Goal: Task Accomplishment & Management: Manage account settings

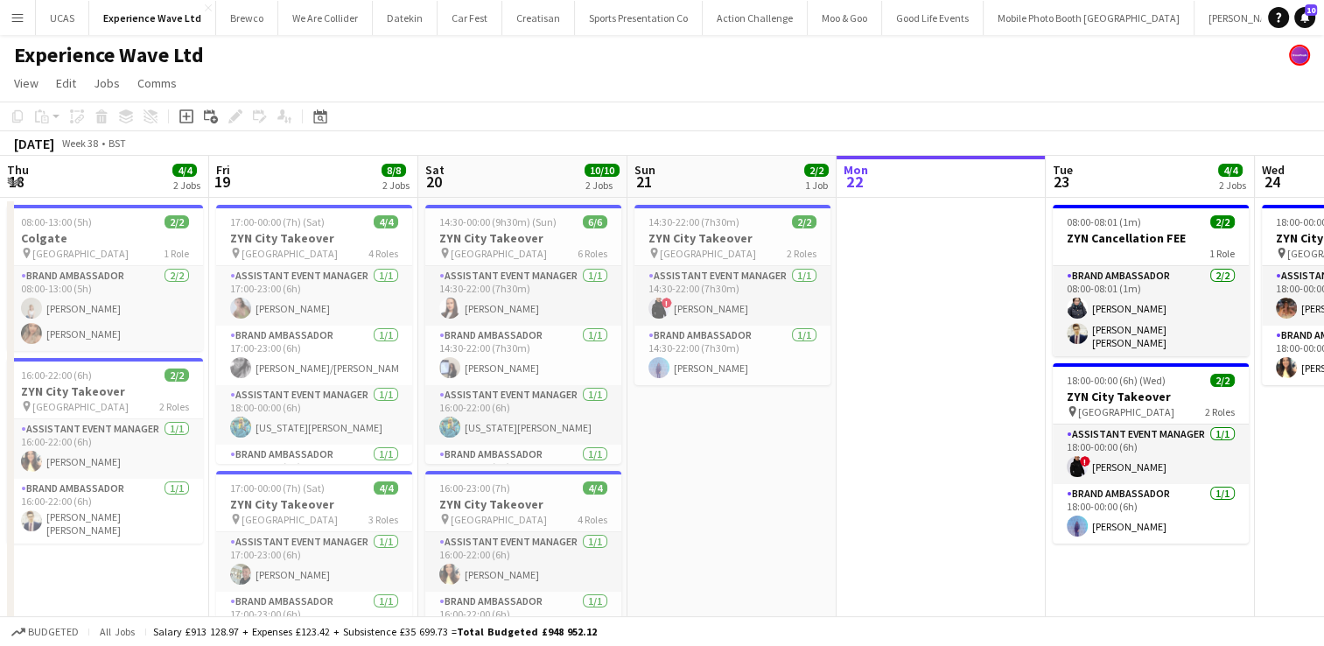
scroll to position [0, 635]
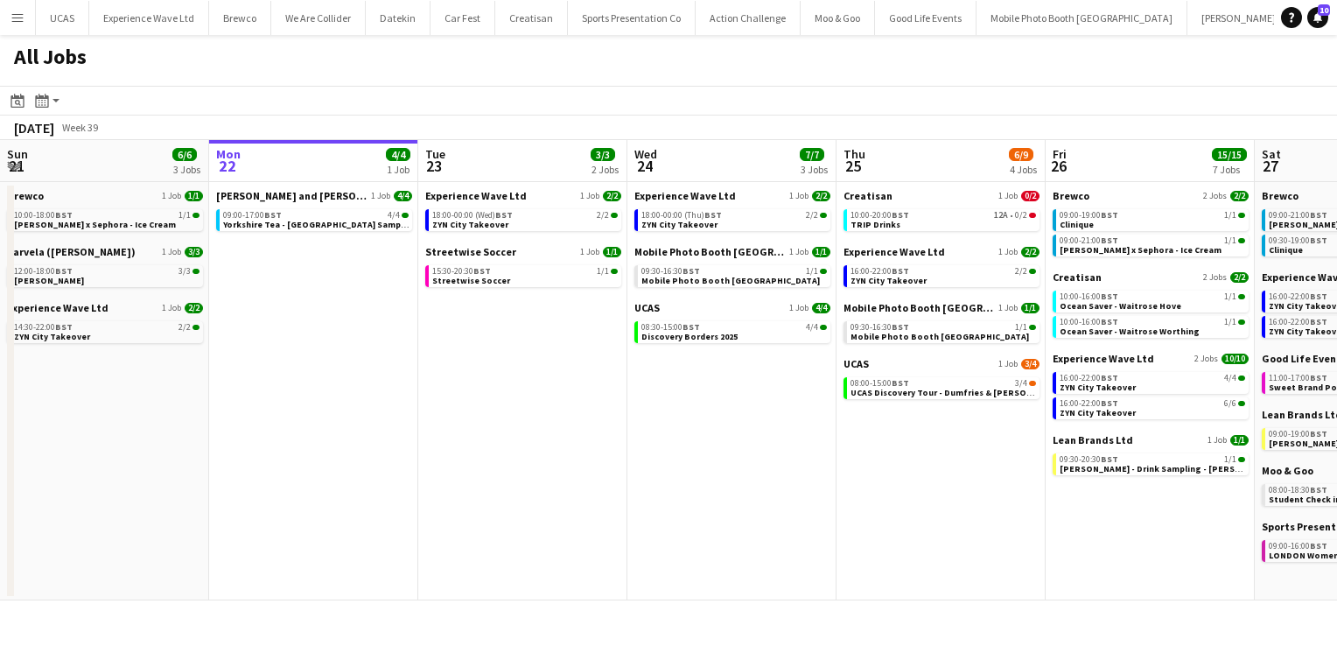
scroll to position [0, 544]
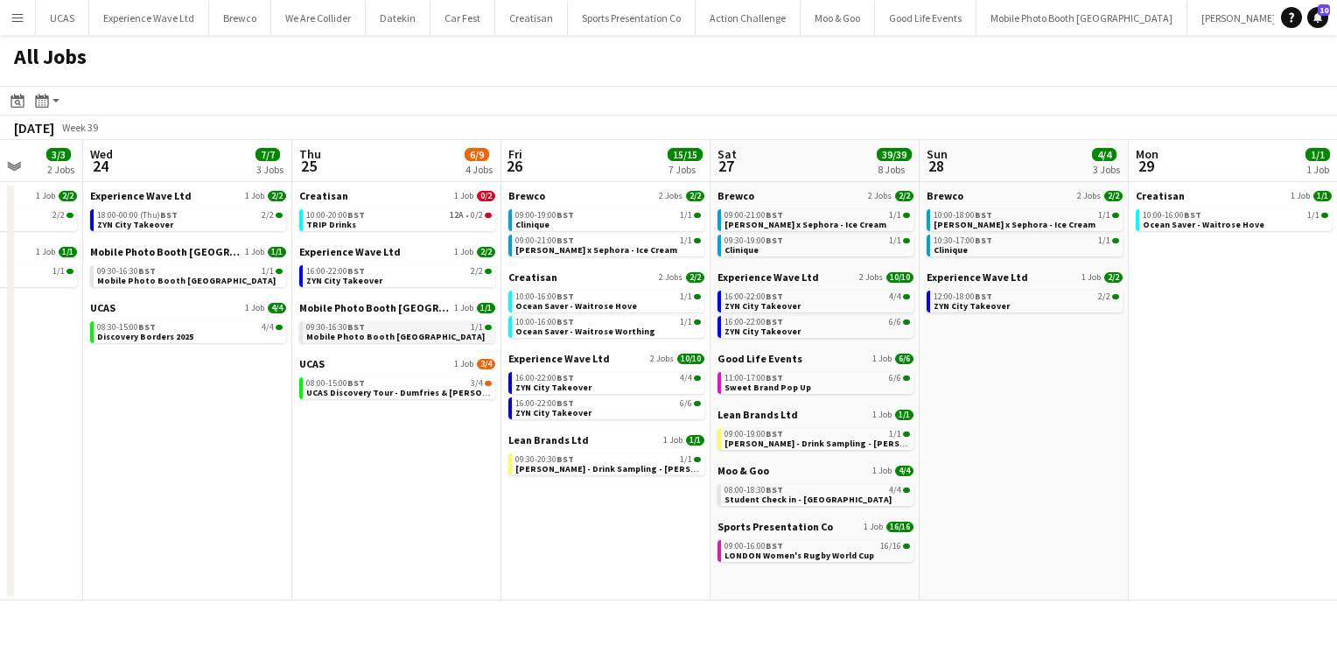
click at [388, 329] on div "09:30-16:30 BST 1/1" at bounding box center [398, 327] width 185 height 9
click at [395, 231] on div "Creatisan 1 Job 0/2 10:00-20:00 BST 12A • 0/2 TRIP Drinks" at bounding box center [397, 217] width 196 height 56
click at [393, 222] on link "10:00-20:00 BST 12A • 0/2 TRIP Drinks" at bounding box center [398, 219] width 185 height 20
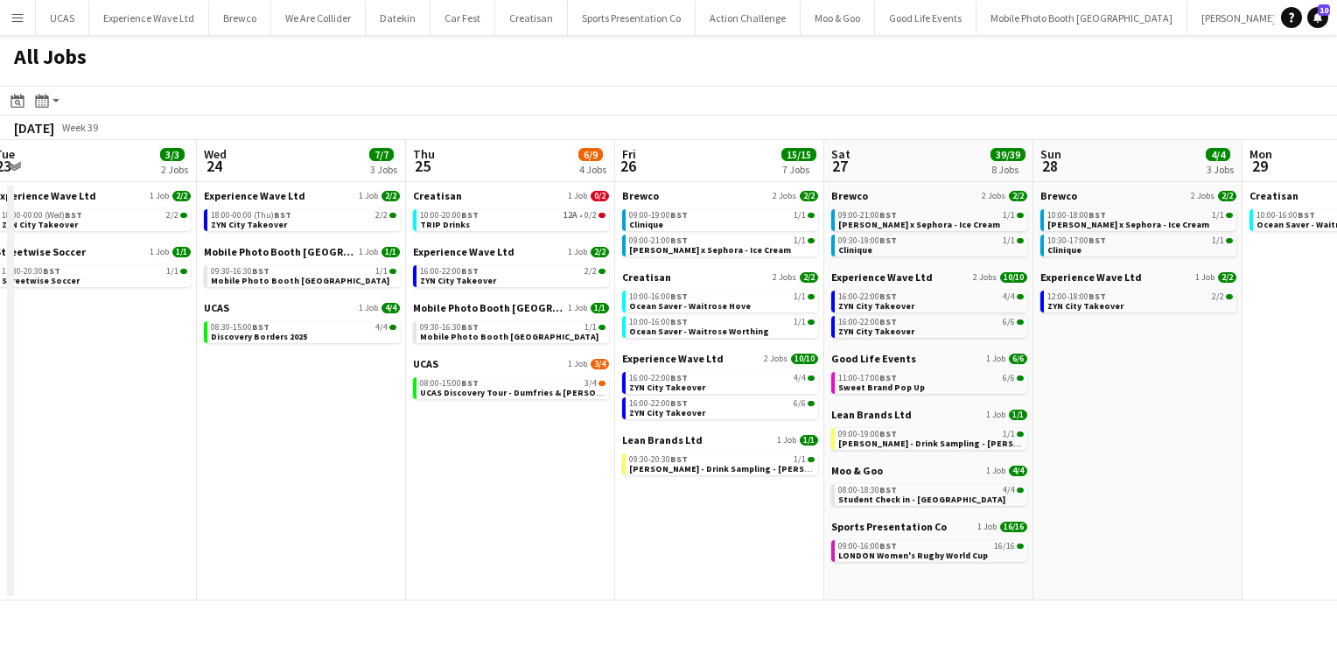
scroll to position [0, 640]
click at [693, 470] on span "[PERSON_NAME] - Drink Sampling - [PERSON_NAME]" at bounding box center [737, 468] width 219 height 11
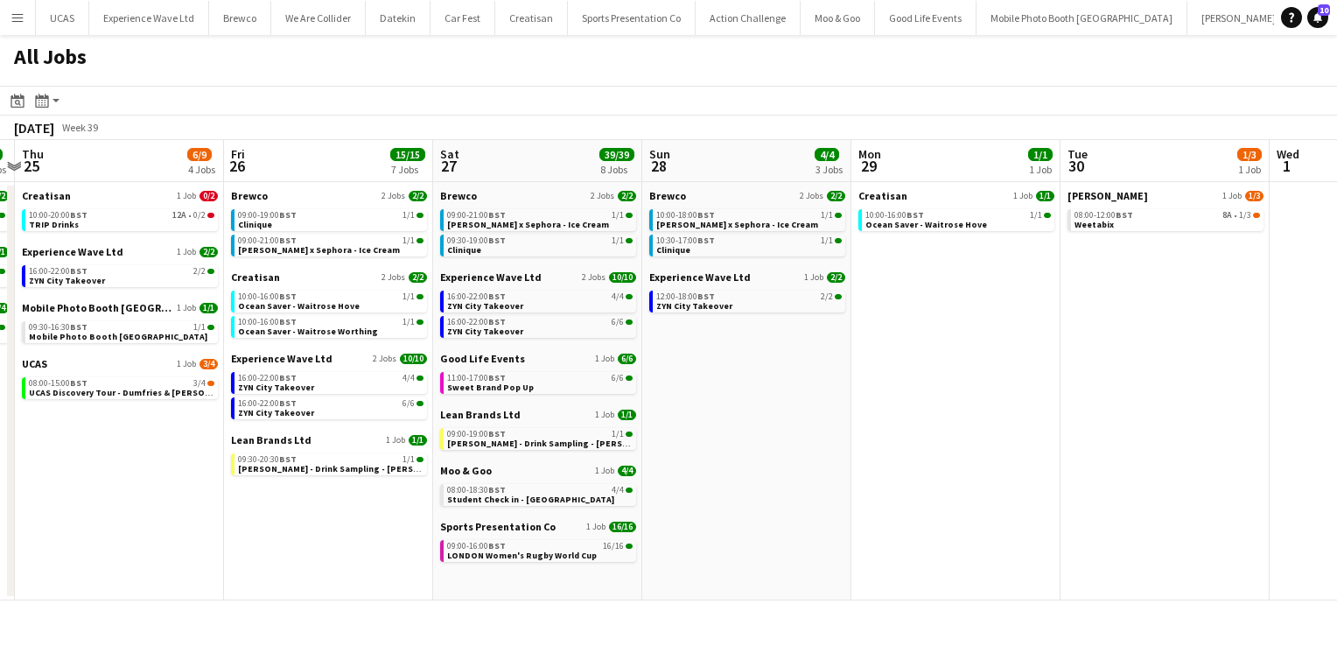
scroll to position [0, 613]
click at [962, 220] on span "Ocean Saver - Waitrose Hove" at bounding box center [925, 224] width 122 height 11
click at [917, 223] on span "Ocean Saver - Waitrose Hove" at bounding box center [925, 224] width 122 height 11
click at [26, 20] on button "Menu" at bounding box center [17, 17] width 35 height 35
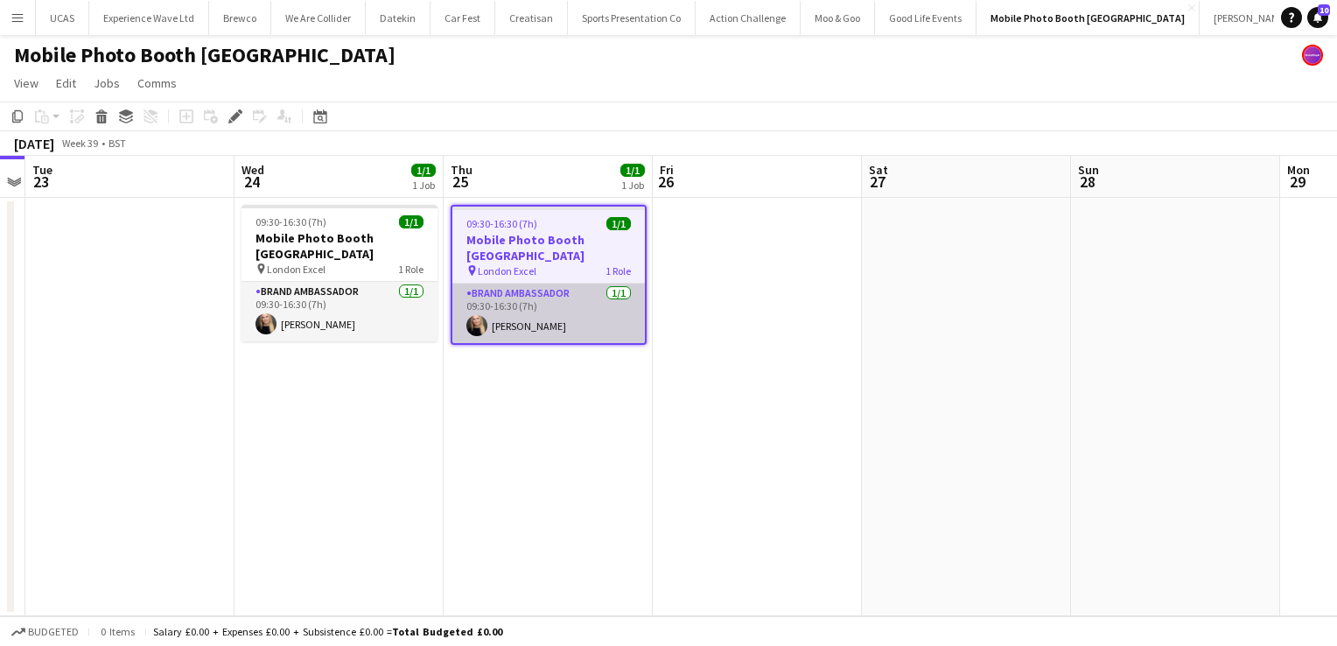
click at [563, 289] on app-card-role "Brand Ambassador 1/1 09:30-16:30 (7h) Mary Shanker" at bounding box center [548, 312] width 192 height 59
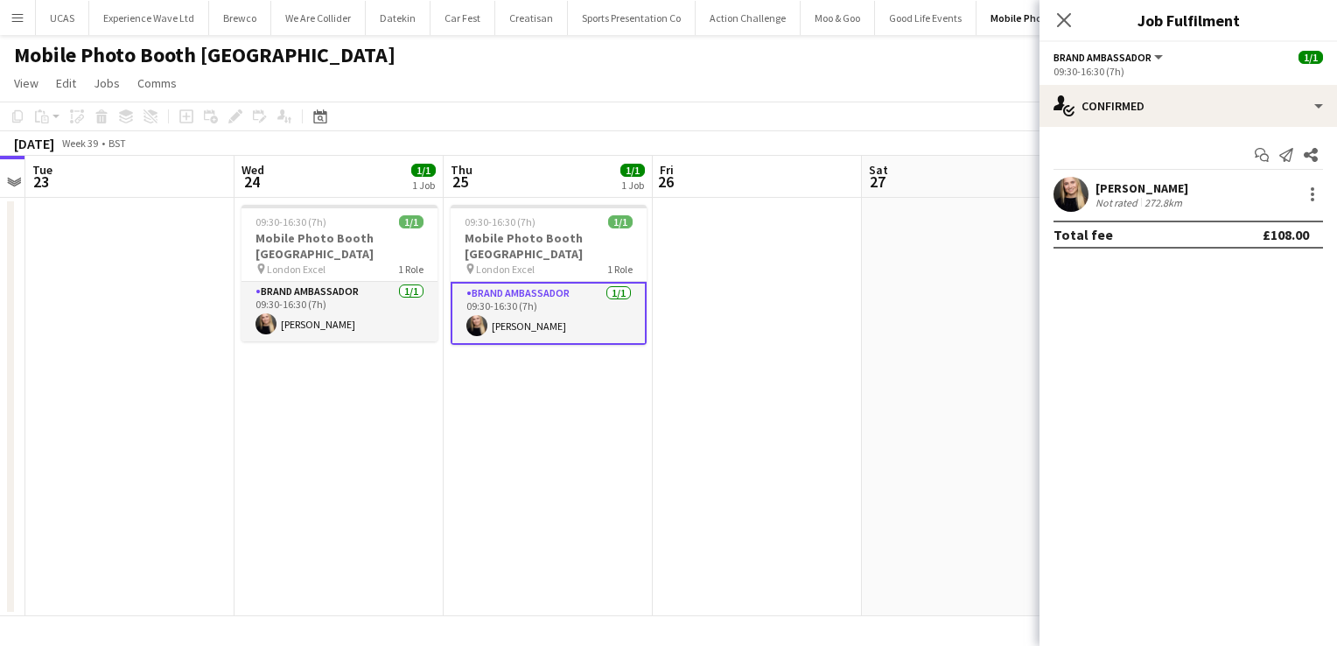
click at [1190, 205] on div "Mary Shanker Not rated 272.8km" at bounding box center [1187, 194] width 297 height 35
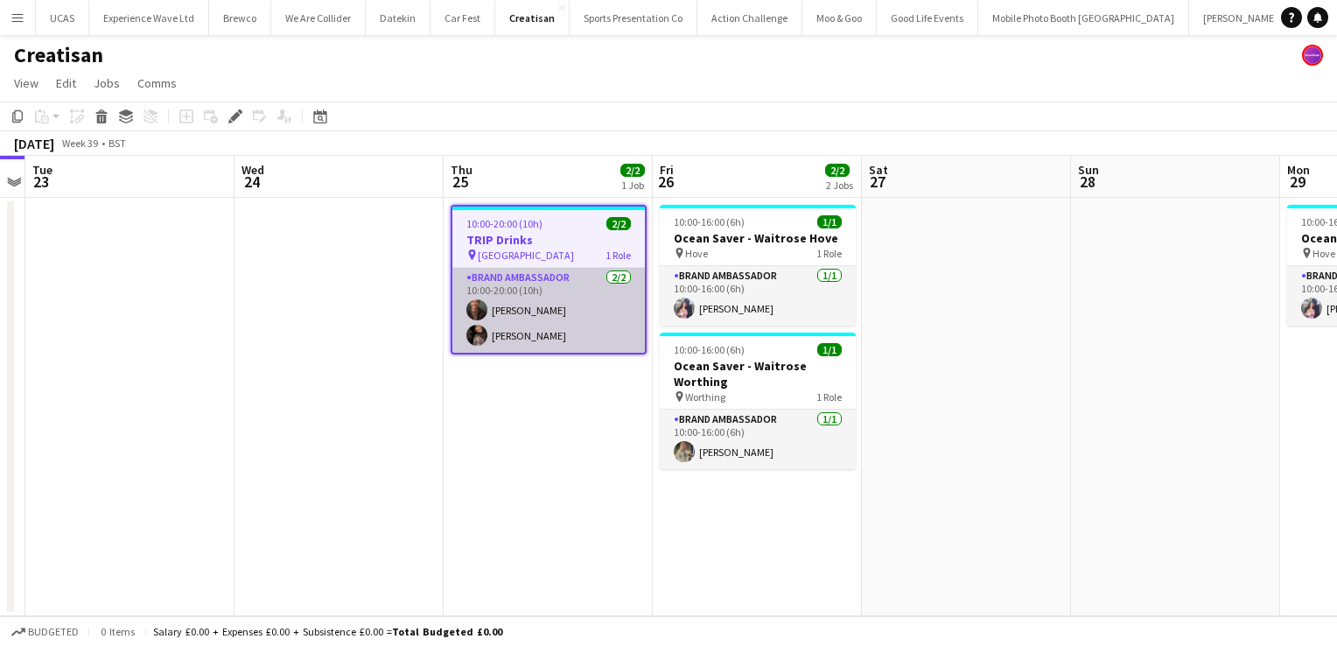
click at [598, 326] on app-card-role "Brand Ambassador 2/2 10:00-20:00 (10h) Colin Marshall Seliza Sebastian" at bounding box center [548, 310] width 192 height 85
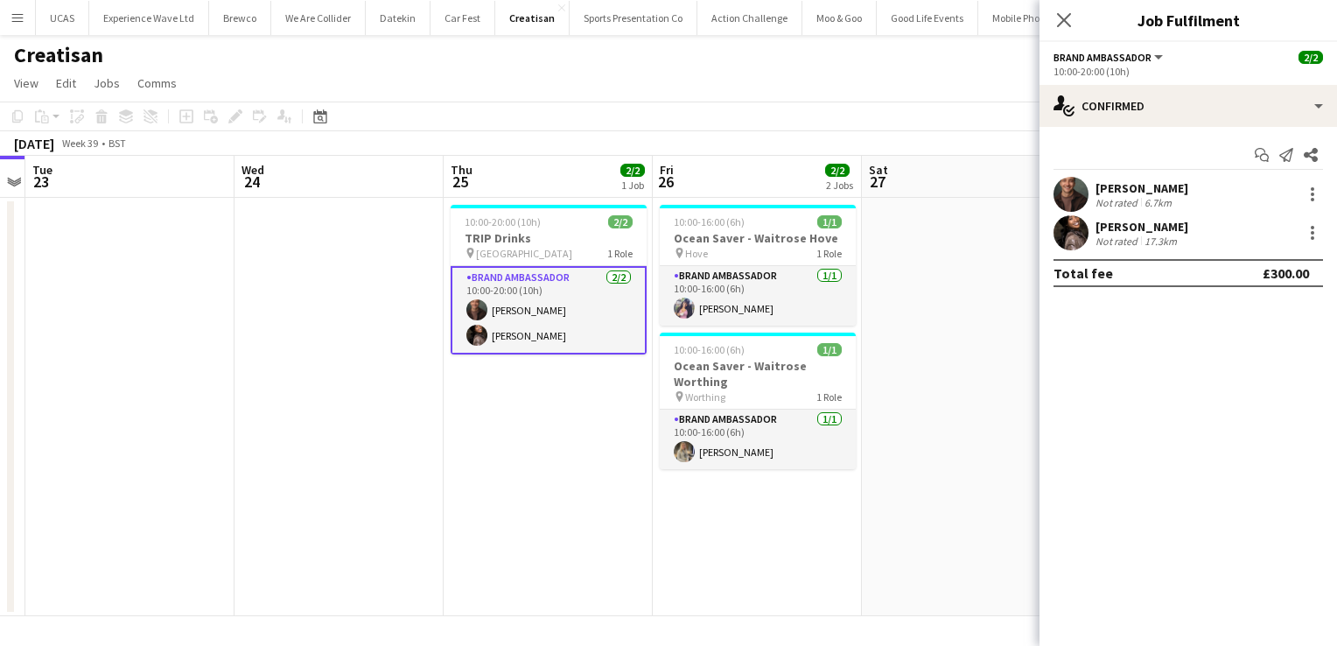
click at [1187, 185] on div "Colin Marshall Not rated 6.7km" at bounding box center [1187, 194] width 297 height 35
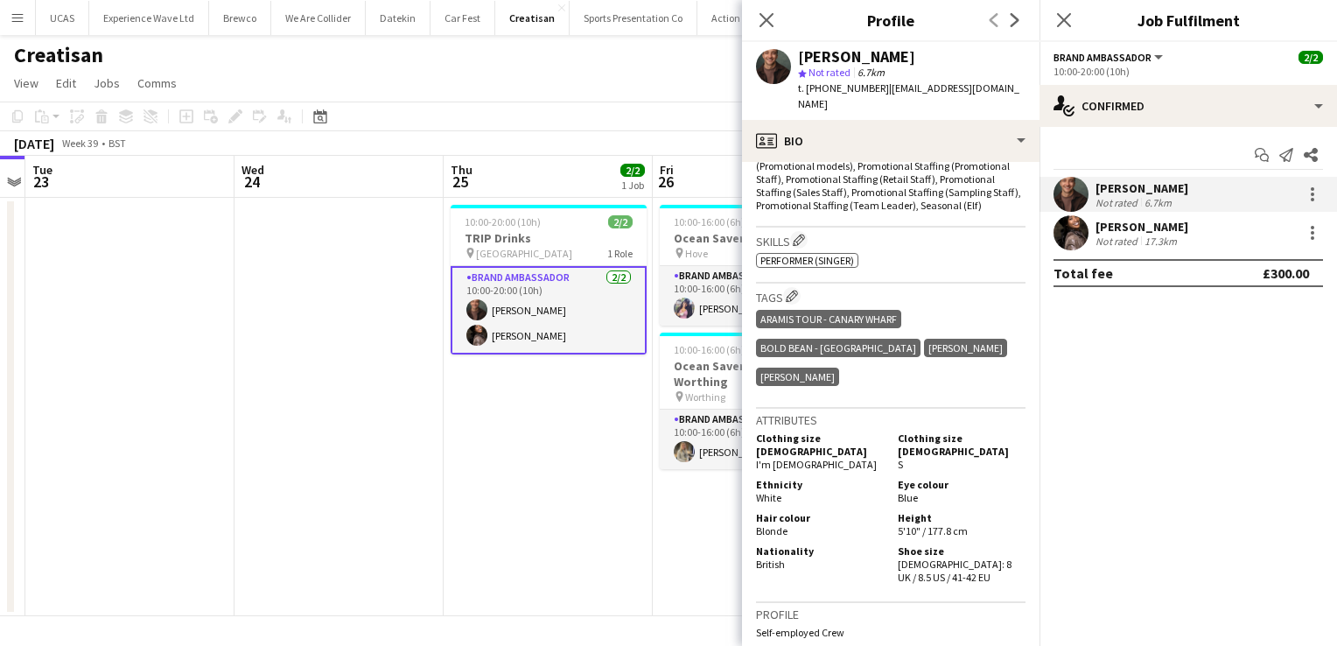
scroll to position [745, 0]
click at [1121, 234] on div "Not rated" at bounding box center [1117, 240] width 45 height 13
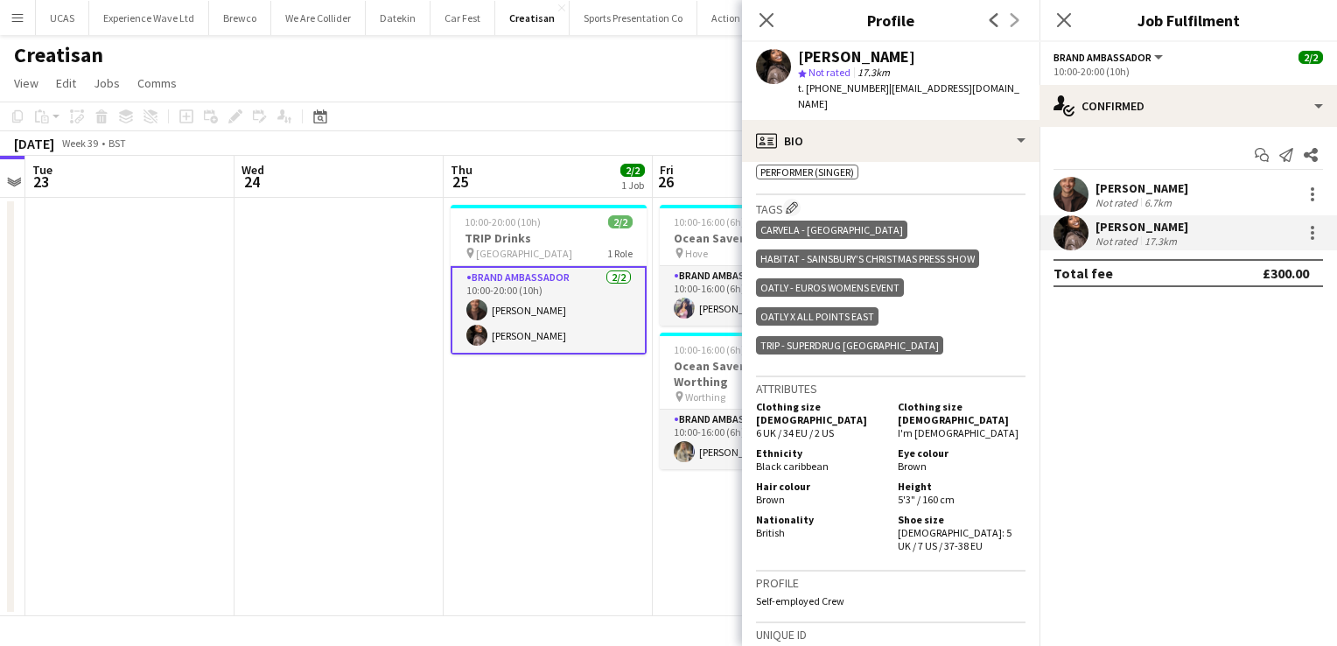
scroll to position [854, 0]
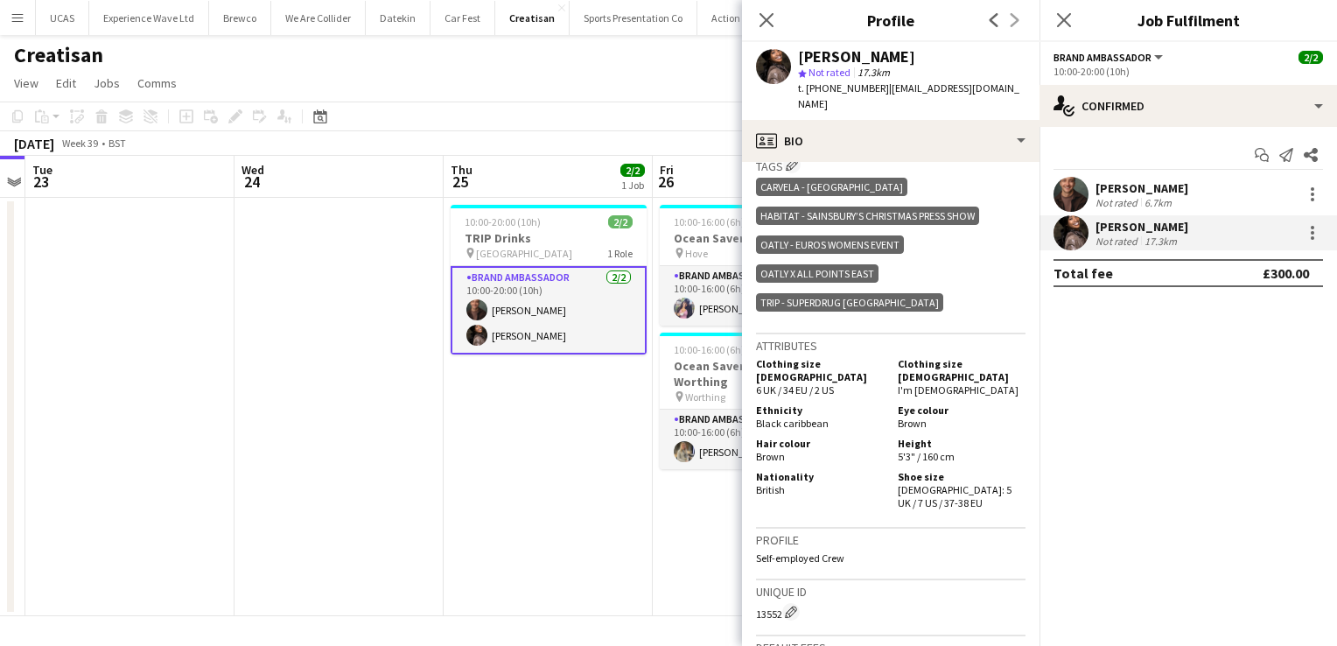
click at [1155, 178] on div "Colin Marshall Not rated 6.7km" at bounding box center [1187, 194] width 297 height 35
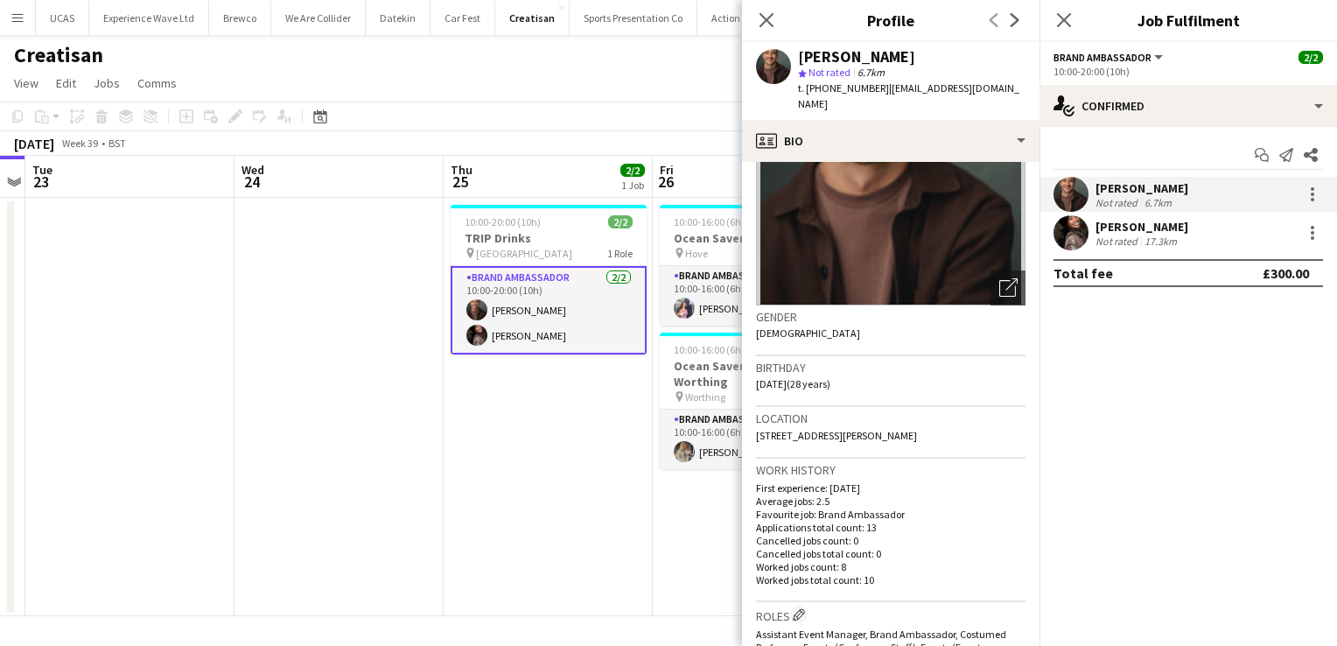
scroll to position [132, 0]
drag, startPoint x: 773, startPoint y: 437, endPoint x: 755, endPoint y: 423, distance: 22.4
click at [755, 423] on app-crew-profile-bio "Open photos pop-in Gender Male Birthday 24-05-1997 (28 years) Location 1 Atlant…" at bounding box center [890, 404] width 297 height 484
copy span "1 Atlantic Crescent, 1424 The Robinson, Wembley, HA9 0UE"
click at [1152, 240] on div "17.3km" at bounding box center [1160, 240] width 39 height 13
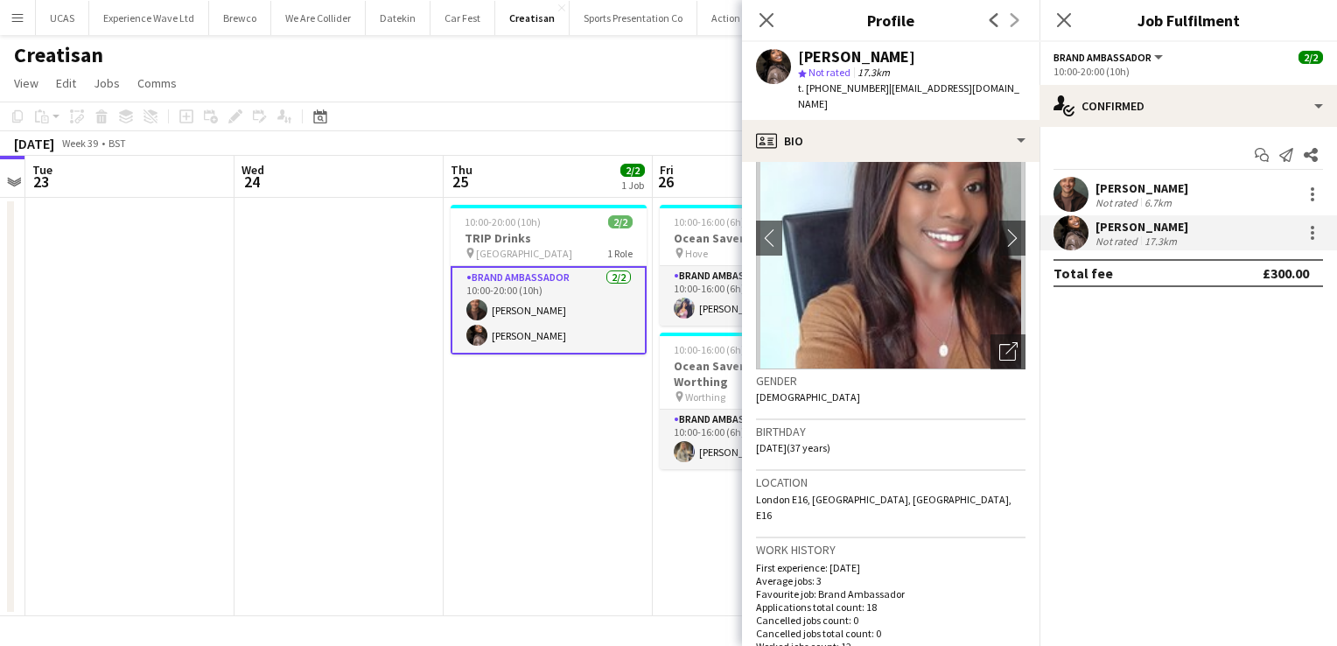
scroll to position [0, 0]
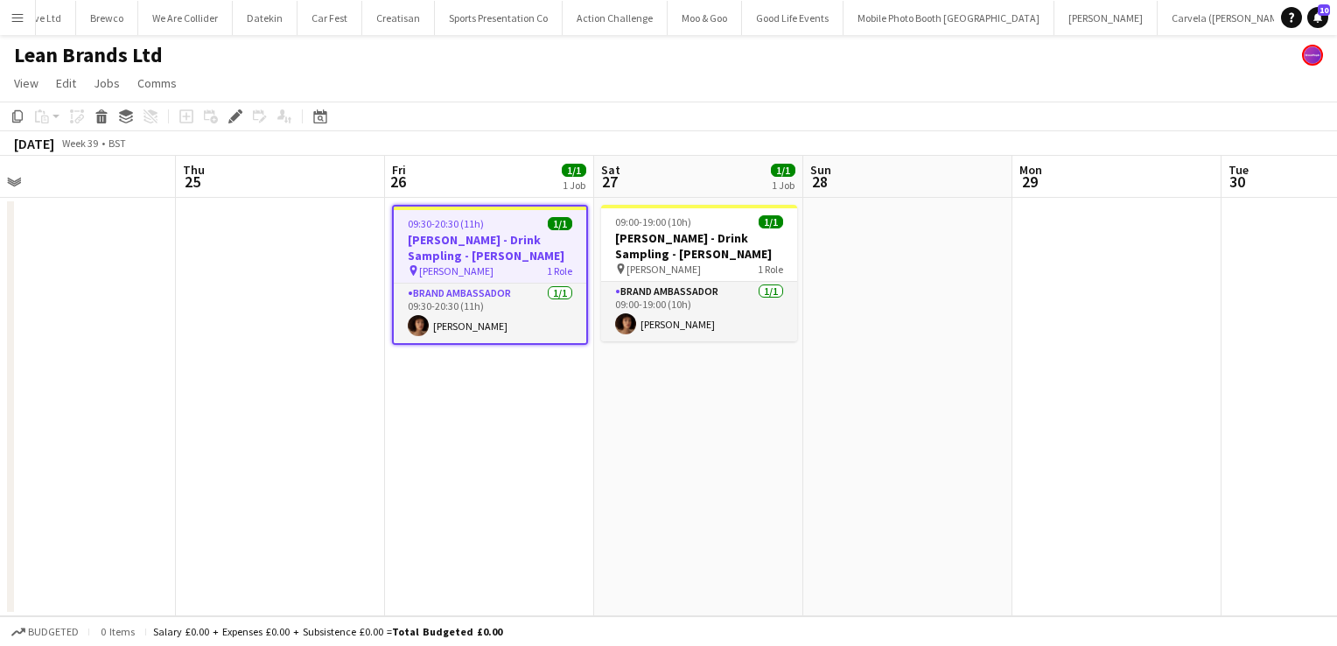
scroll to position [0, 661]
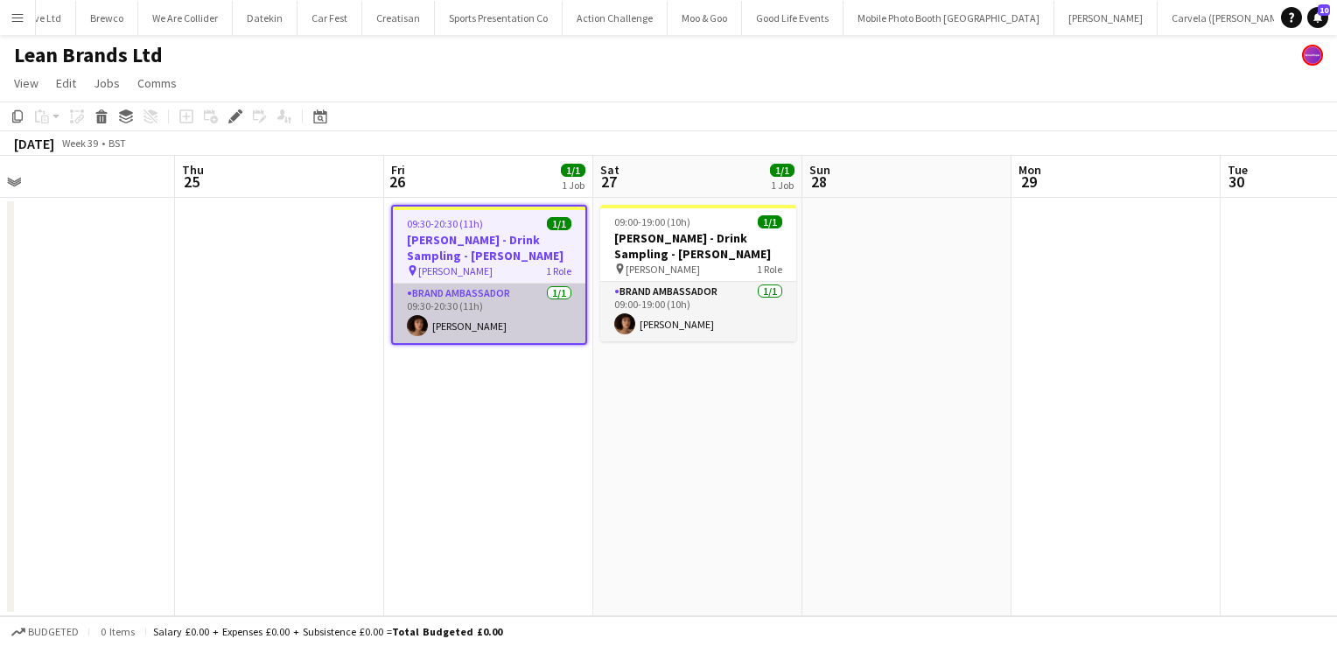
click at [536, 311] on app-card-role "Brand Ambassador [DATE] 09:30-20:30 (11h) [PERSON_NAME]" at bounding box center [489, 312] width 192 height 59
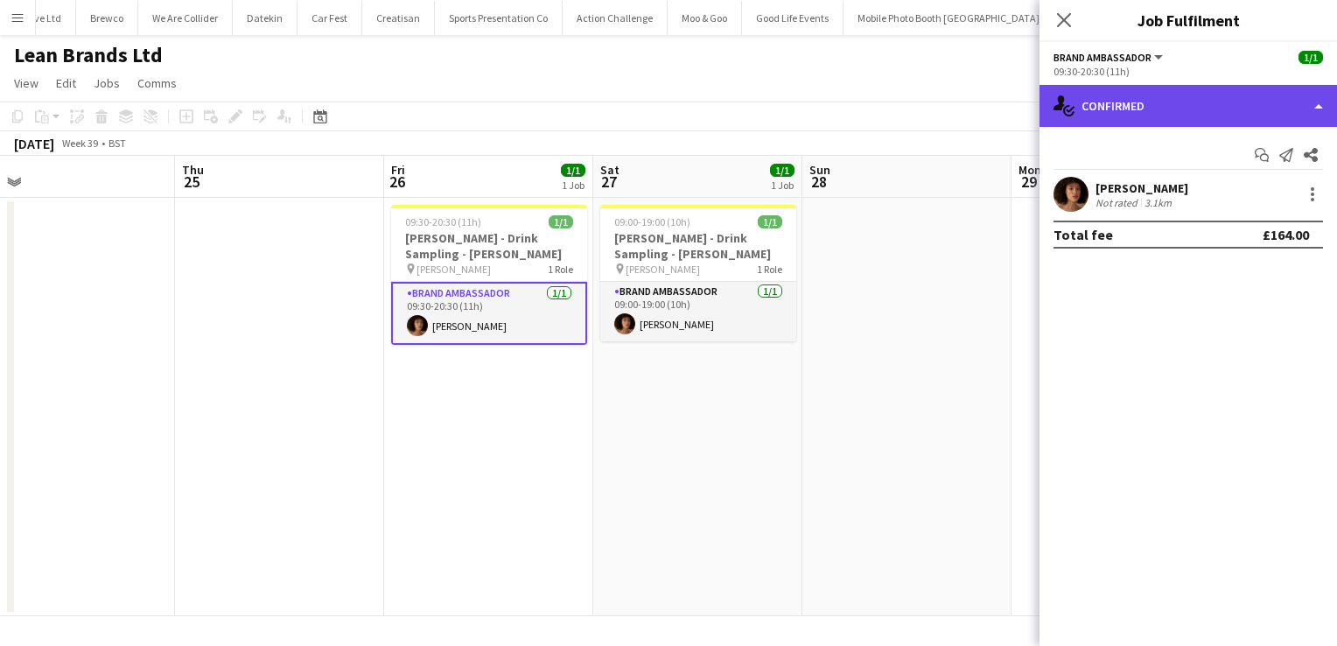
click at [1253, 108] on div "single-neutral-actions-check-2 Confirmed" at bounding box center [1187, 106] width 297 height 42
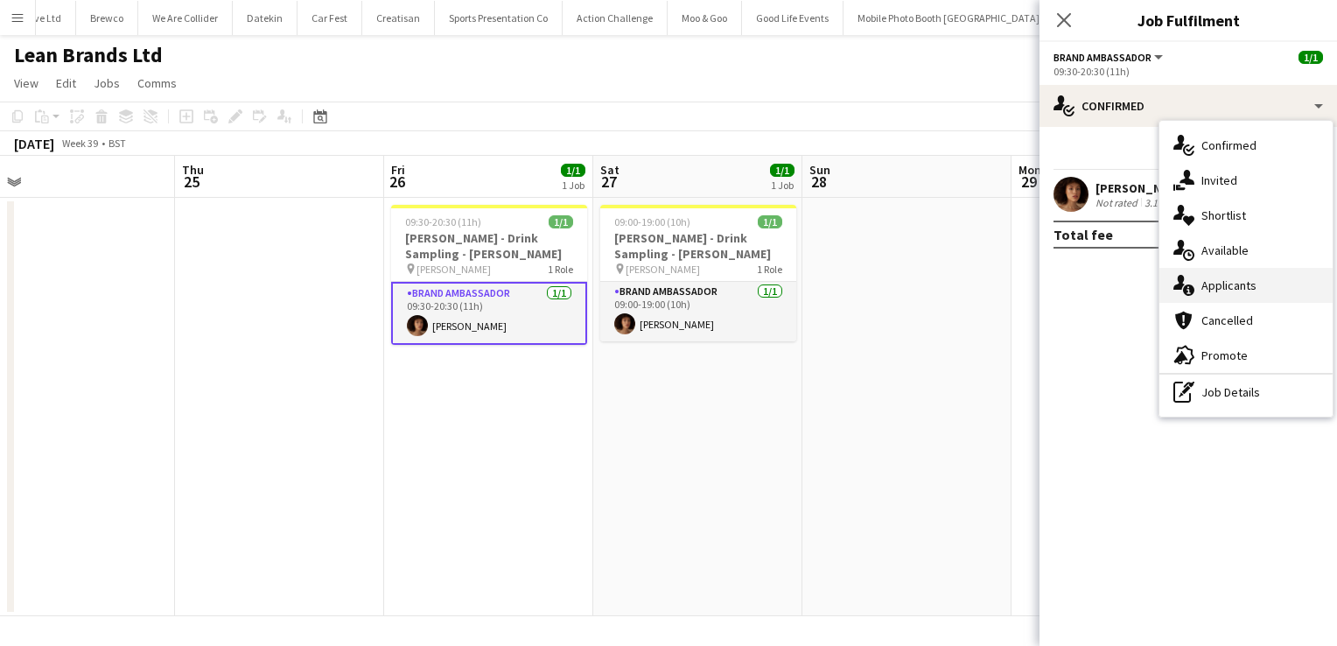
click at [1244, 285] on span "Applicants" at bounding box center [1228, 285] width 55 height 16
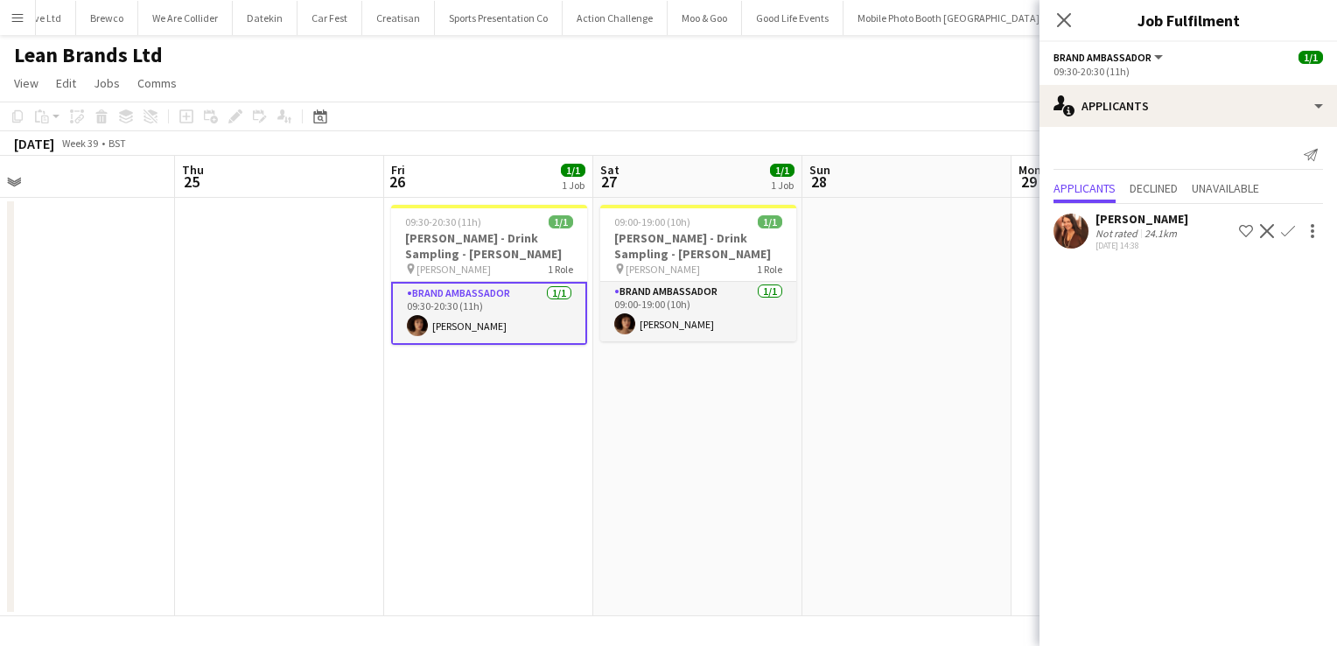
click at [1141, 226] on div "[PERSON_NAME]" at bounding box center [1141, 219] width 93 height 16
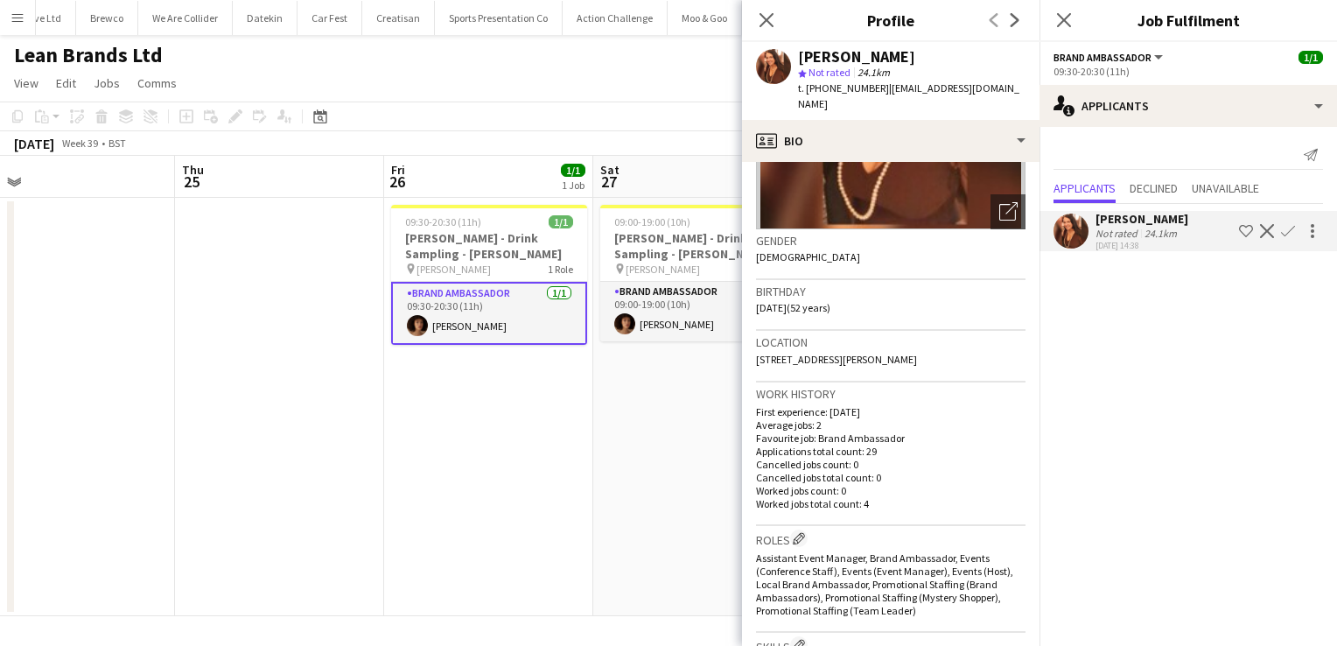
scroll to position [425, 0]
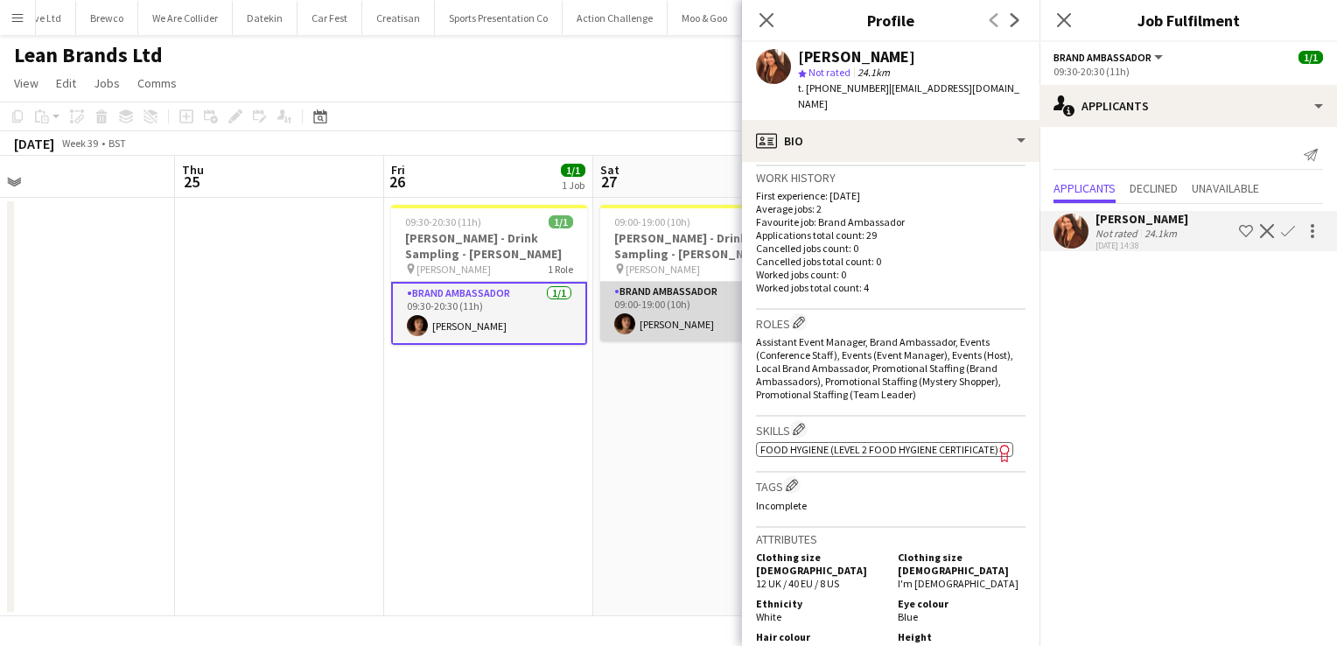
click at [680, 323] on app-card-role "Brand Ambassador [DATE] 09:00-19:00 (10h) [PERSON_NAME]" at bounding box center [698, 311] width 196 height 59
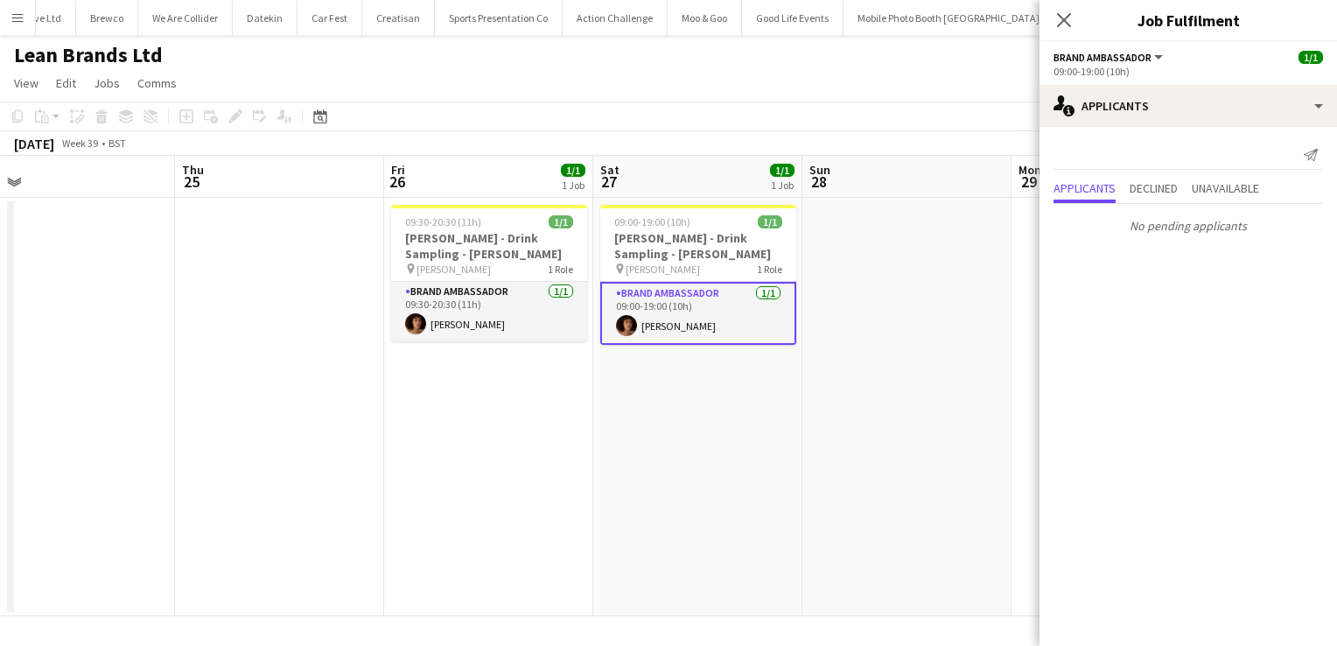
click at [706, 318] on app-card-role "Brand Ambassador [DATE] 09:00-19:00 (10h) [PERSON_NAME]" at bounding box center [698, 313] width 196 height 63
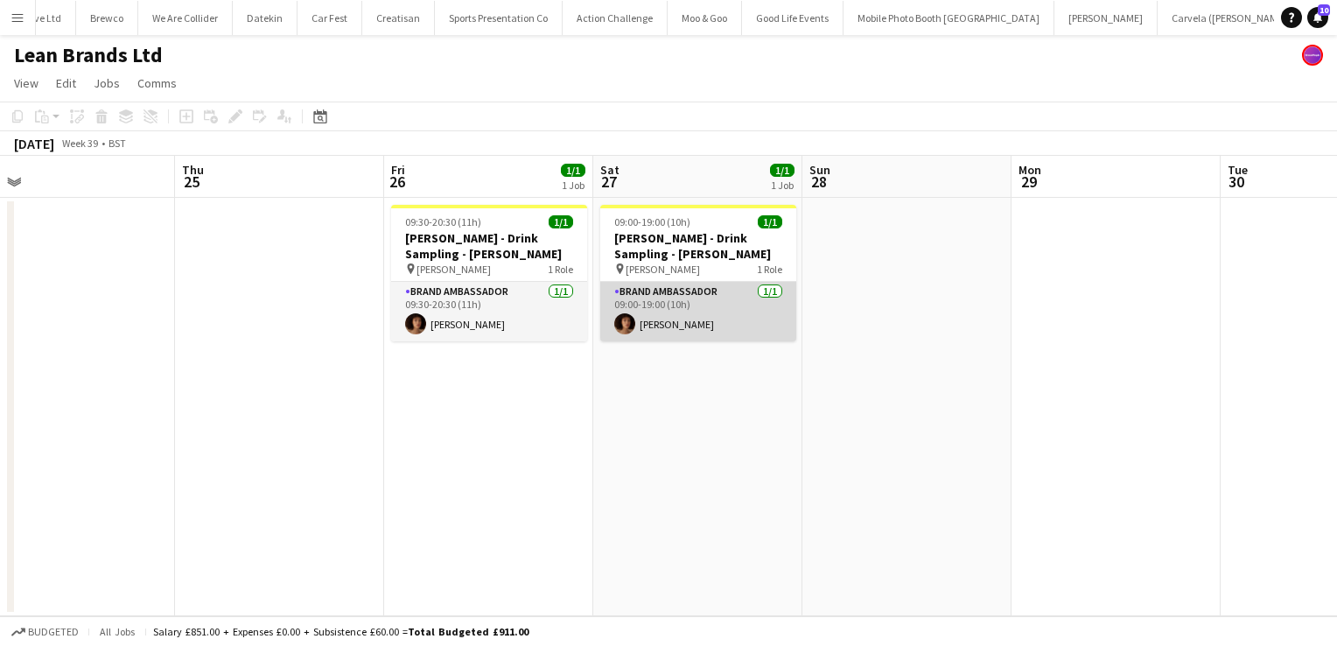
click at [706, 318] on app-card-role "Brand Ambassador [DATE] 09:00-19:00 (10h) [PERSON_NAME]" at bounding box center [698, 311] width 196 height 59
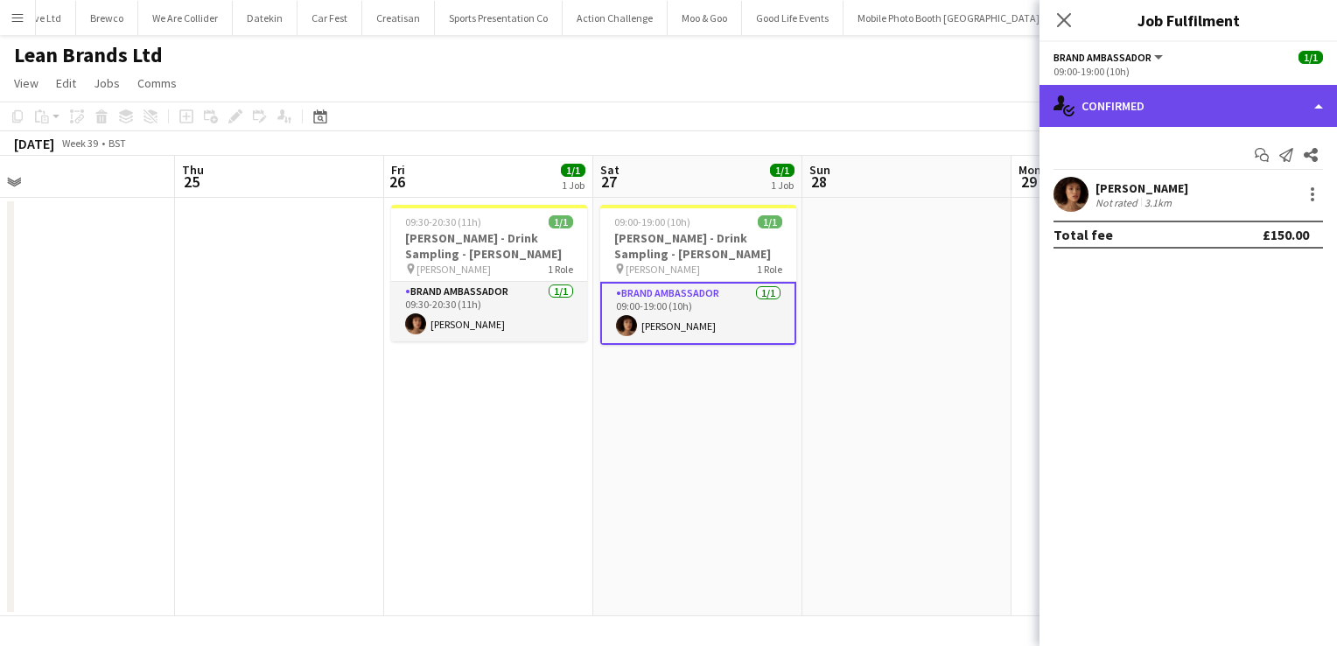
click at [1309, 115] on div "single-neutral-actions-check-2 Confirmed" at bounding box center [1187, 106] width 297 height 42
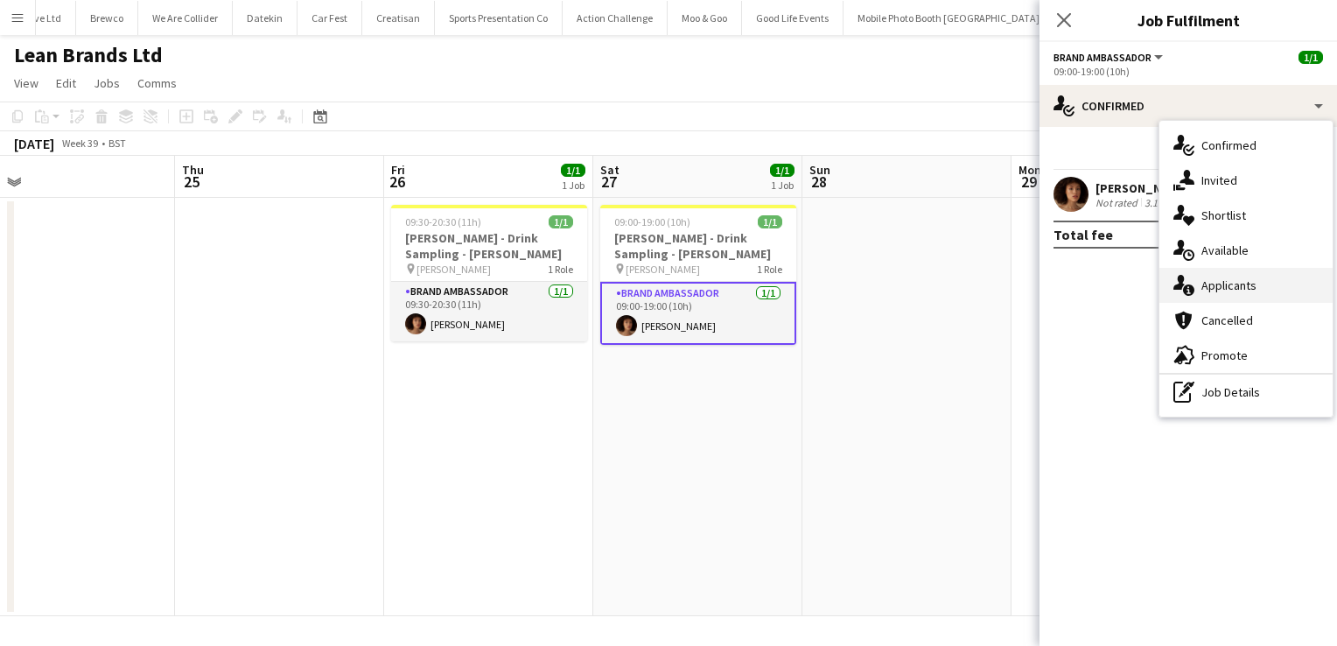
click at [1249, 282] on span "Applicants" at bounding box center [1228, 285] width 55 height 16
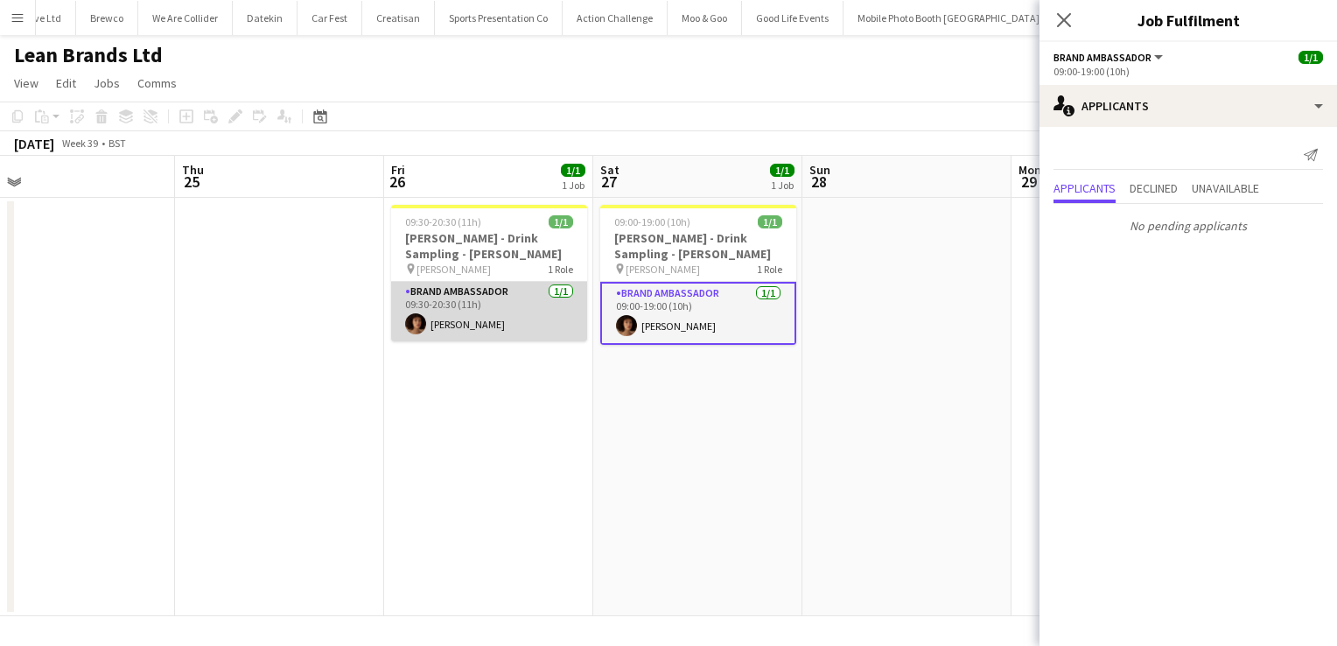
click at [540, 331] on app-card-role "Brand Ambassador [DATE] 09:30-20:30 (11h) [PERSON_NAME]" at bounding box center [489, 311] width 196 height 59
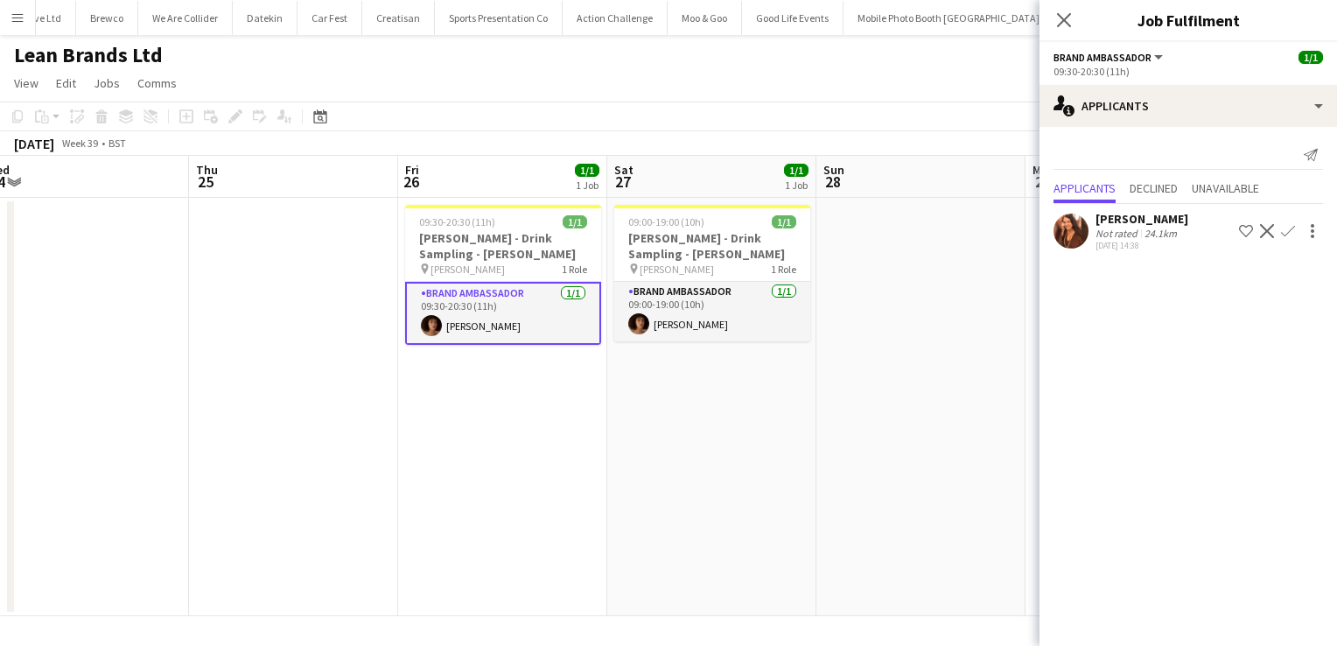
scroll to position [0, 647]
click at [479, 307] on app-card-role "Brand Ambassador [DATE] 09:30-20:30 (11h) [PERSON_NAME]" at bounding box center [504, 313] width 196 height 63
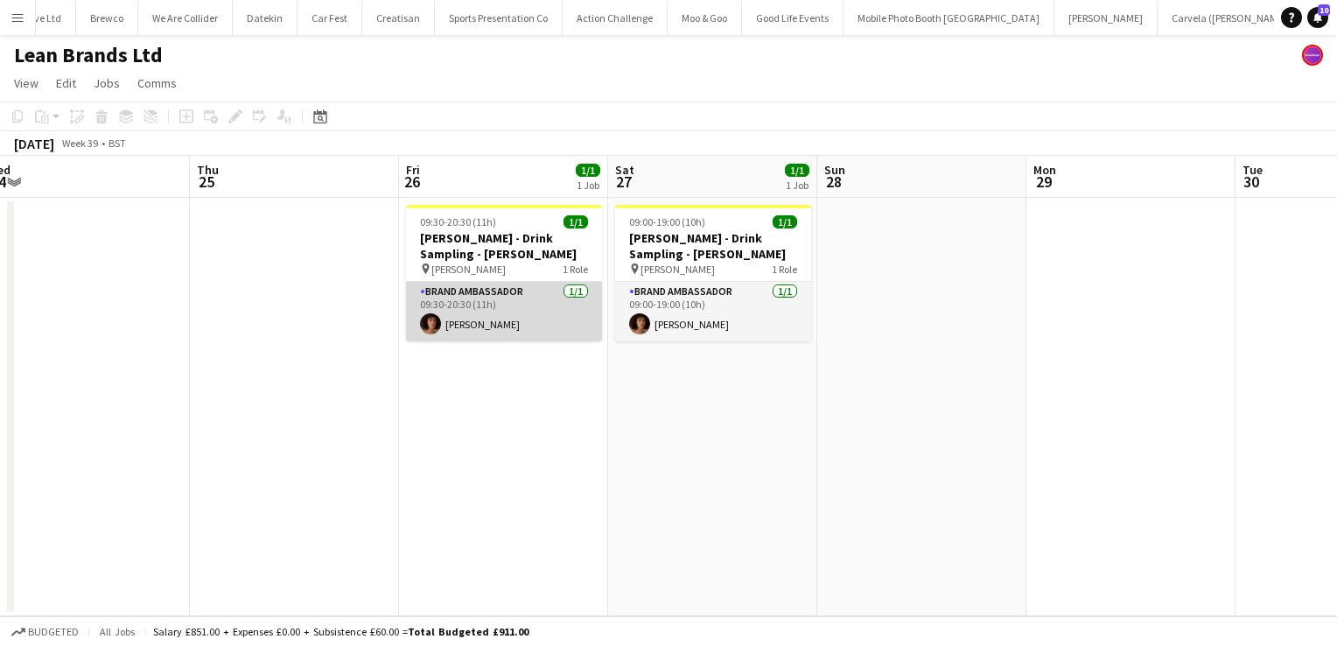
click at [479, 307] on app-card-role "Brand Ambassador 1/1 09:30-20:30 (11h) Kelly Uppington" at bounding box center [504, 311] width 196 height 59
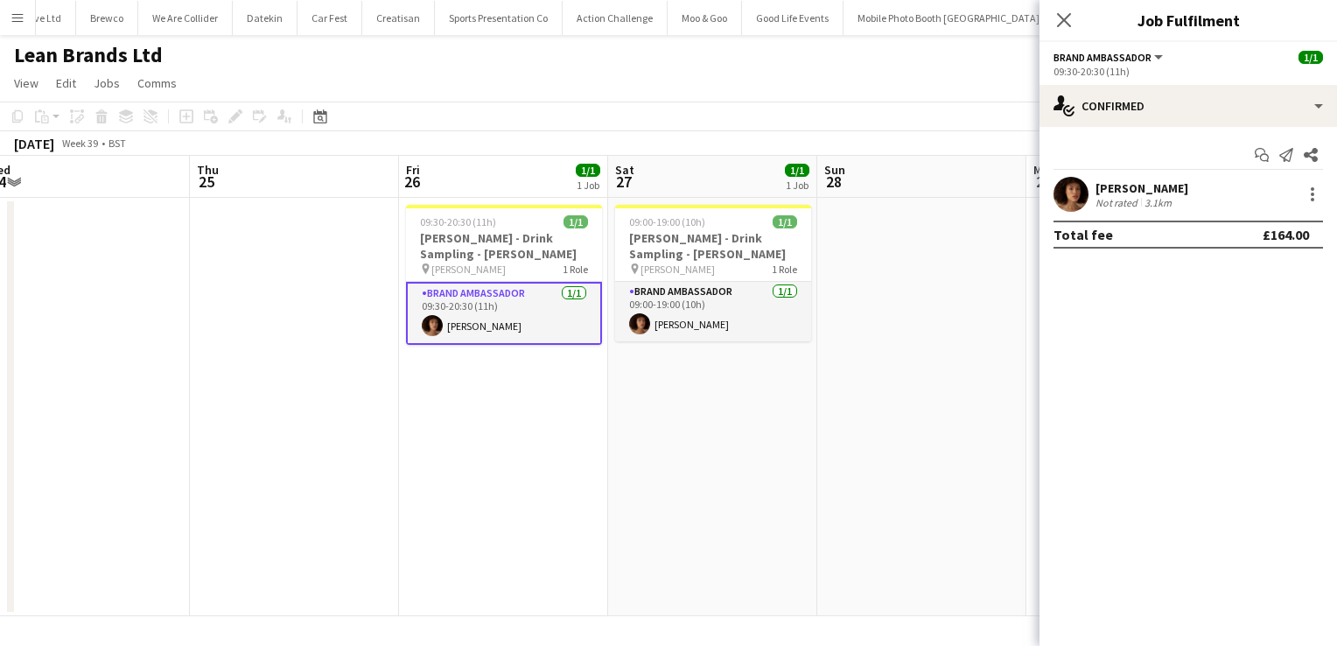
click at [1179, 212] on app-confirmed-crew "Kelly Uppington Not rated 3.1km Total fee £164.00" at bounding box center [1187, 213] width 297 height 72
click at [1158, 198] on div "3.1km" at bounding box center [1158, 202] width 34 height 13
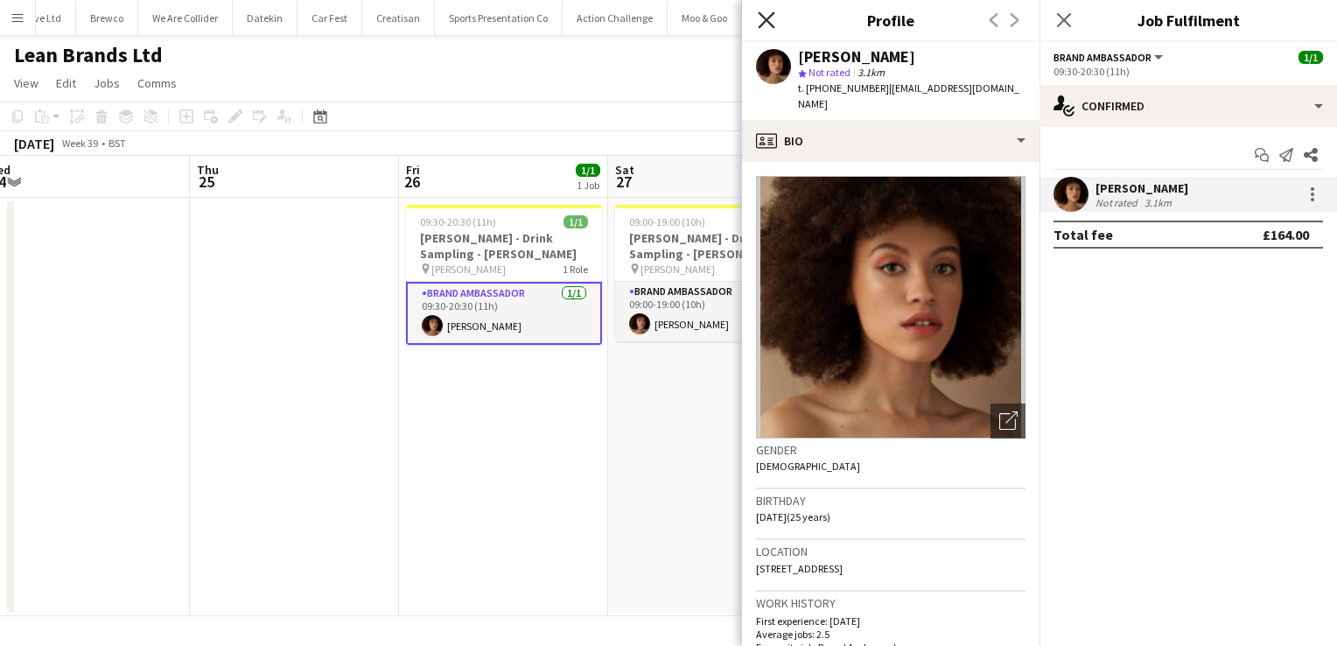
click at [762, 23] on icon at bounding box center [766, 19] width 17 height 17
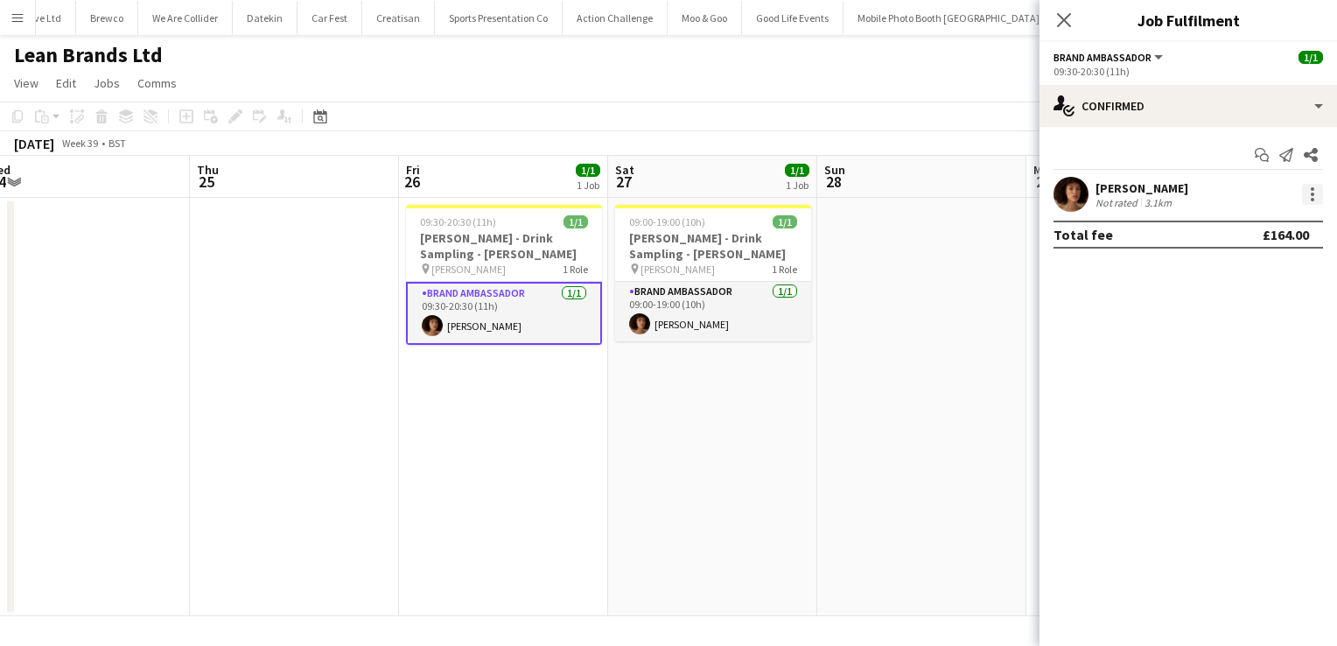
click at [1315, 202] on div at bounding box center [1312, 194] width 21 height 21
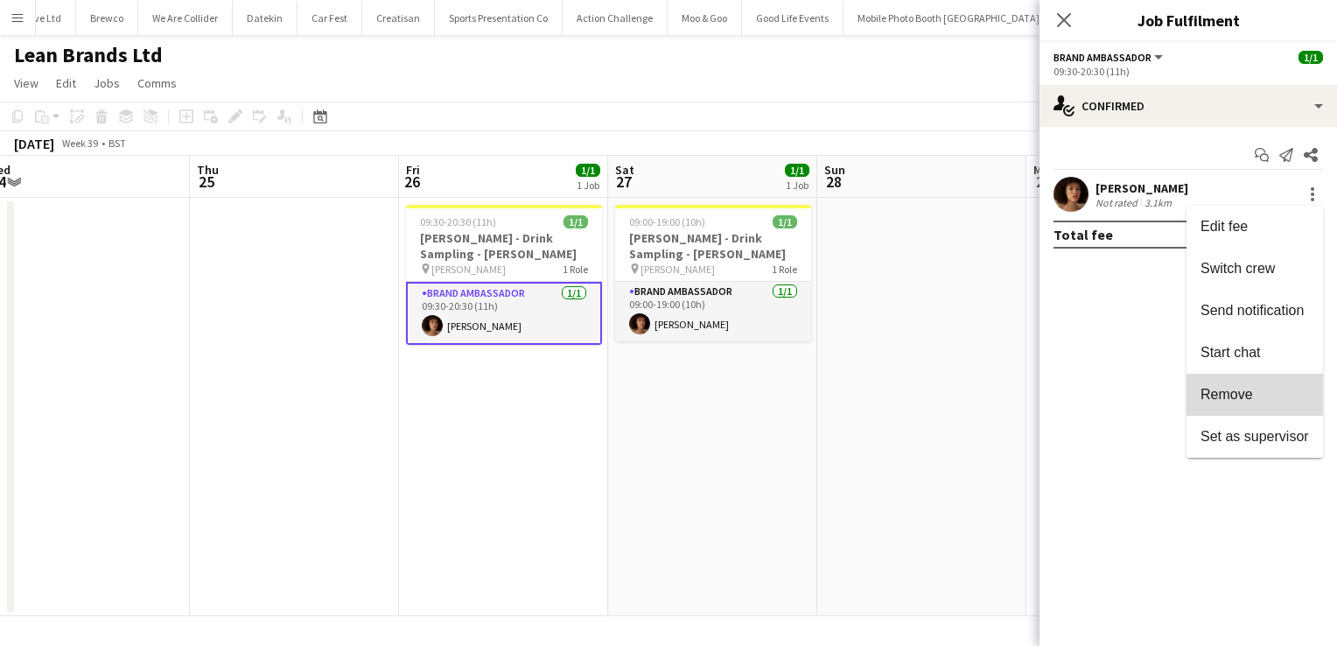
click at [1271, 396] on span "Remove" at bounding box center [1254, 395] width 108 height 16
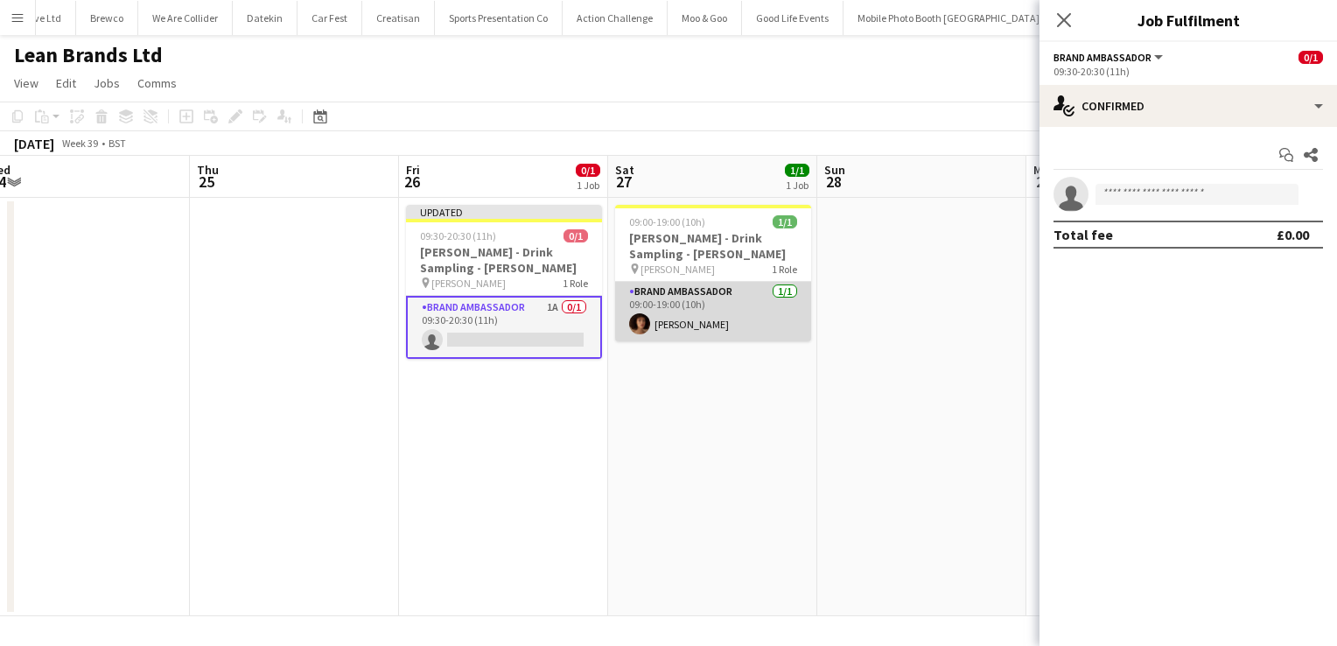
click at [752, 333] on app-card-role "Brand Ambassador 1/1 09:00-19:00 (10h) Kelly Uppington" at bounding box center [713, 311] width 196 height 59
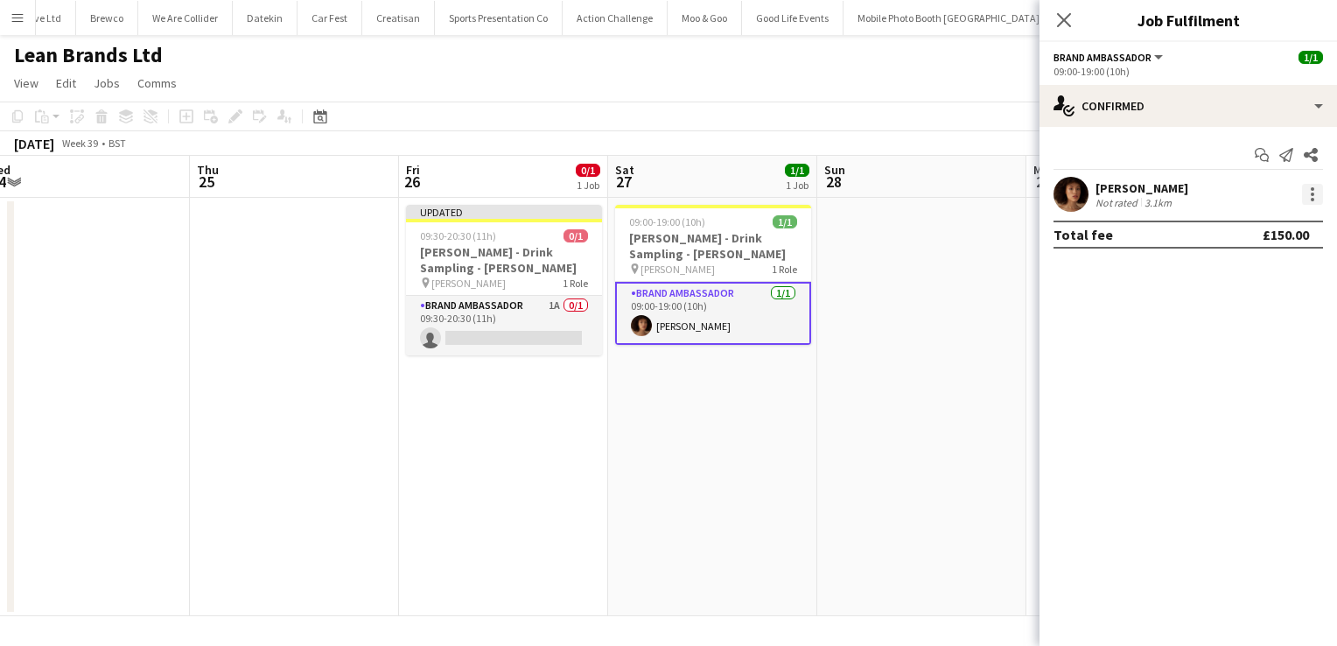
click at [1313, 194] on div at bounding box center [1312, 193] width 3 height 3
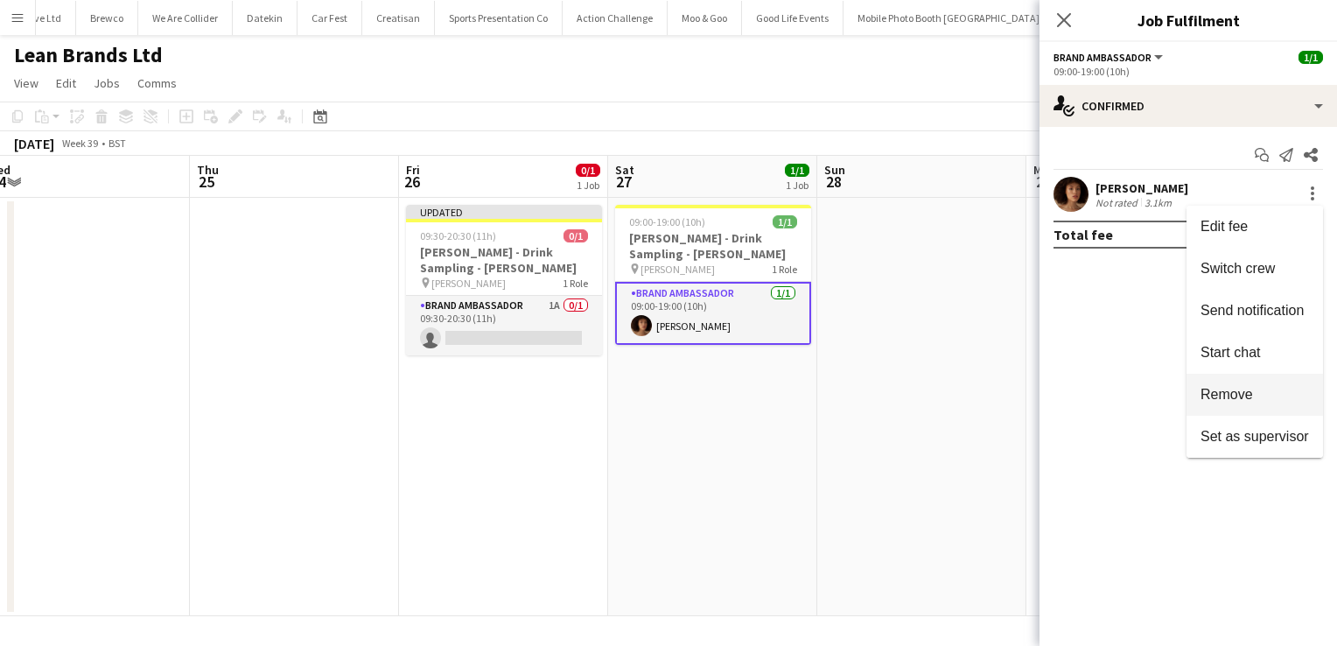
click at [1246, 388] on span "Remove" at bounding box center [1226, 394] width 52 height 15
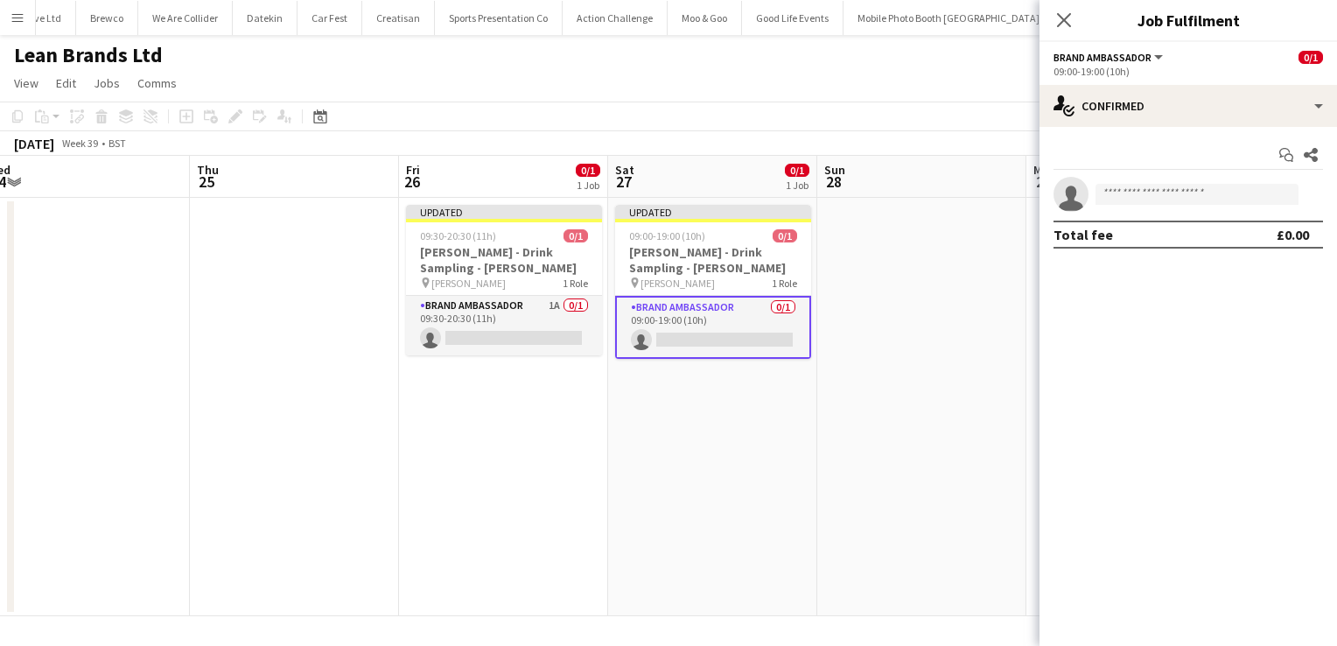
click at [1011, 277] on app-date-cell at bounding box center [921, 407] width 209 height 418
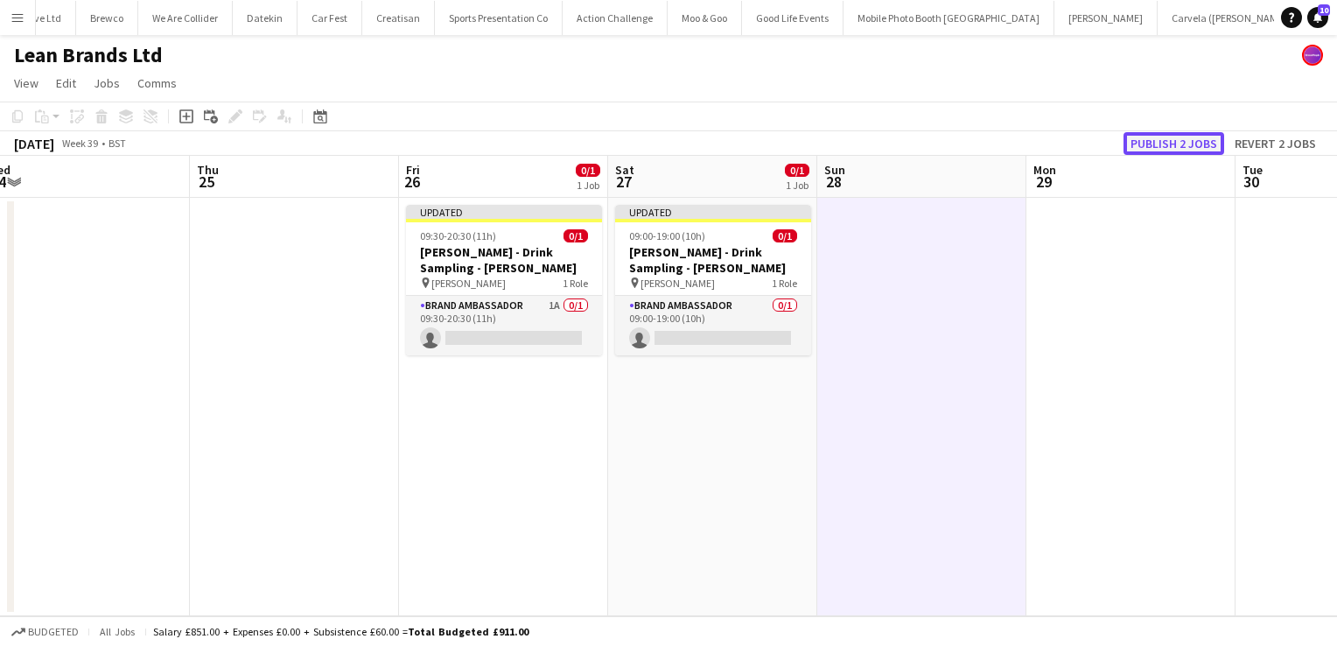
click at [1163, 147] on button "Publish 2 jobs" at bounding box center [1173, 143] width 101 height 23
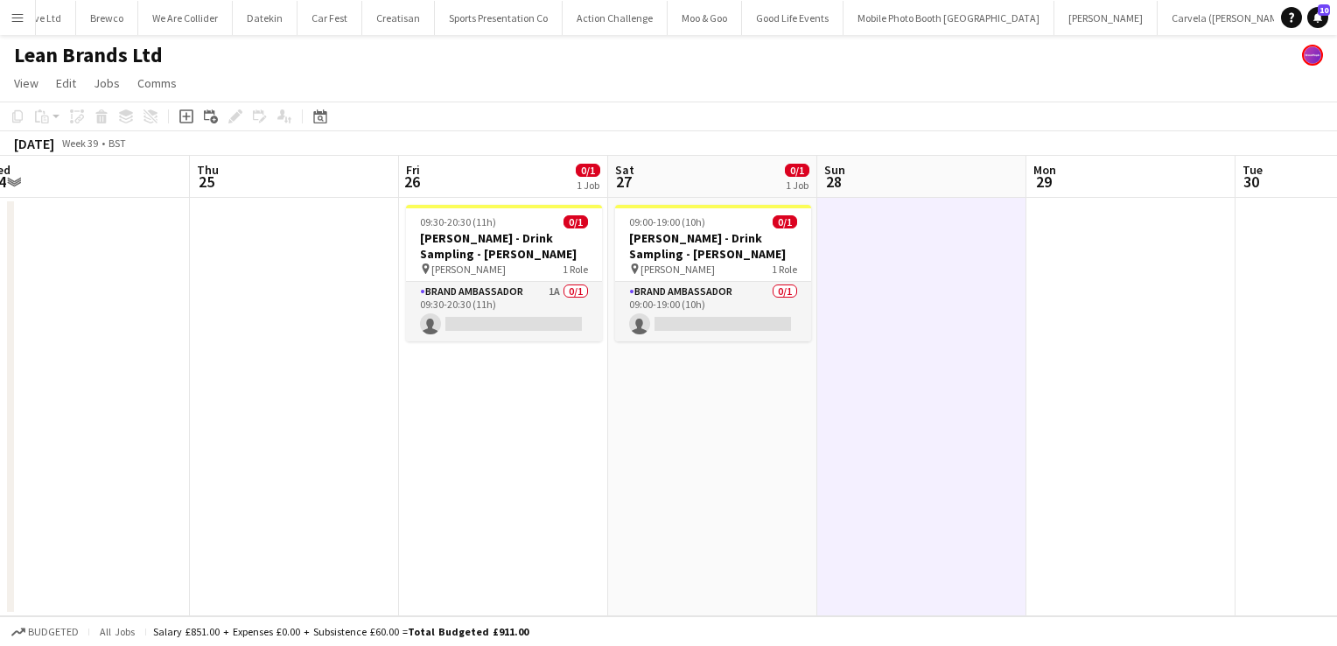
click at [213, 450] on app-date-cell at bounding box center [294, 407] width 209 height 418
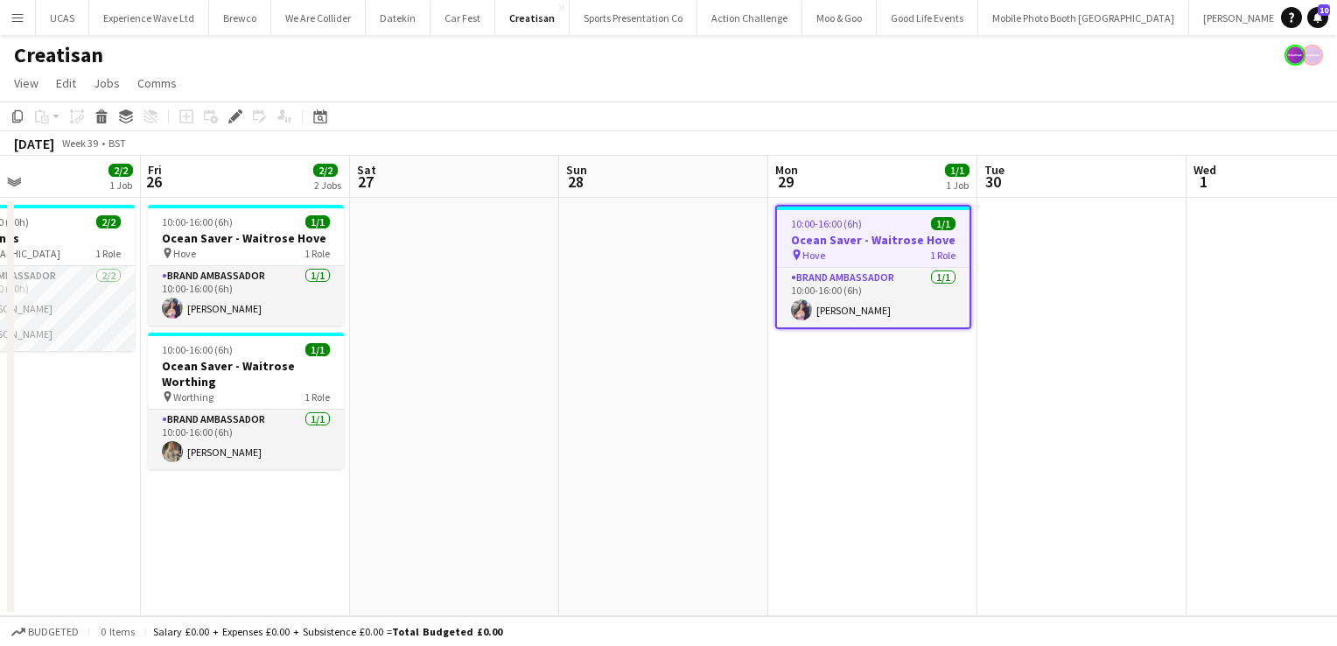
scroll to position [0, 559]
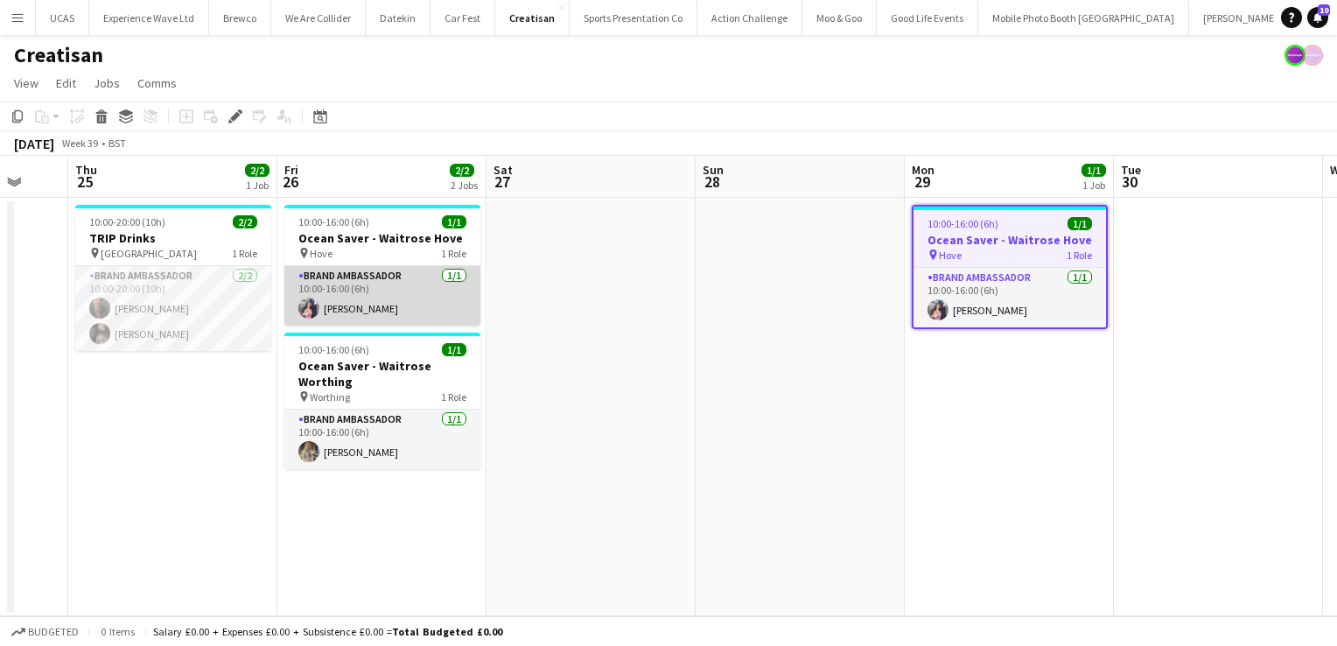
click at [384, 317] on app-card-role "Brand Ambassador 1/1 10:00-16:00 (6h) Katie Roberts" at bounding box center [382, 295] width 196 height 59
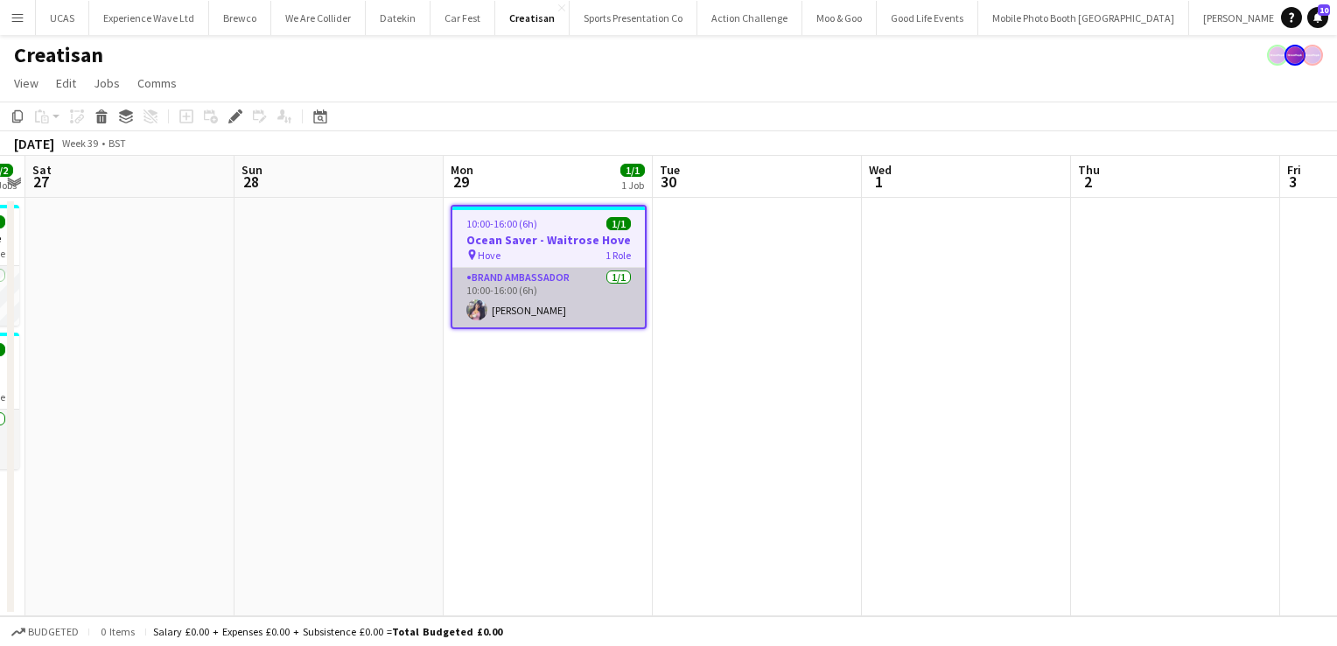
click at [555, 294] on app-card-role "Brand Ambassador 1/1 10:00-16:00 (6h) Katie Roberts" at bounding box center [548, 297] width 192 height 59
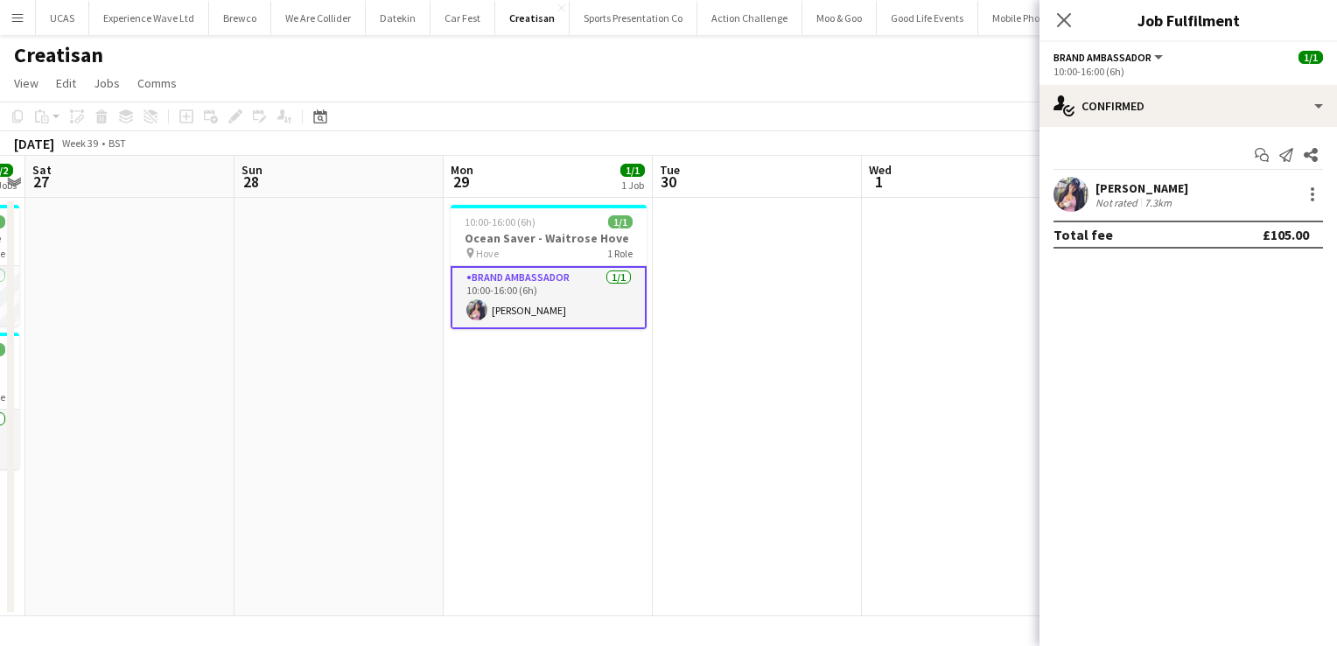
click at [1124, 198] on div "Not rated" at bounding box center [1117, 202] width 45 height 13
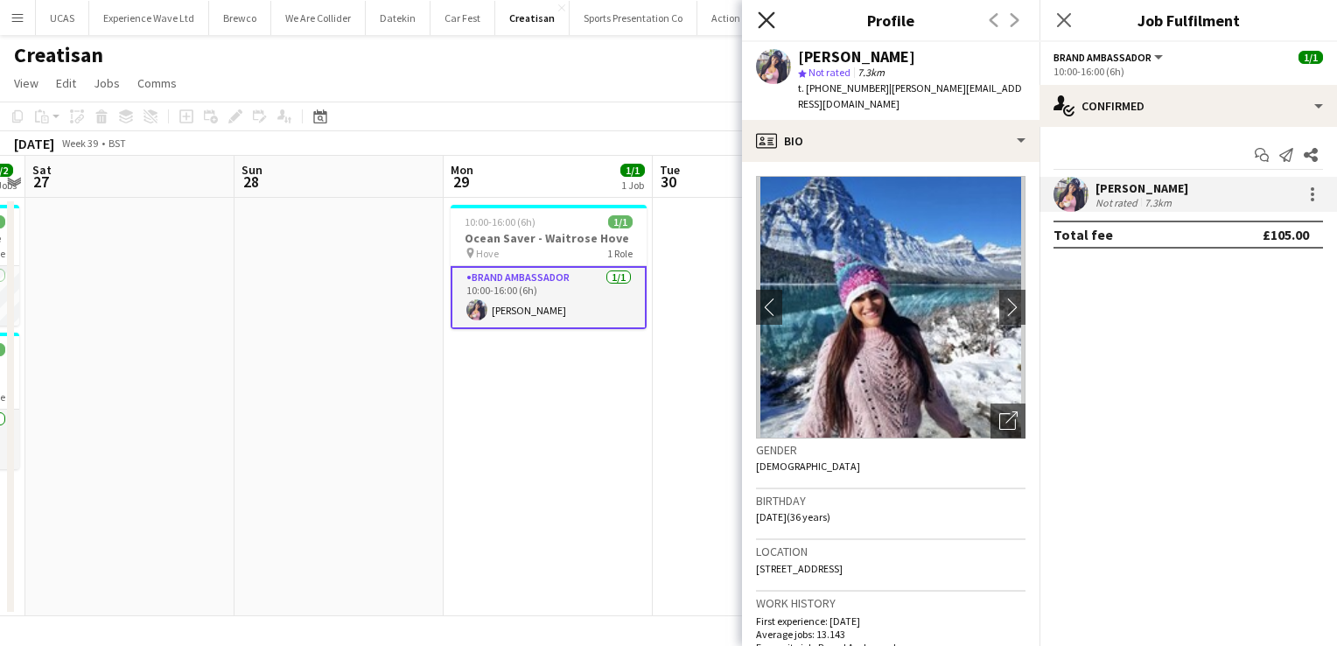
click at [772, 19] on icon "Close pop-in" at bounding box center [766, 19] width 17 height 17
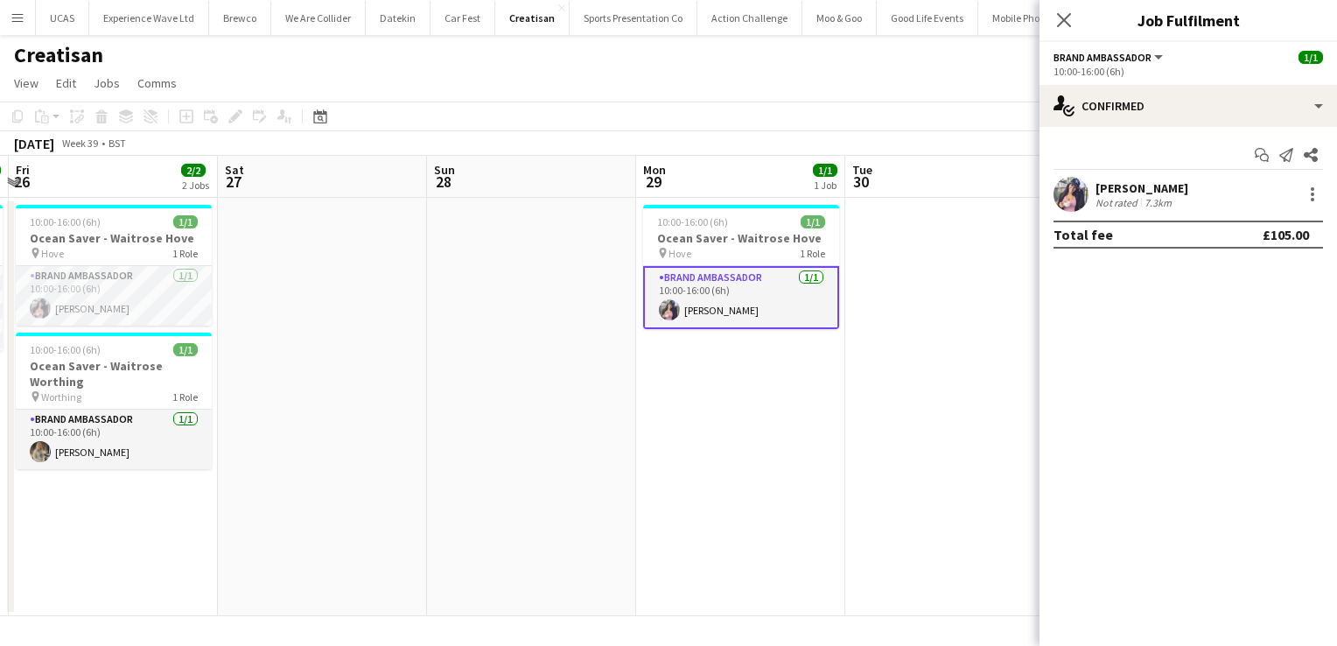
scroll to position [0, 409]
click at [1073, 20] on app-icon "Close pop-in" at bounding box center [1064, 20] width 25 height 25
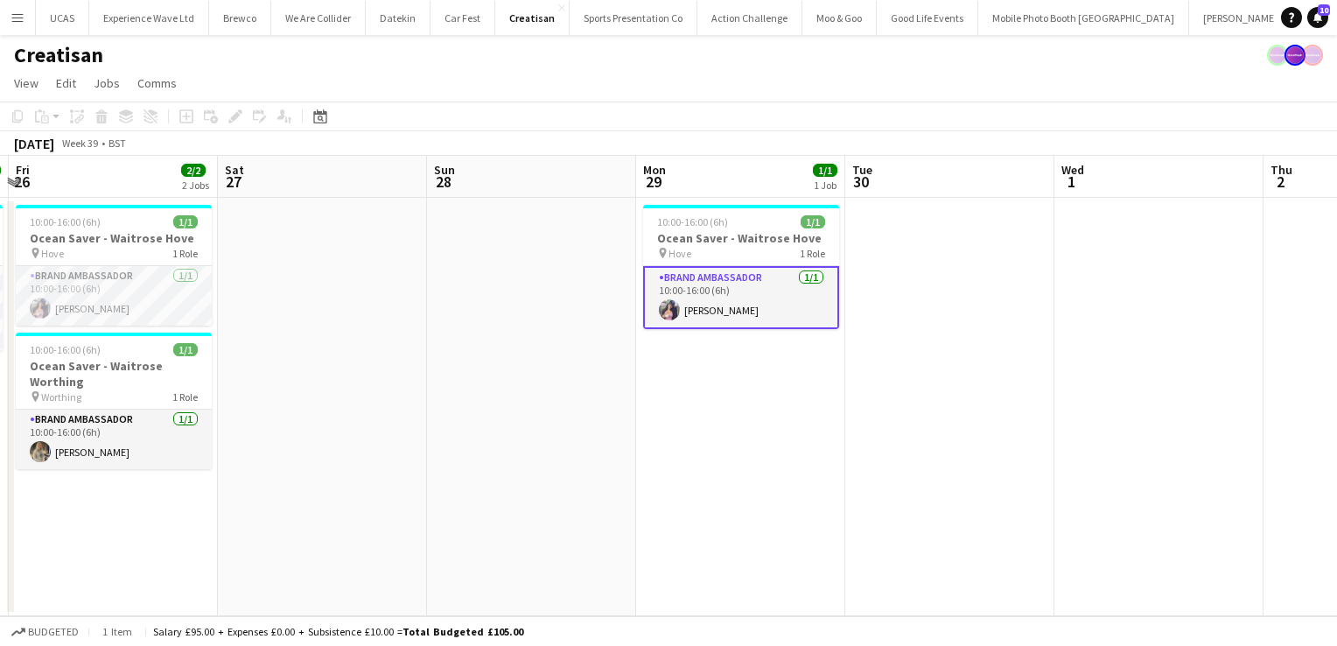
click at [729, 386] on app-date-cell "10:00-16:00 (6h) 1/1 Ocean Saver - Waitrose Hove pin Hove 1 Role Brand Ambassad…" at bounding box center [740, 407] width 209 height 418
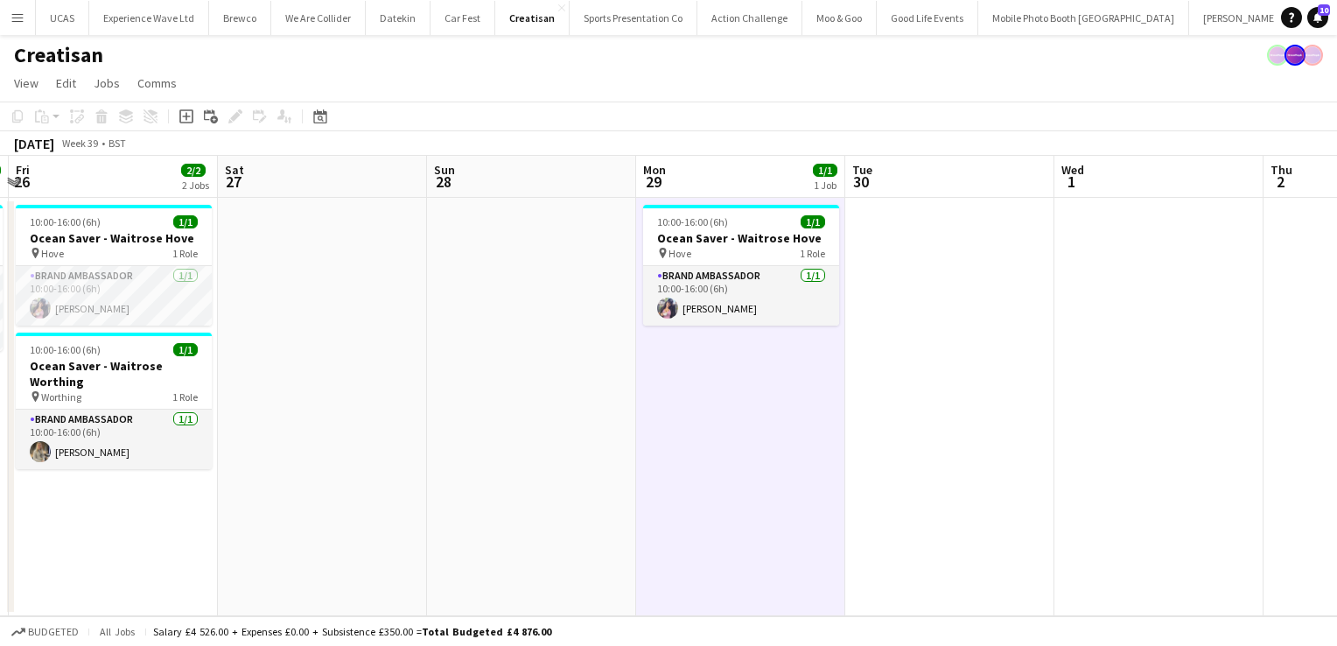
click at [670, 423] on app-date-cell "10:00-16:00 (6h) 1/1 Ocean Saver - Waitrose Hove pin Hove 1 Role Brand Ambassad…" at bounding box center [740, 407] width 209 height 418
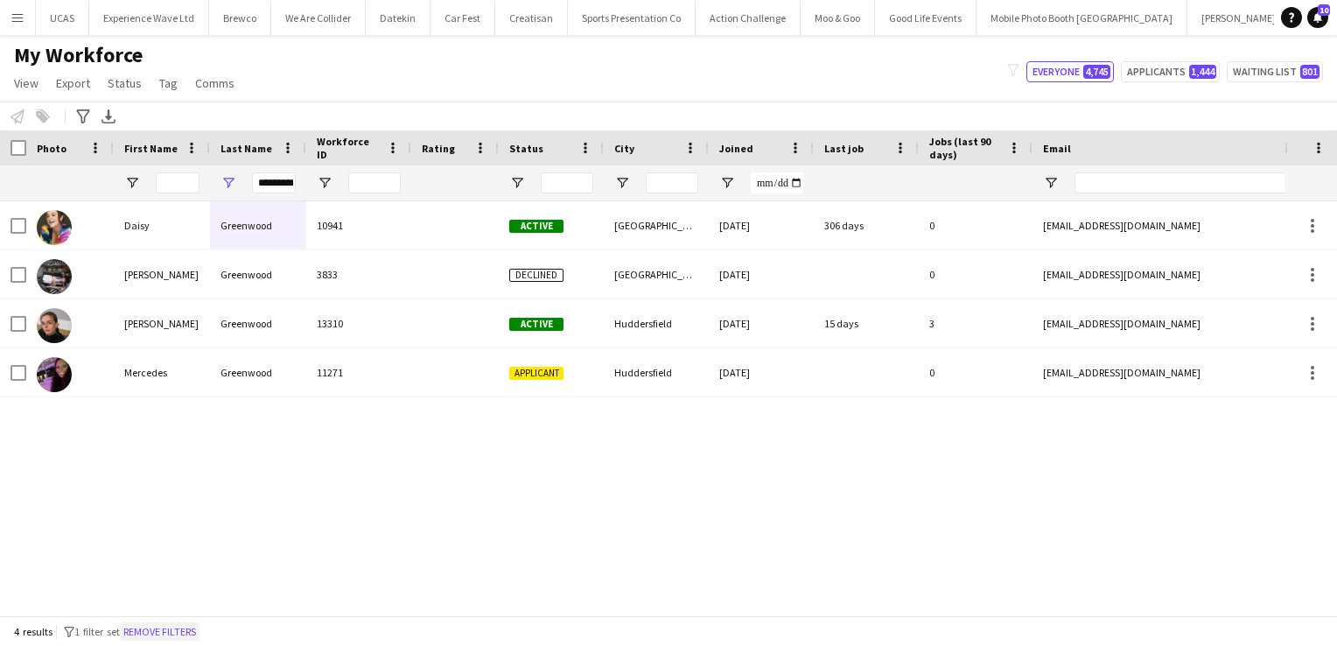
click at [192, 628] on button "Remove filters" at bounding box center [160, 631] width 80 height 19
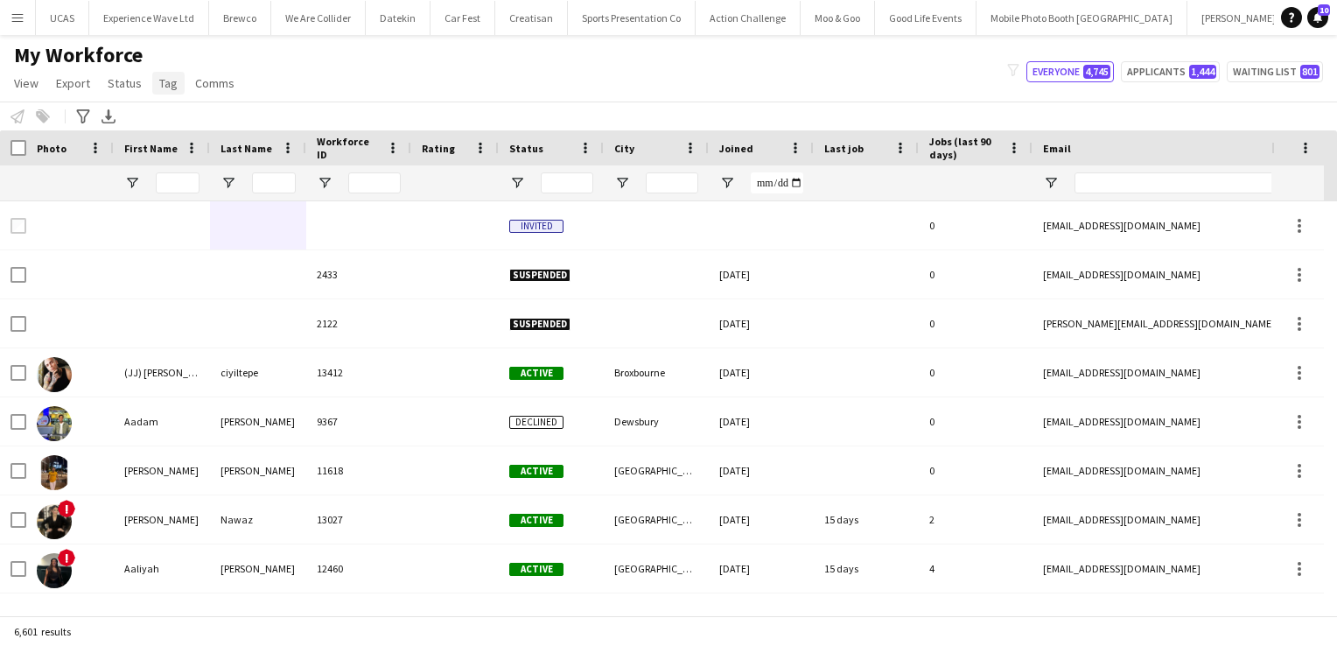
click at [168, 91] on link "Tag" at bounding box center [168, 83] width 32 height 23
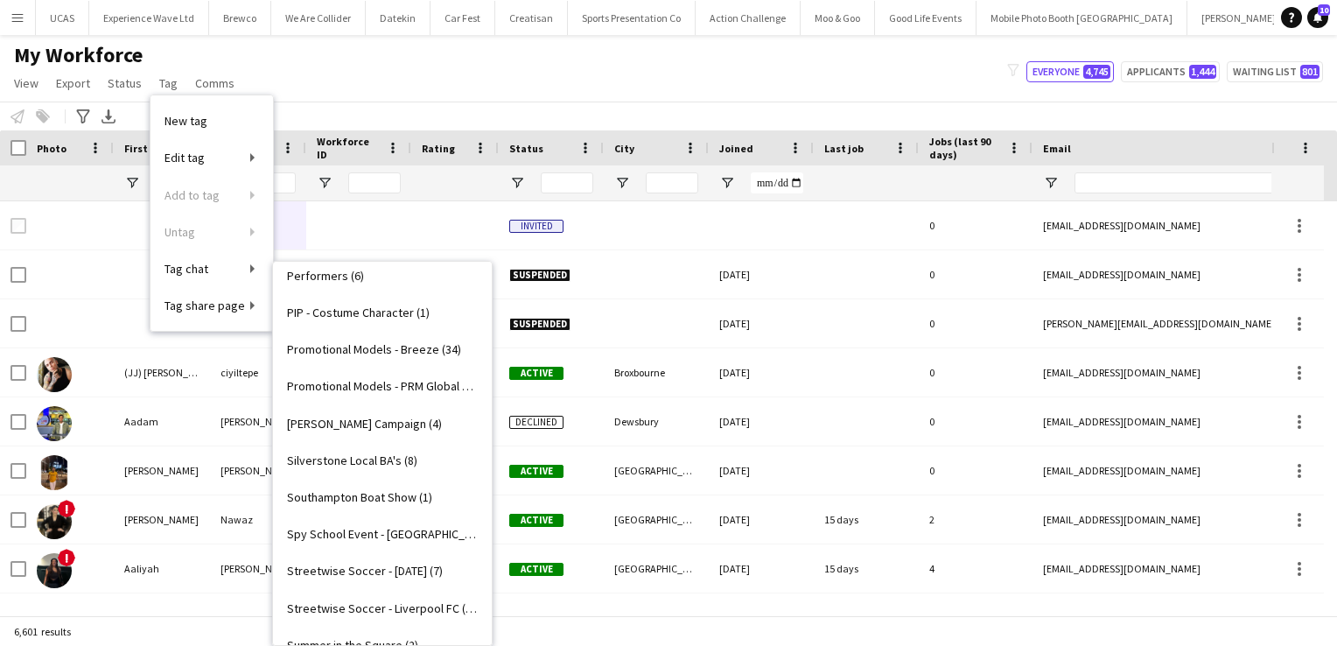
scroll to position [2264, 0]
click at [392, 425] on span "[PERSON_NAME] Campaign (4)" at bounding box center [364, 424] width 155 height 16
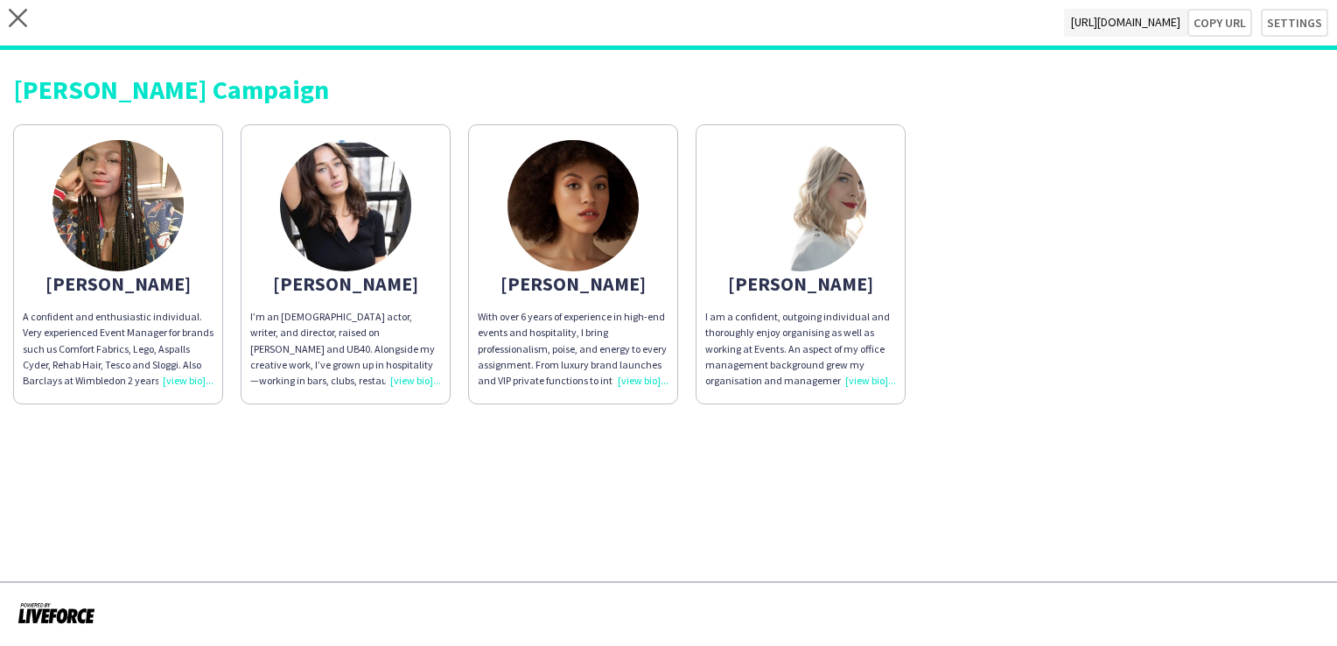
click at [382, 250] on img at bounding box center [345, 205] width 131 height 131
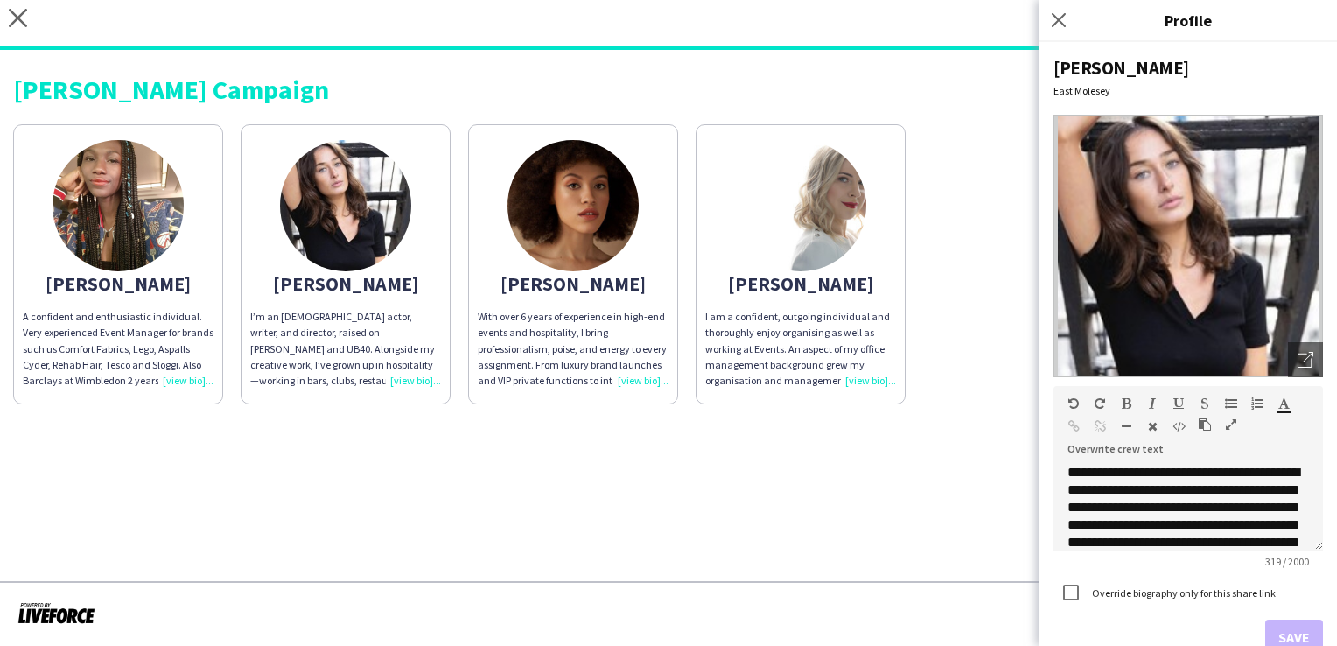
scroll to position [144, 0]
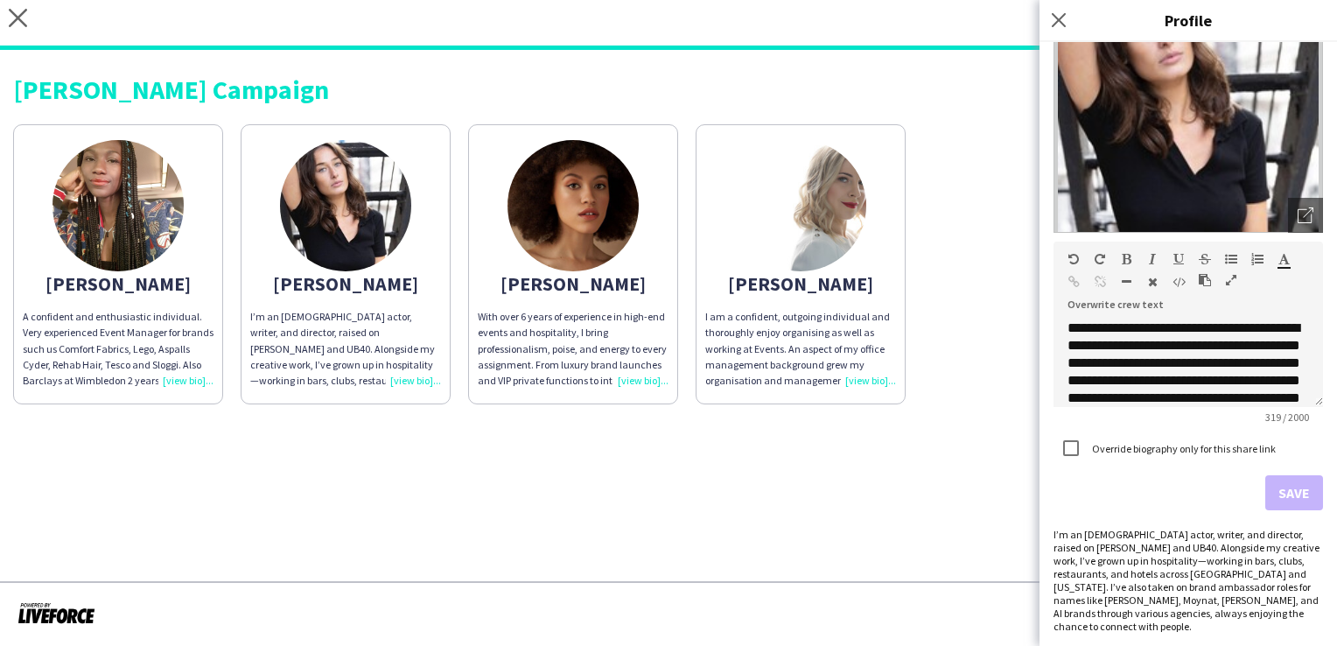
click at [826, 288] on div "[PERSON_NAME]" at bounding box center [800, 284] width 191 height 16
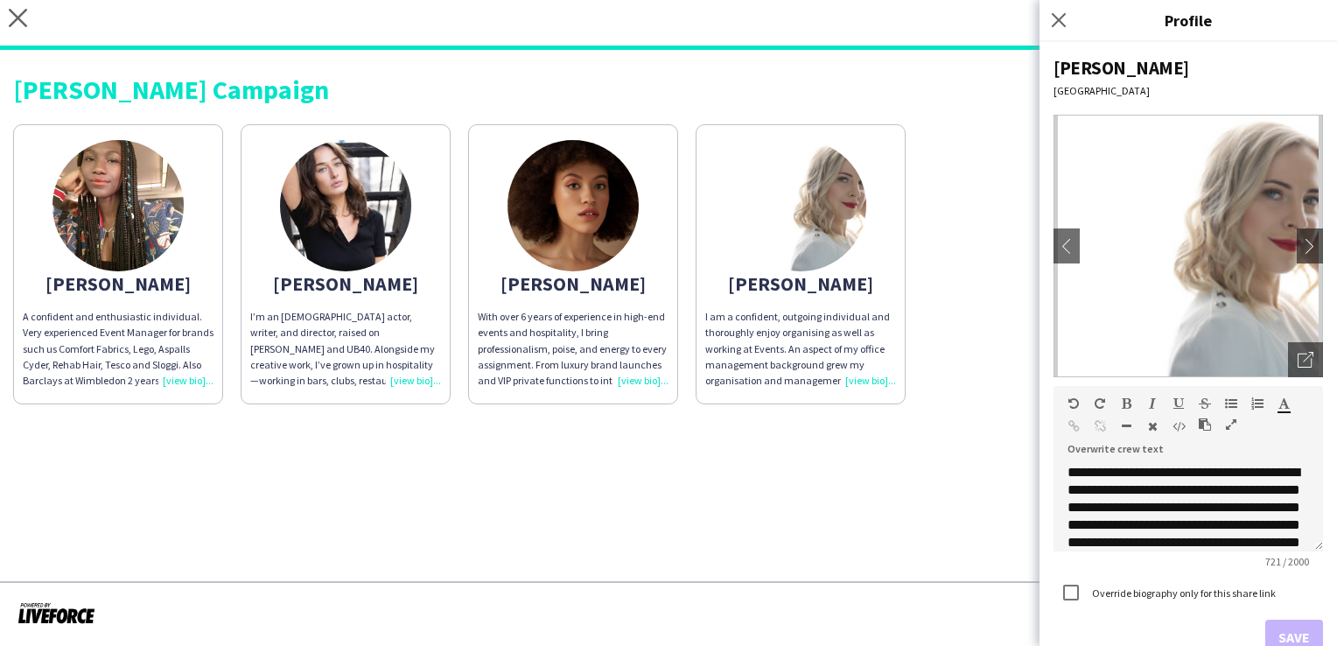
click at [864, 359] on div "I am a confident, outgoing individual and thoroughly enjoy organising as well a…" at bounding box center [800, 349] width 191 height 80
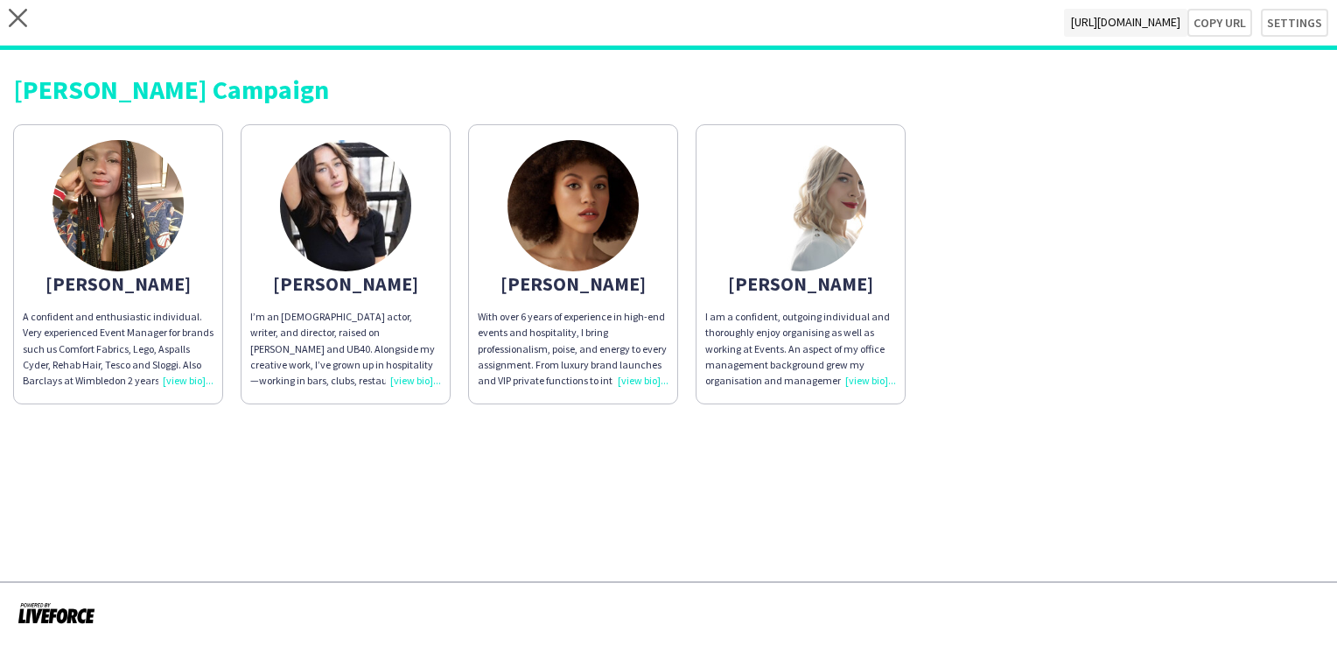
click at [867, 382] on div "I am a confident, outgoing individual and thoroughly enjoy organising as well a…" at bounding box center [800, 349] width 191 height 80
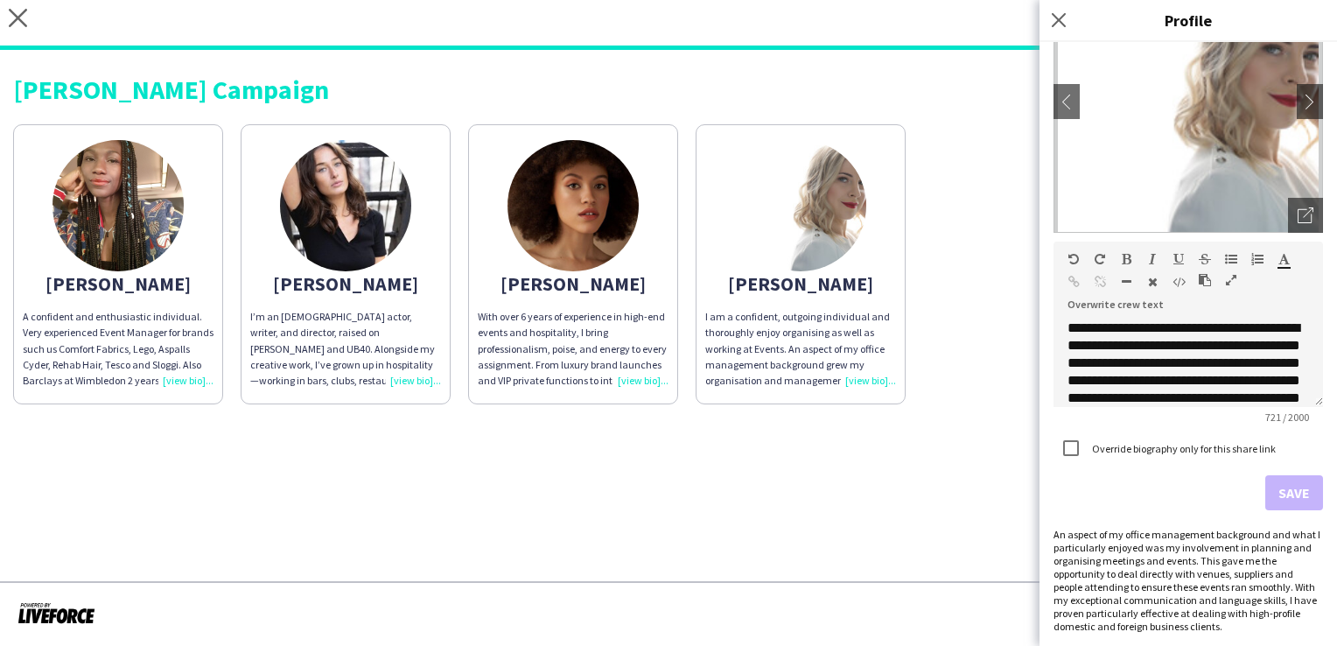
scroll to position [0, 0]
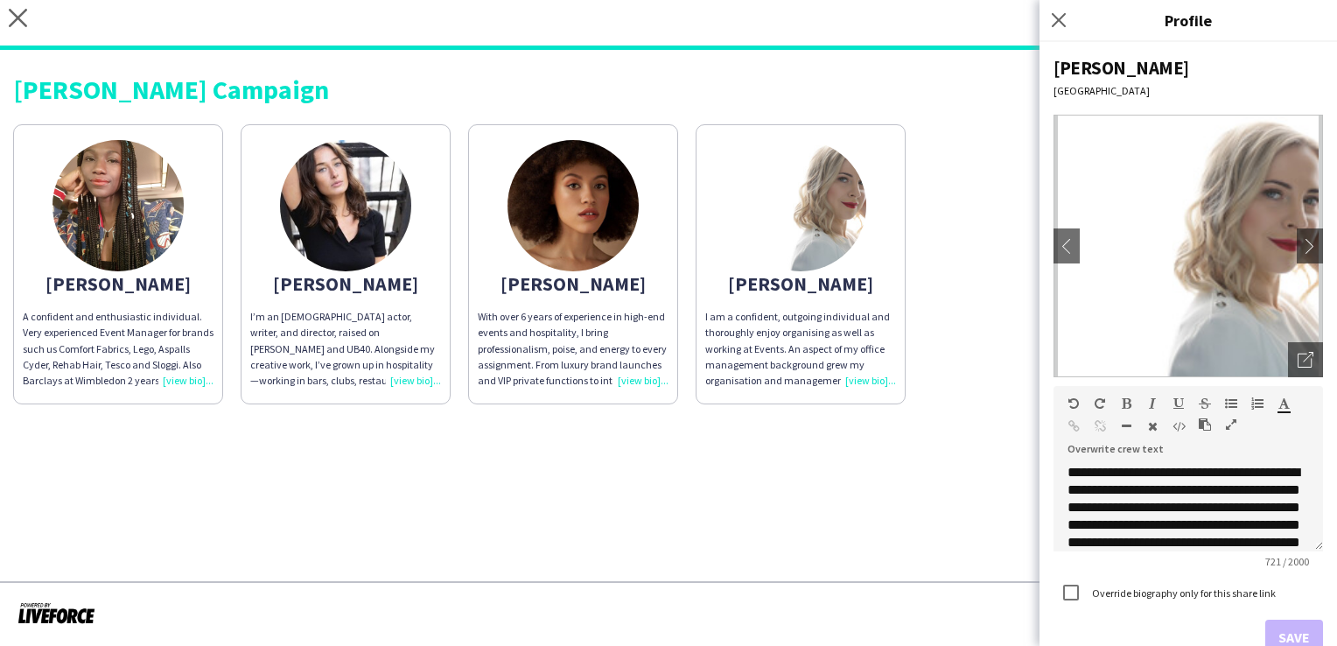
click at [1088, 69] on div "Tatyana" at bounding box center [1187, 68] width 269 height 24
click at [1059, 30] on app-icon "Close pop-in" at bounding box center [1058, 20] width 25 height 25
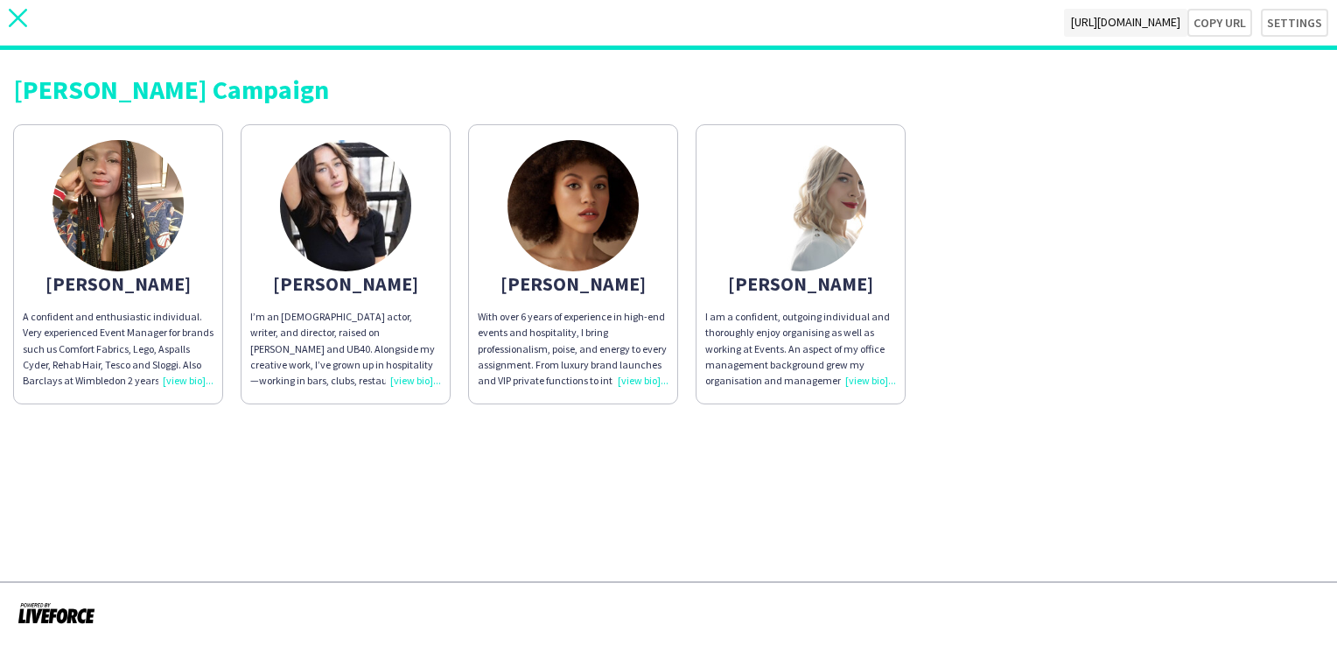
click at [16, 12] on icon "close" at bounding box center [18, 18] width 18 height 18
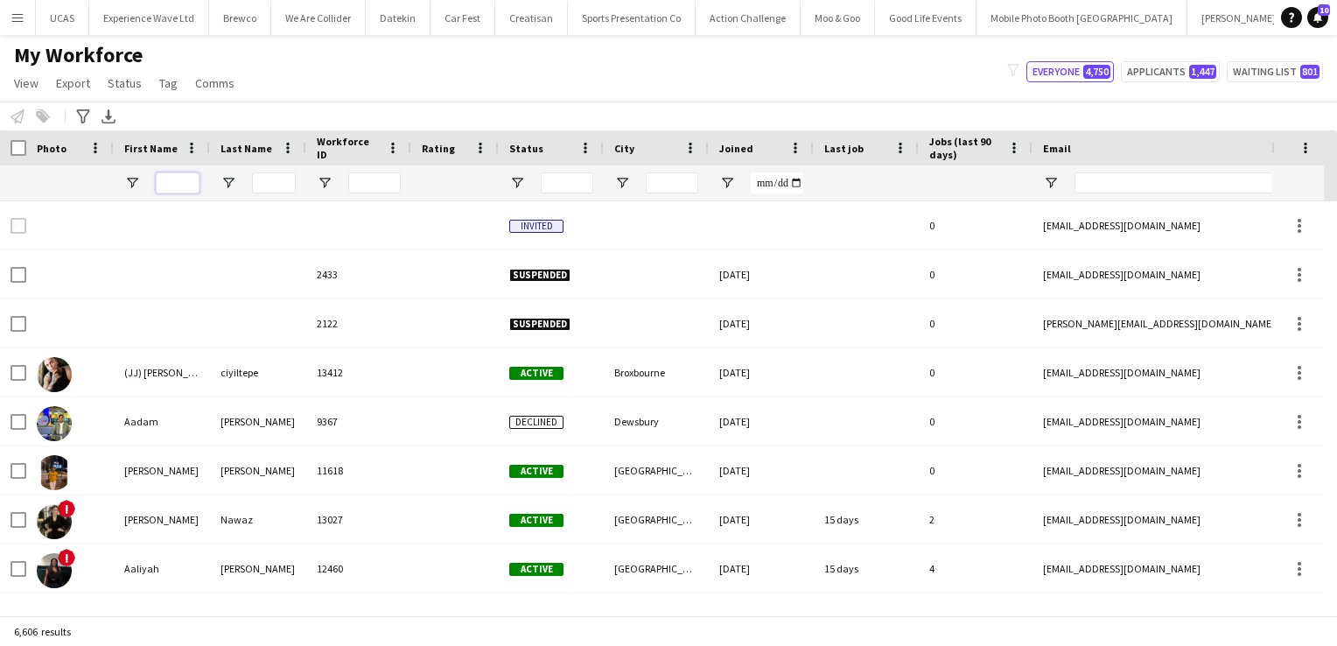
click at [171, 180] on input "First Name Filter Input" at bounding box center [178, 182] width 44 height 21
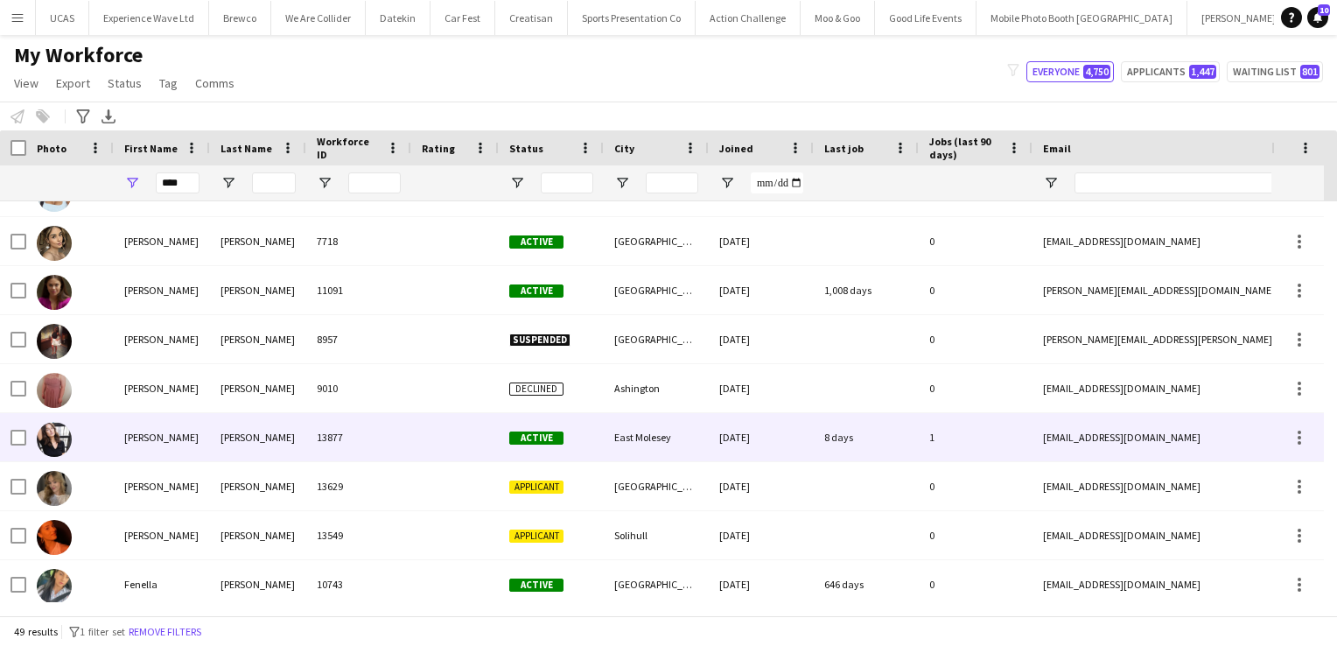
click at [159, 428] on div "Ella" at bounding box center [162, 437] width 96 height 48
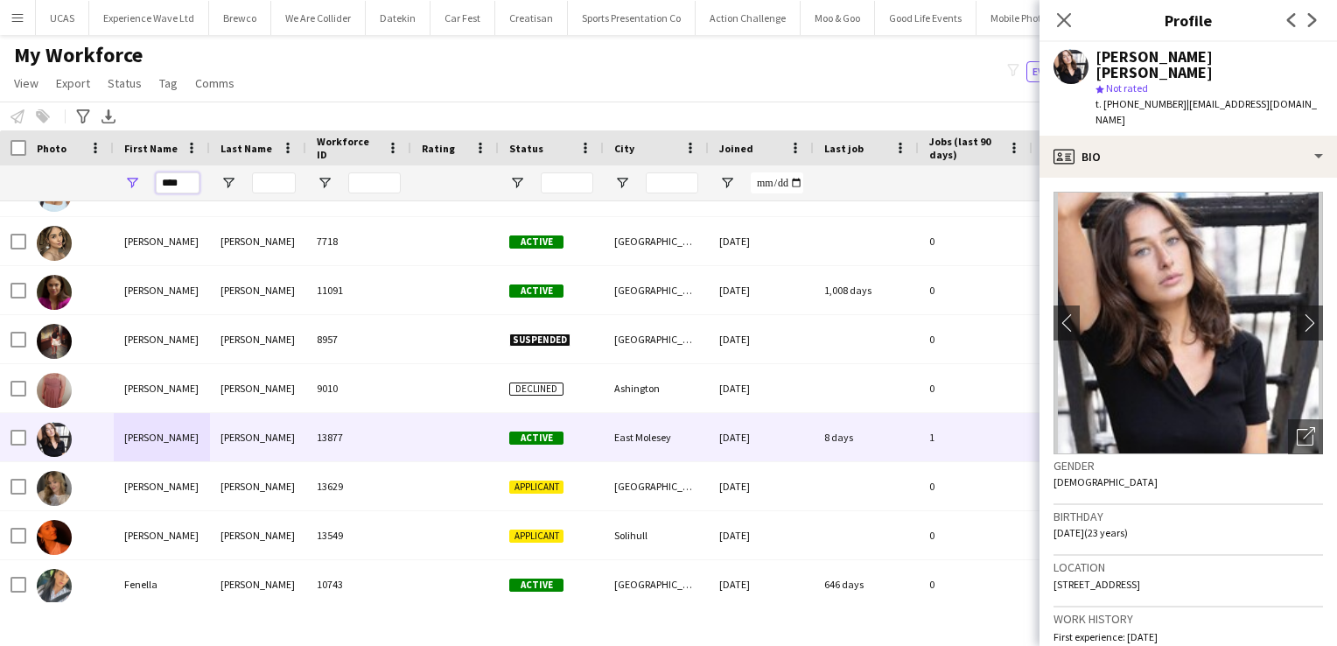
drag, startPoint x: 185, startPoint y: 185, endPoint x: 122, endPoint y: 186, distance: 63.0
click at [122, 186] on div "****" at bounding box center [162, 182] width 96 height 35
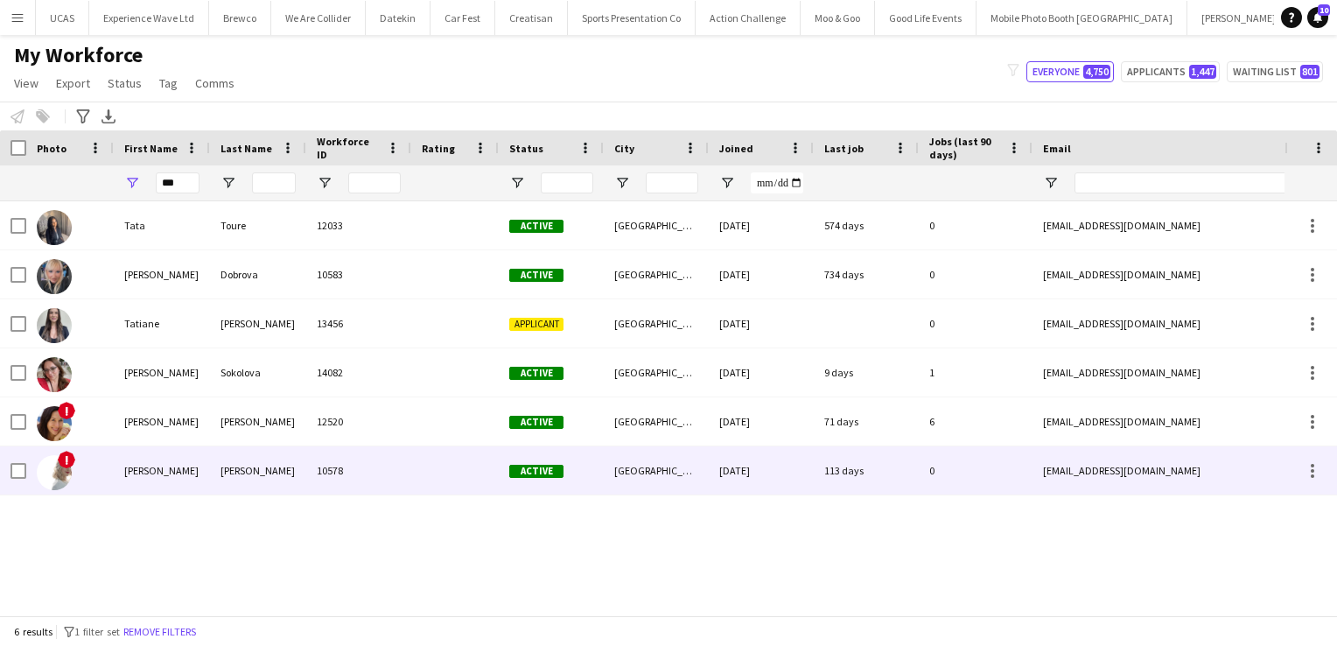
click at [167, 465] on div "Tatyana" at bounding box center [162, 470] width 96 height 48
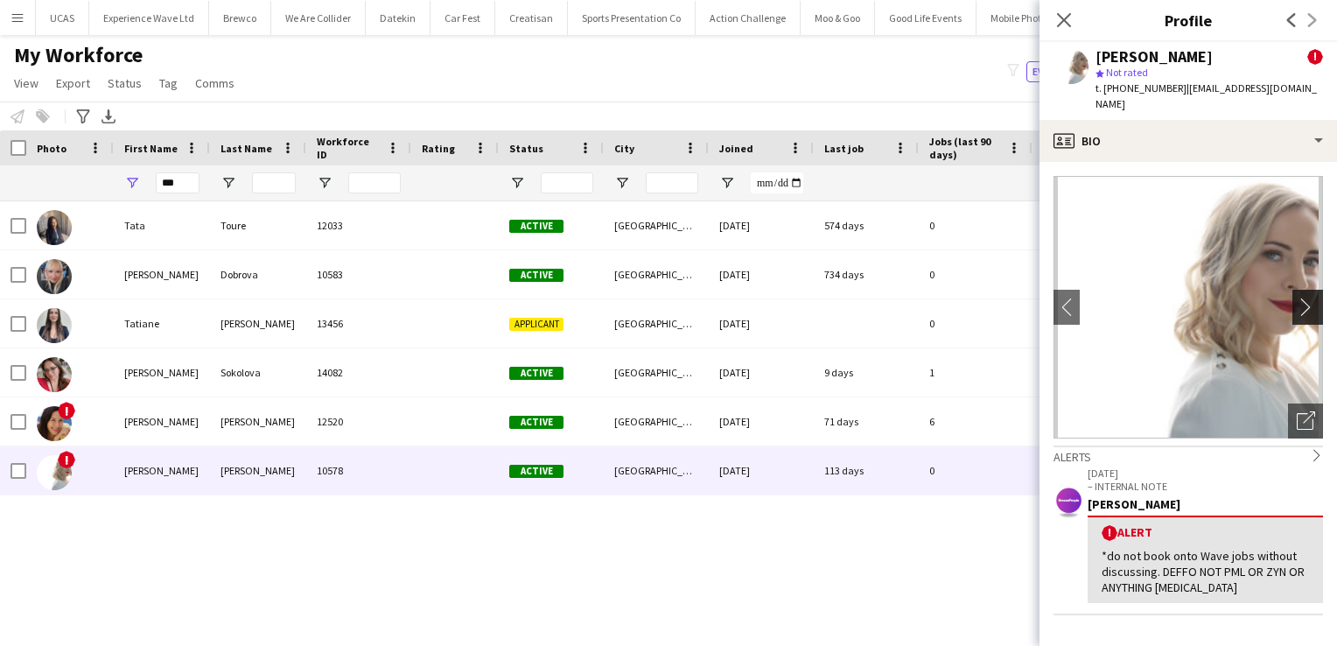
click at [1298, 297] on app-icon "chevron-right" at bounding box center [1310, 306] width 27 height 18
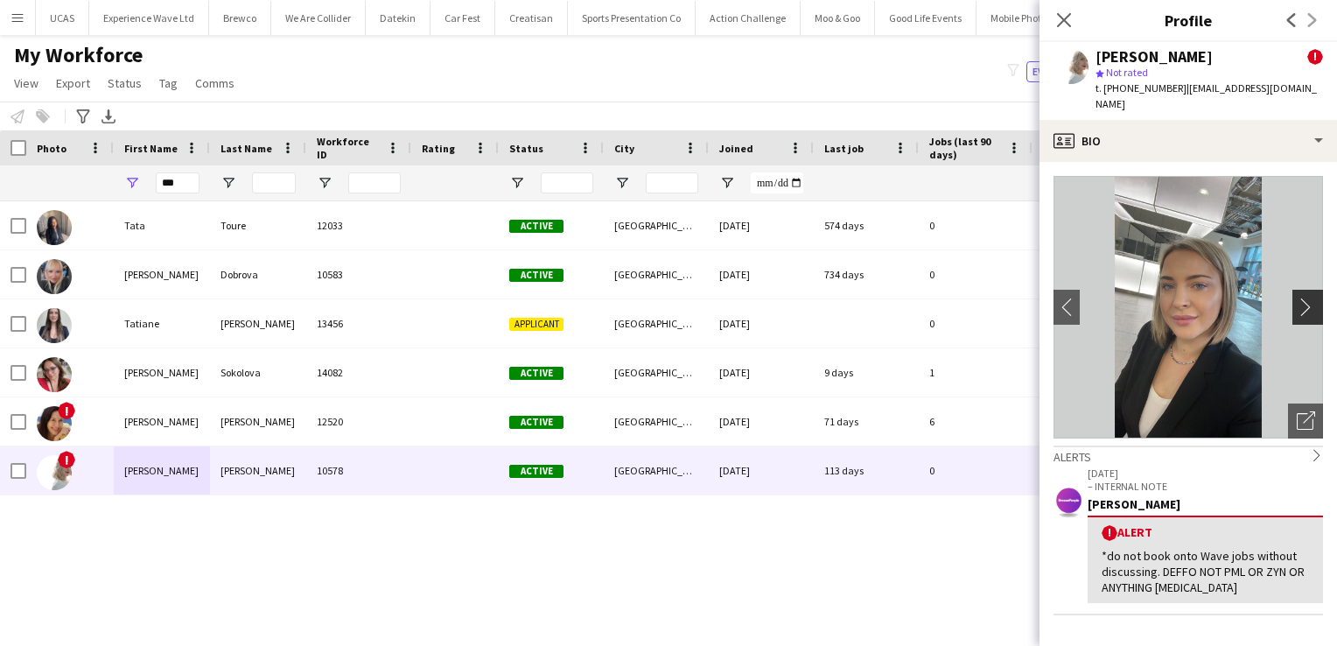
click at [1298, 297] on app-icon "chevron-right" at bounding box center [1310, 306] width 27 height 18
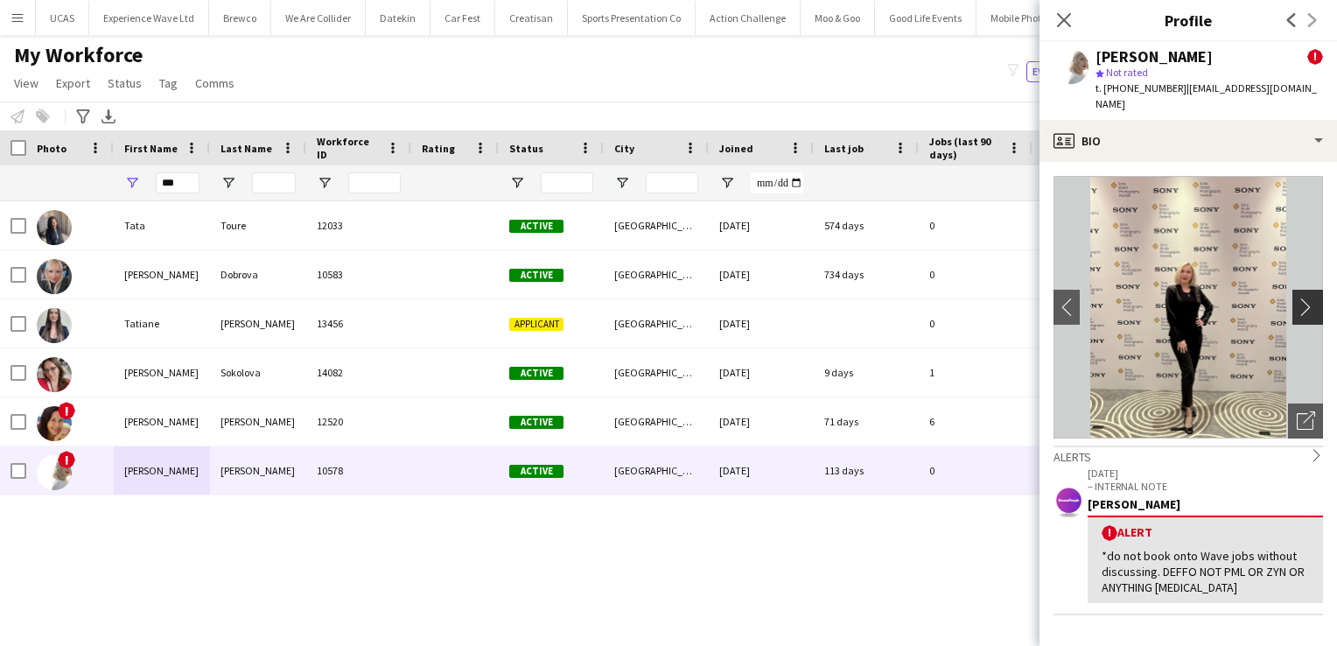
click at [1298, 297] on app-icon "chevron-right" at bounding box center [1310, 306] width 27 height 18
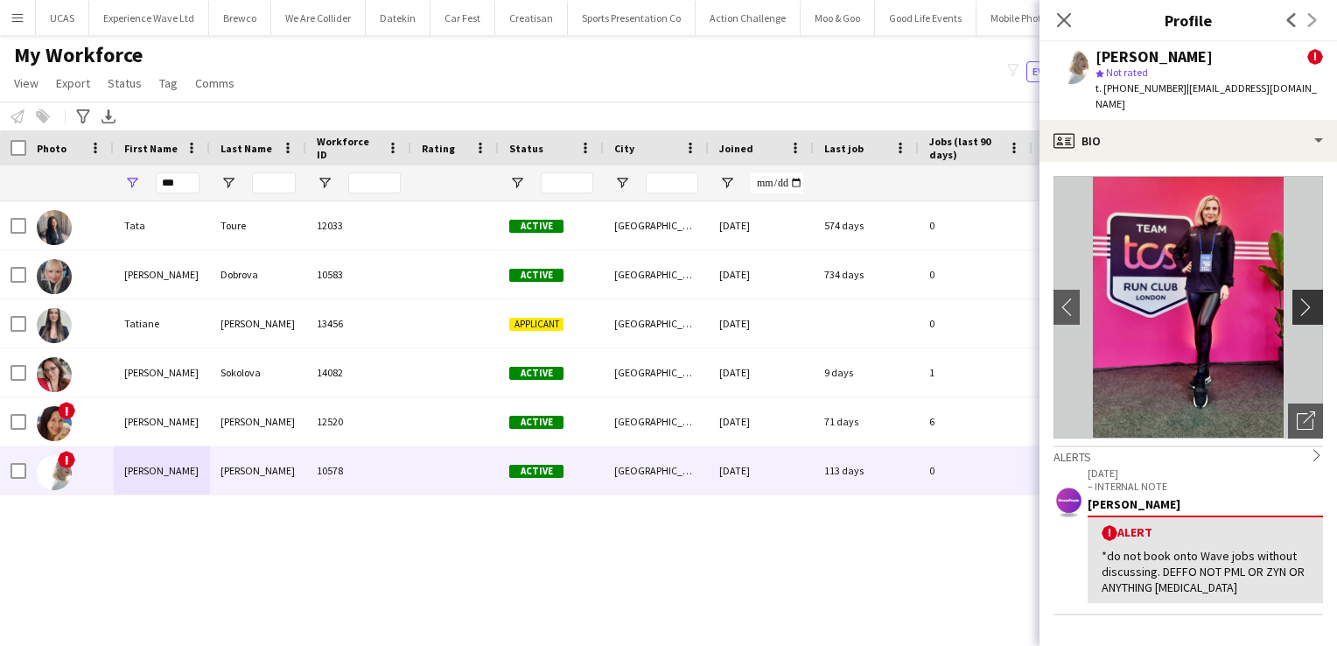
click at [1298, 297] on app-icon "chevron-right" at bounding box center [1310, 306] width 27 height 18
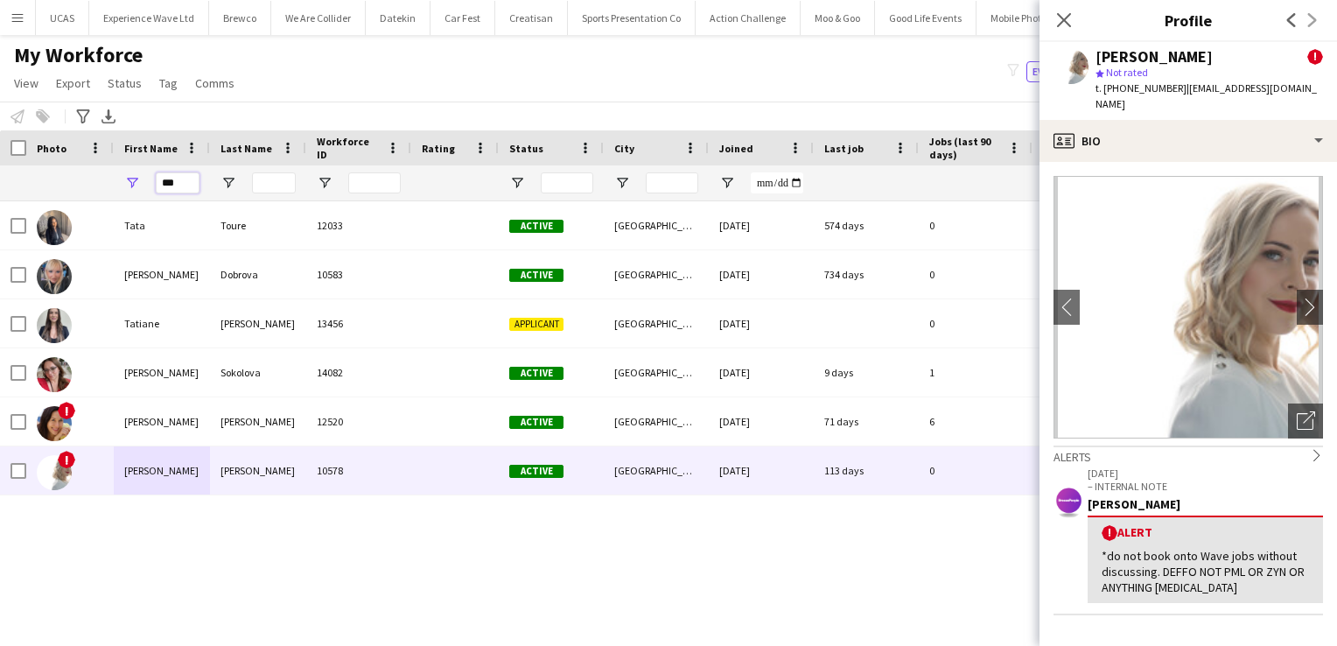
click at [183, 184] on input "***" at bounding box center [178, 182] width 44 height 21
type input "*"
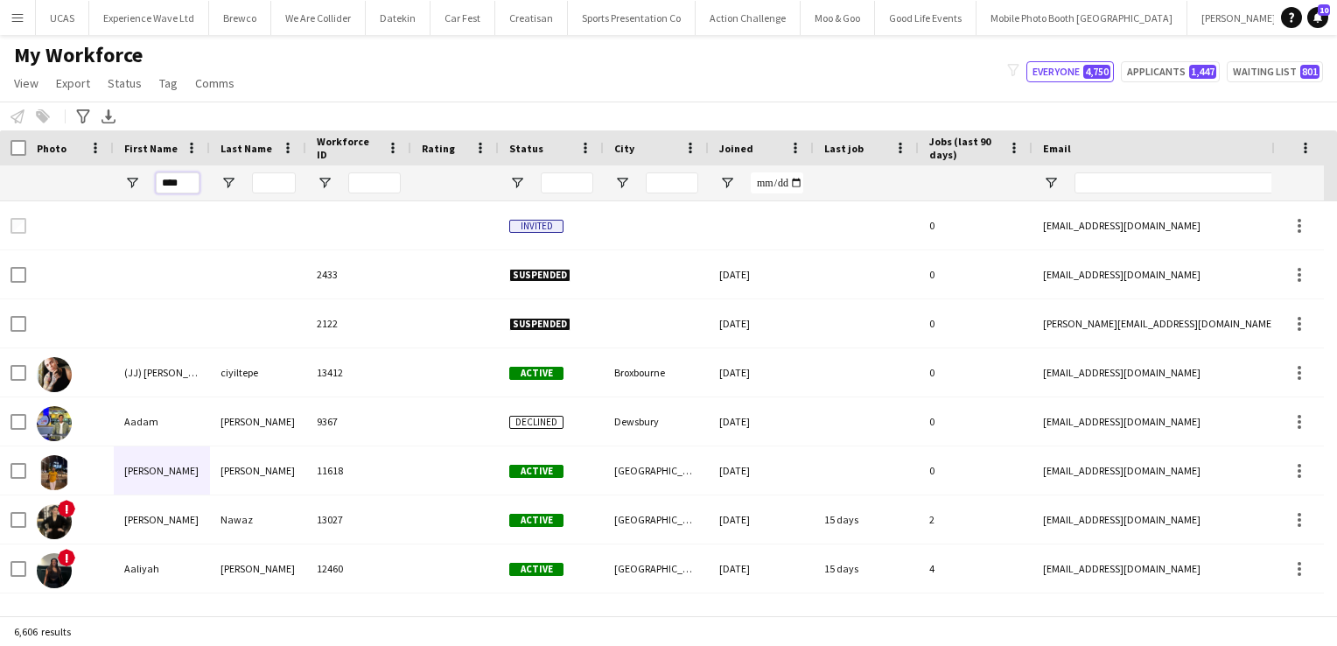
type input "****"
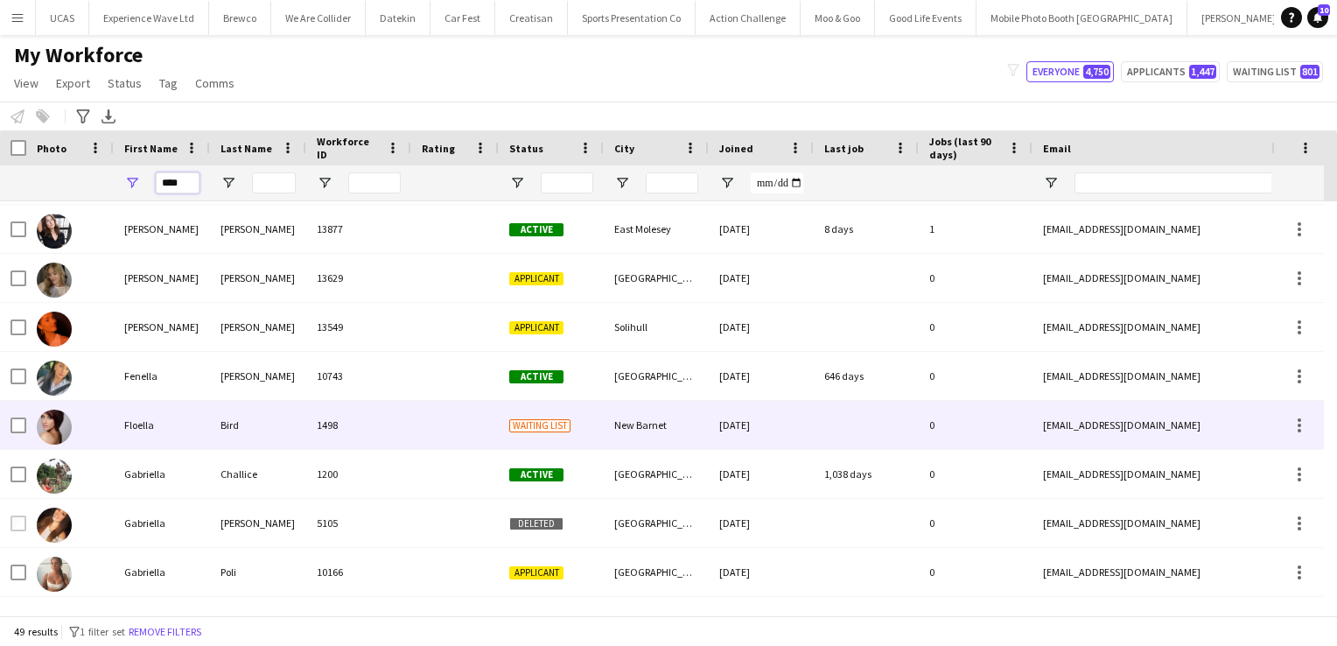
scroll to position [1109, 0]
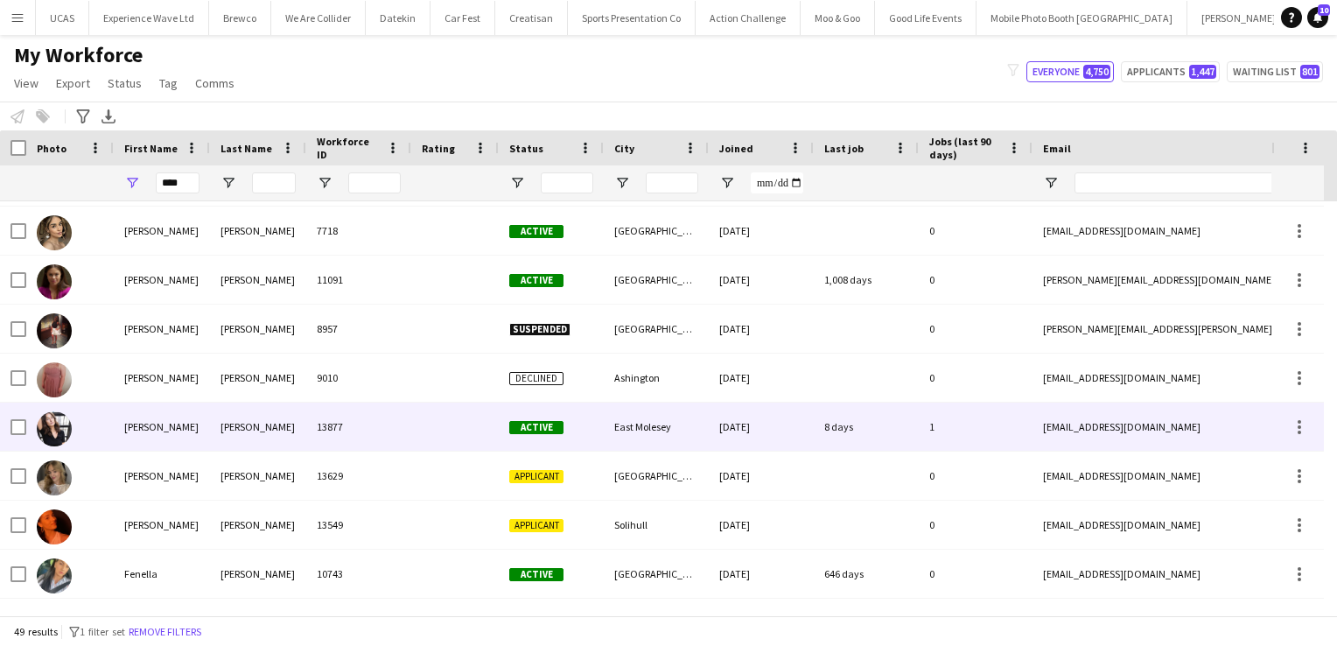
click at [114, 430] on div "Ella" at bounding box center [162, 426] width 96 height 48
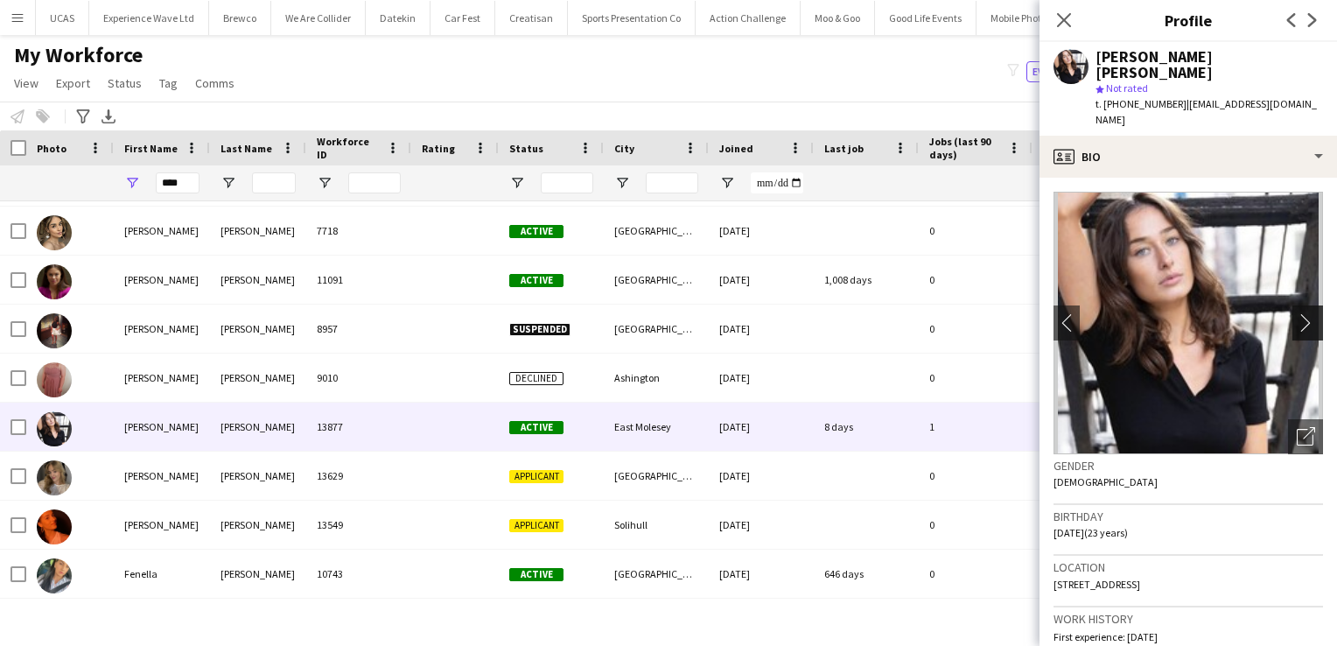
click at [1297, 313] on app-icon "chevron-right" at bounding box center [1310, 322] width 27 height 18
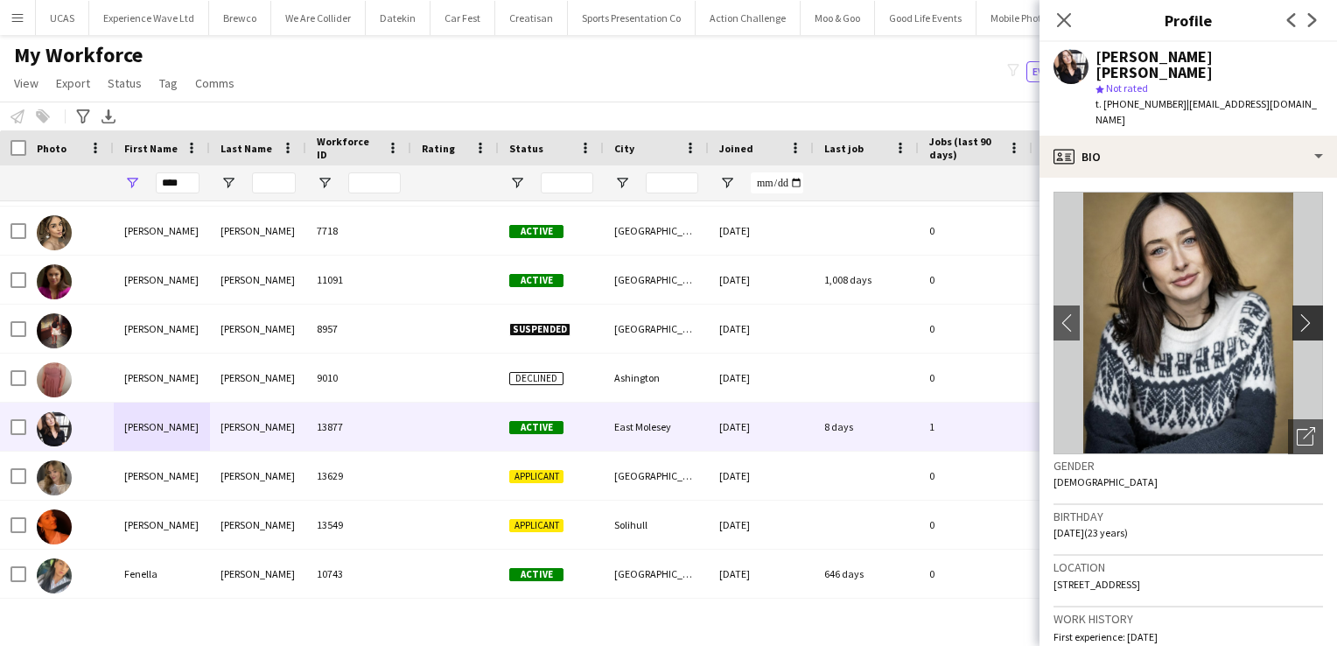
click at [1297, 313] on app-icon "chevron-right" at bounding box center [1310, 322] width 27 height 18
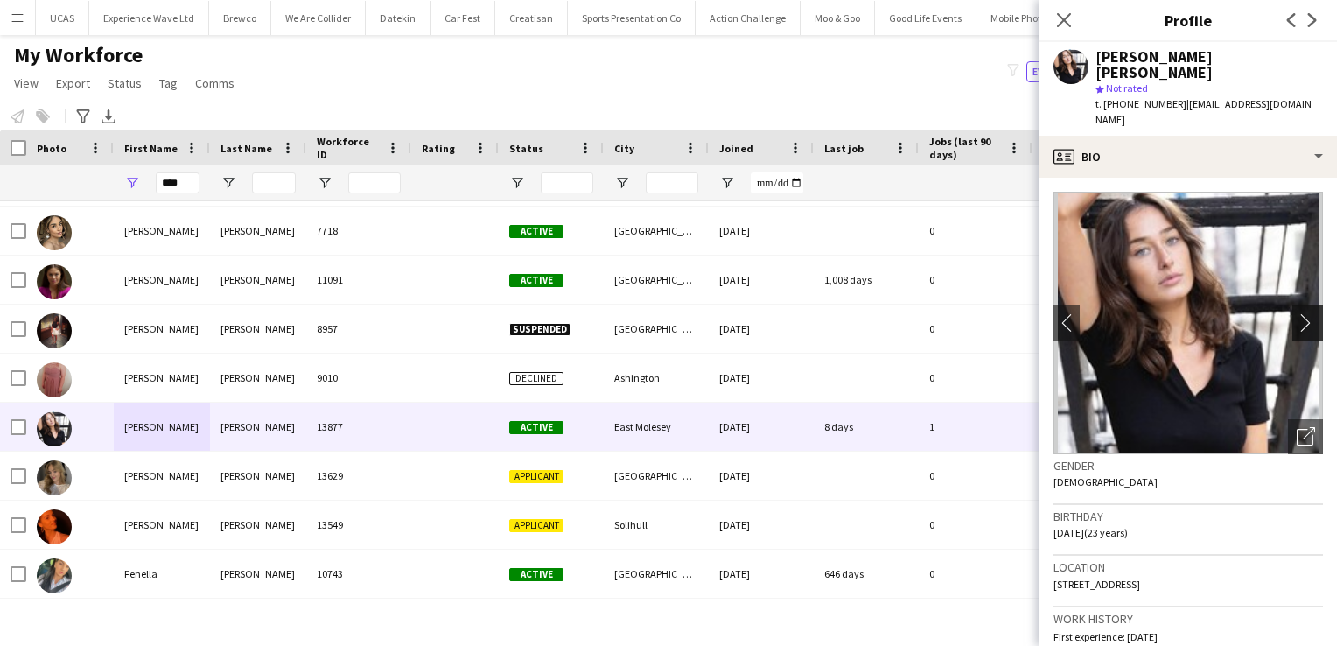
click at [1297, 313] on app-icon "chevron-right" at bounding box center [1310, 322] width 27 height 18
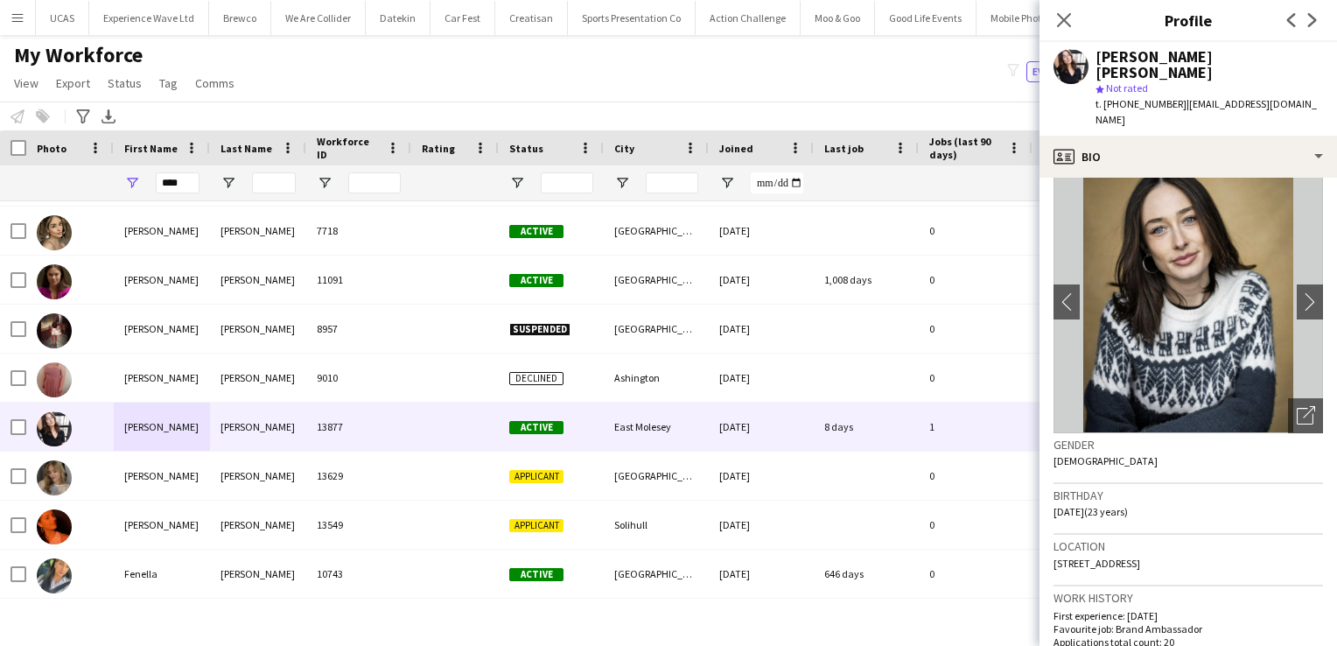
scroll to position [0, 0]
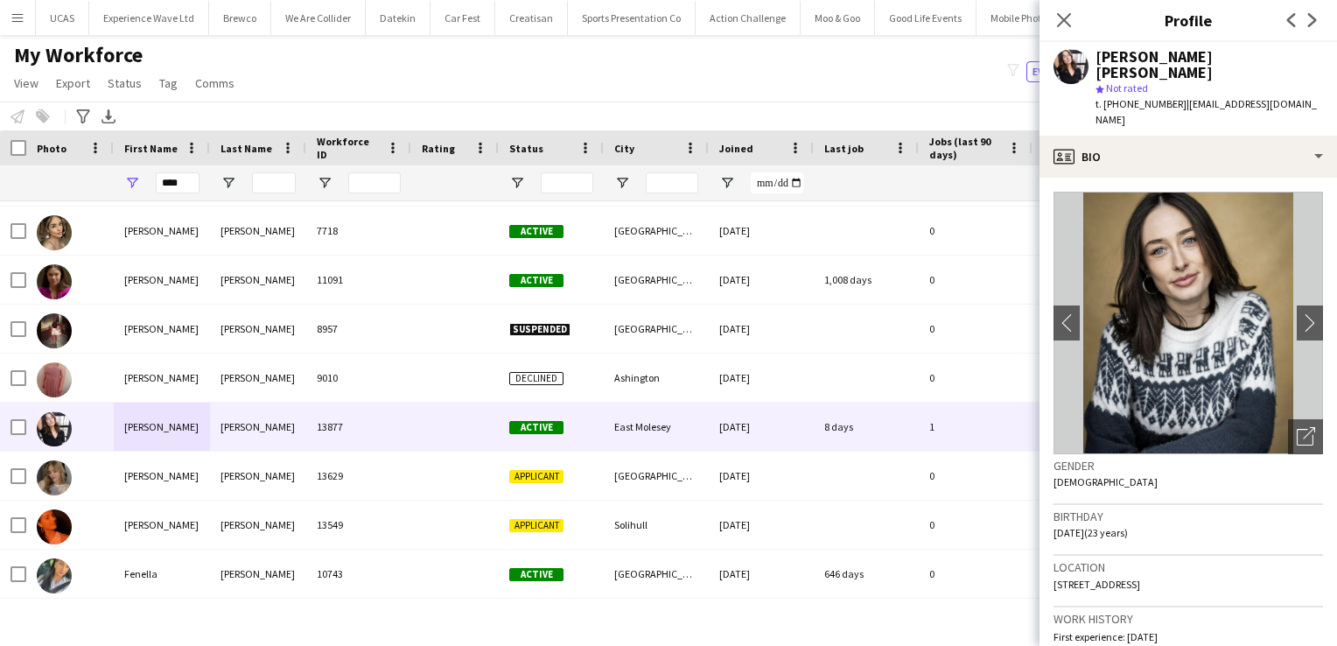
click at [1074, 15] on div "Close pop-in" at bounding box center [1063, 20] width 49 height 40
click at [1062, 22] on icon at bounding box center [1063, 19] width 17 height 17
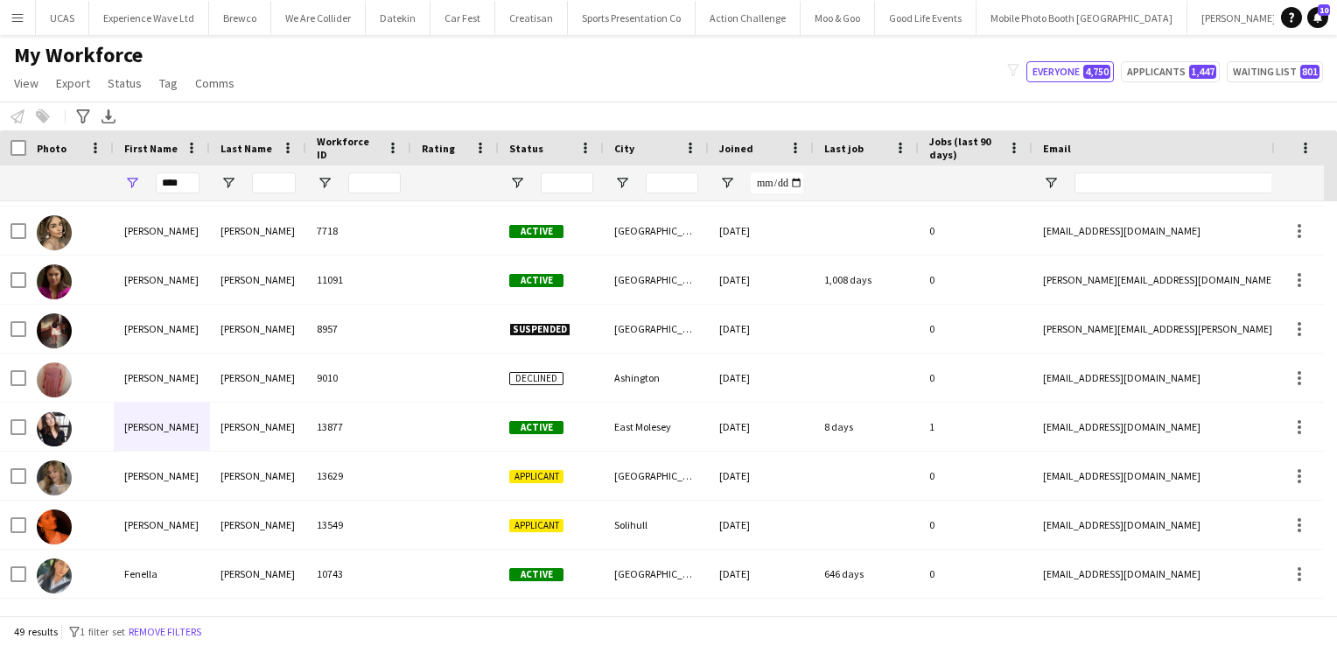
click at [690, 94] on div "My Workforce View Views Default view New view Update view Delete view Edit name…" at bounding box center [668, 71] width 1337 height 59
click at [205, 633] on button "Remove filters" at bounding box center [165, 631] width 80 height 19
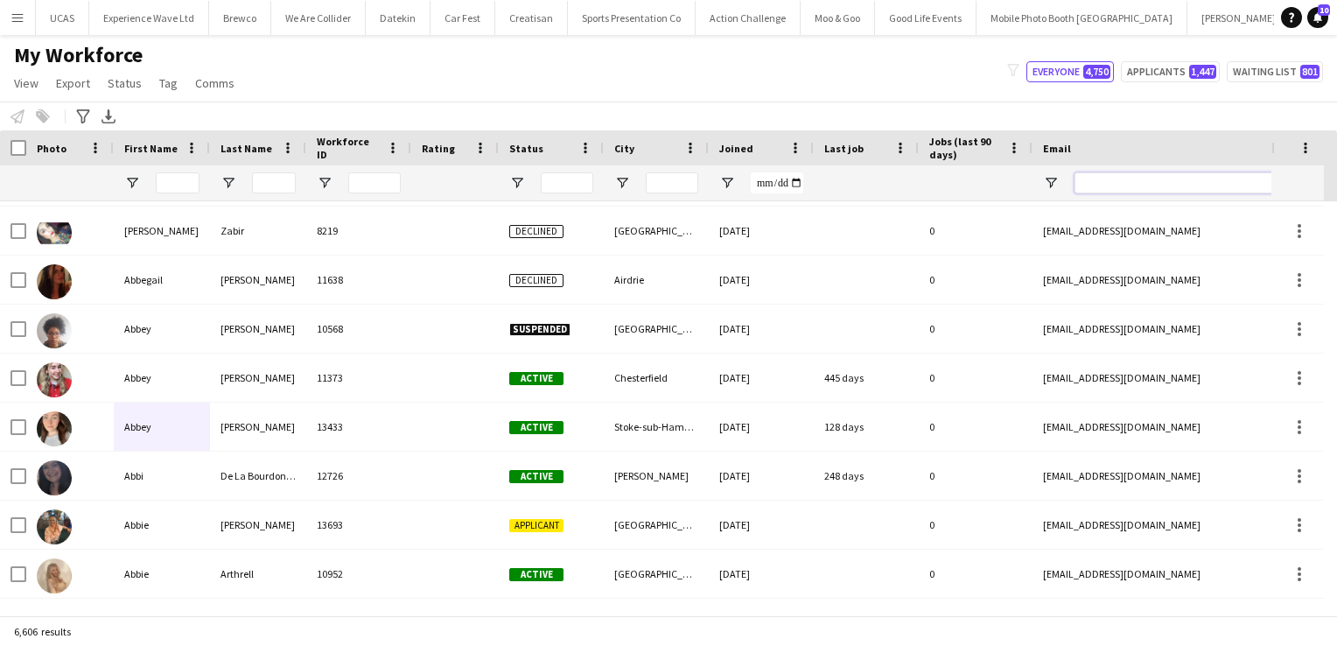
click at [1120, 177] on input "Email Filter Input" at bounding box center [1222, 182] width 297 height 21
paste input "**********"
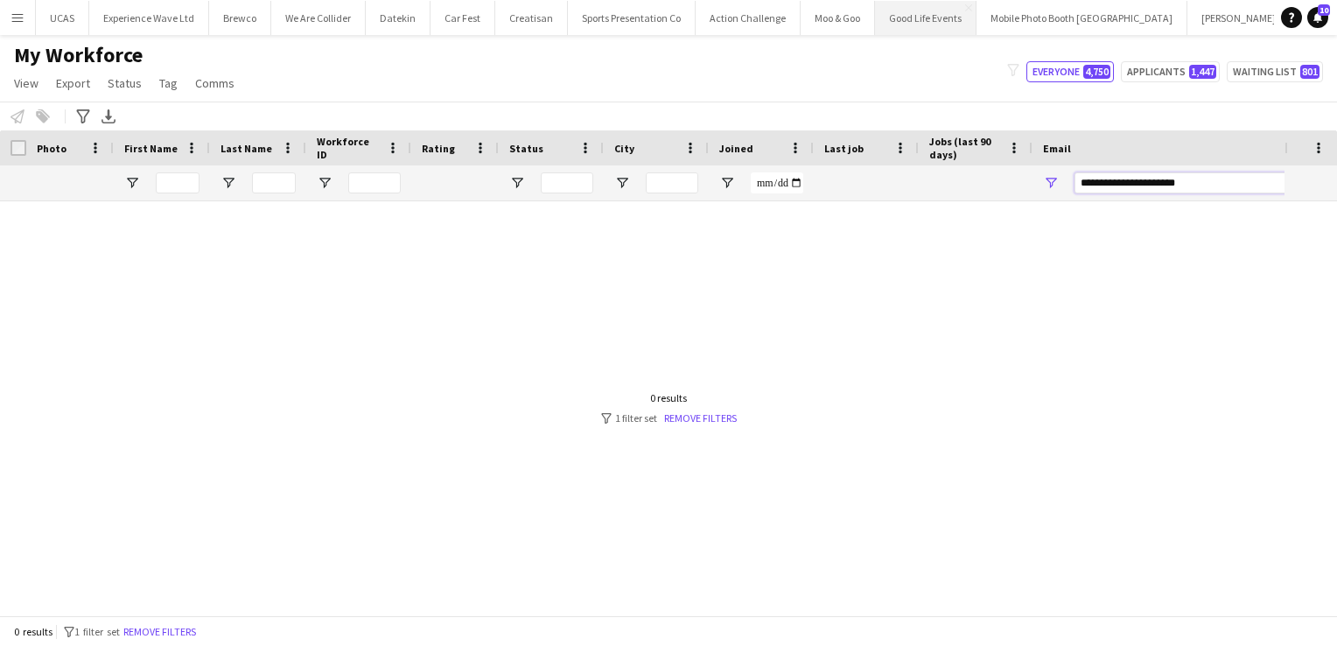
type input "**********"
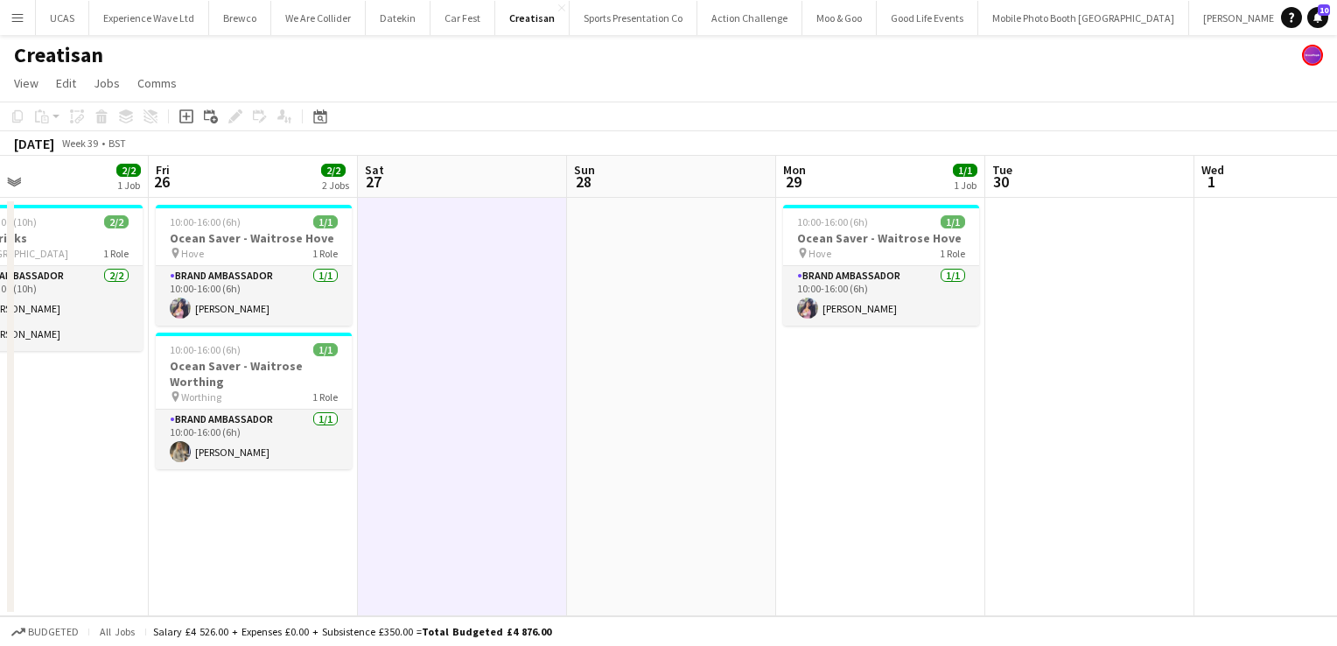
scroll to position [0, 689]
click at [157, 22] on button "Experience Wave Ltd Close" at bounding box center [149, 18] width 120 height 34
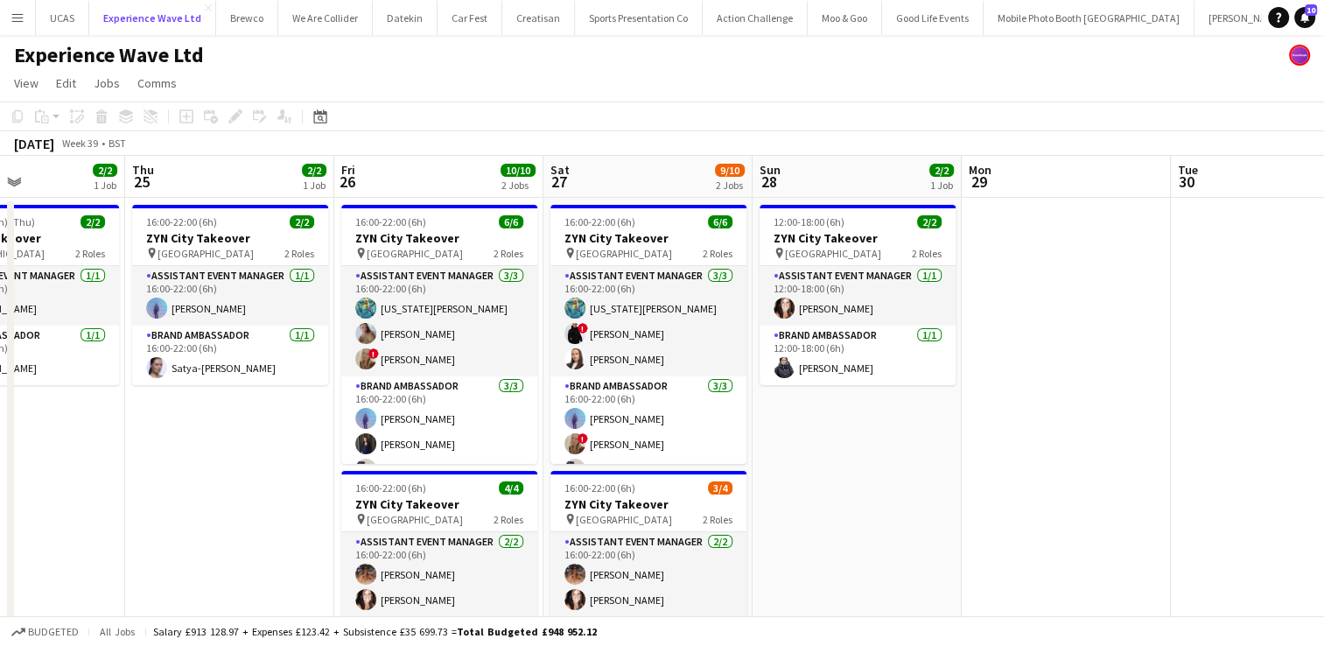
scroll to position [0, 713]
